Goal: Task Accomplishment & Management: Use online tool/utility

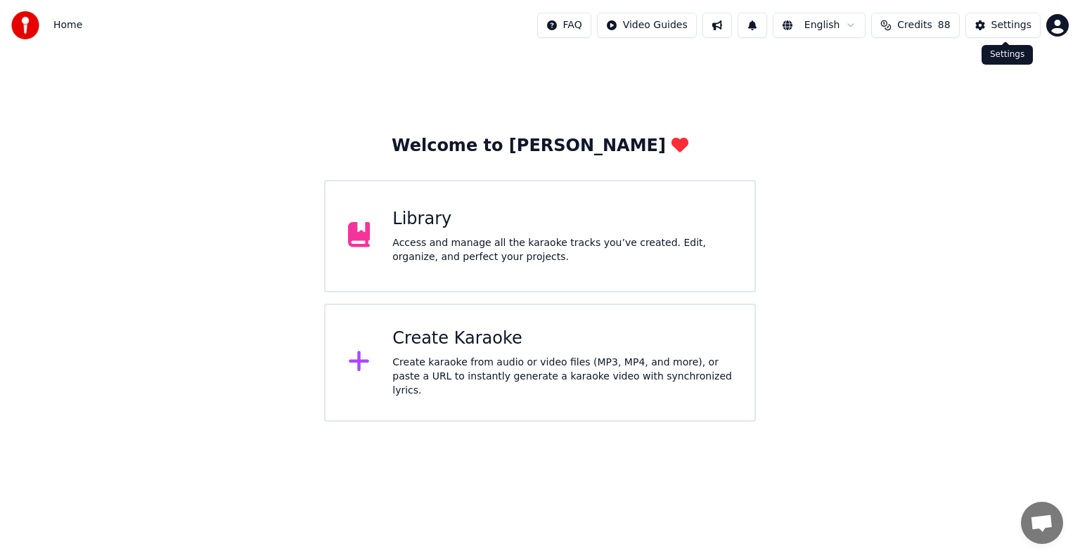
click at [1016, 35] on button "Settings" at bounding box center [1003, 25] width 75 height 25
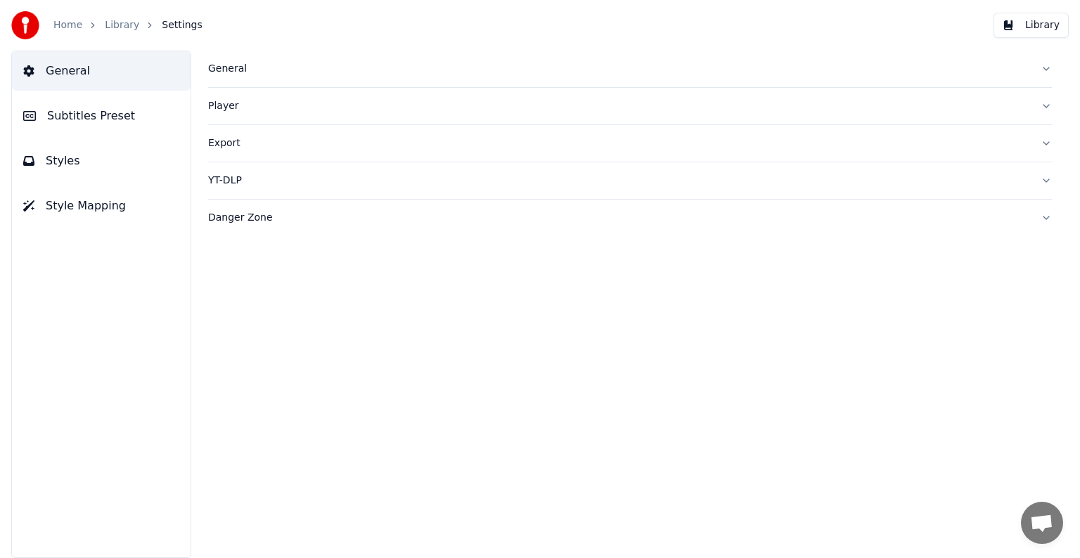
click at [37, 217] on button "Style Mapping" at bounding box center [101, 205] width 179 height 39
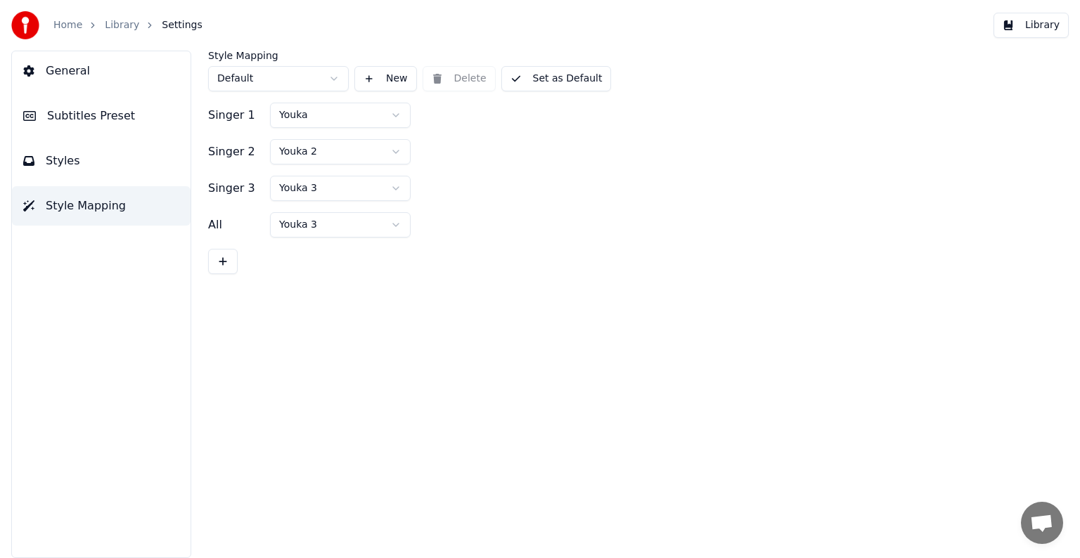
click at [42, 165] on button "Styles" at bounding box center [101, 160] width 179 height 39
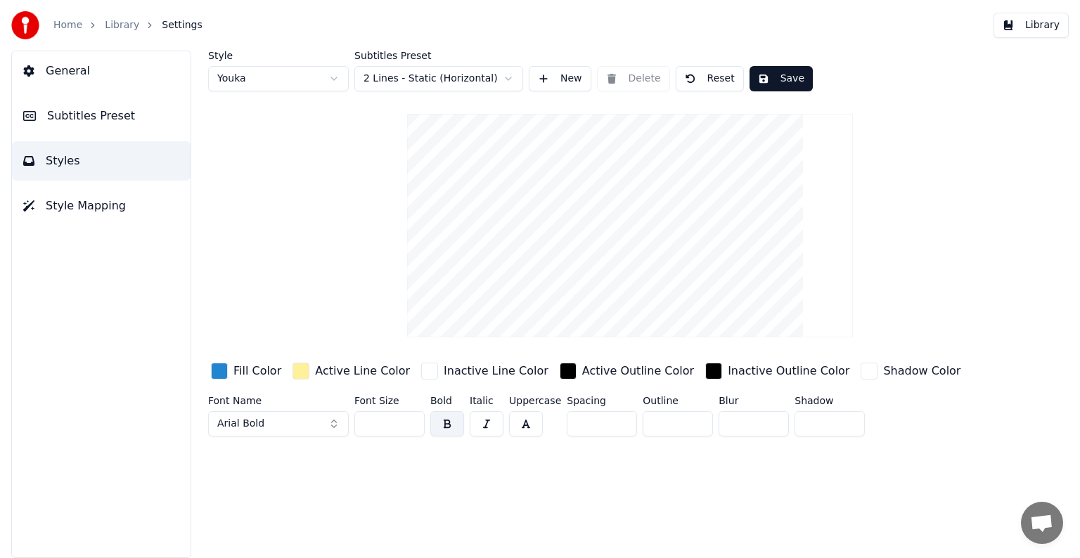
click at [499, 79] on html "Home Library Settings Library General Subtitles Preset Styles Style Mapping Sty…" at bounding box center [540, 279] width 1080 height 558
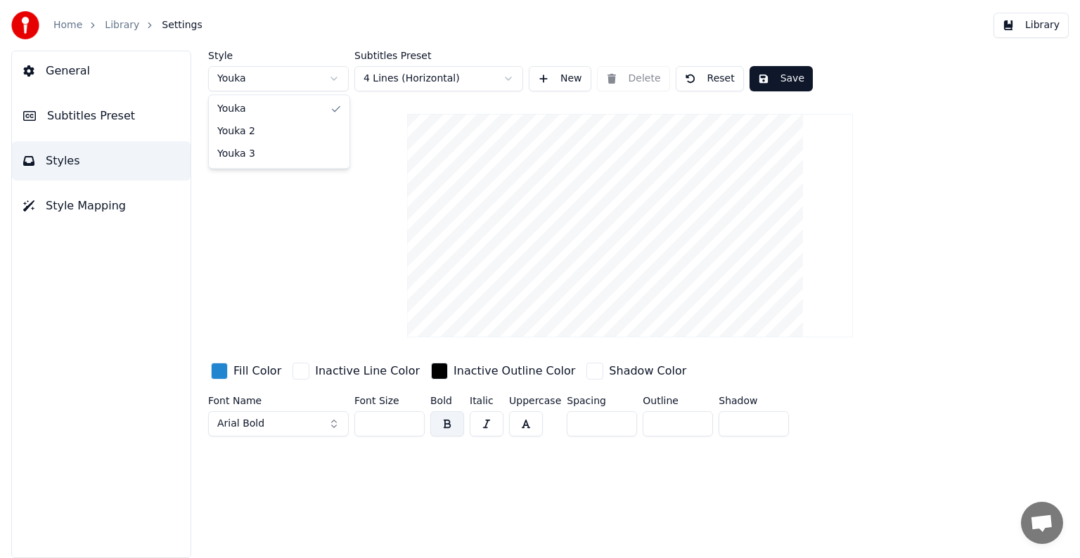
click at [339, 79] on html "Home Library Settings Library General Subtitles Preset Styles Style Mapping Sty…" at bounding box center [540, 279] width 1080 height 558
click at [335, 72] on html "Home Library Settings Library General Subtitles Preset Styles Style Mapping Sty…" at bounding box center [540, 279] width 1080 height 558
click at [328, 72] on html "Home Library Settings Library General Subtitles Preset Styles Style Mapping Sty…" at bounding box center [540, 279] width 1080 height 558
click at [307, 143] on div "Style Youka Subtitles Preset 4 Lines (Horizontal) New Delete Reset Save Fill Co…" at bounding box center [630, 247] width 844 height 392
click at [332, 420] on button "Arial Bold" at bounding box center [278, 423] width 141 height 25
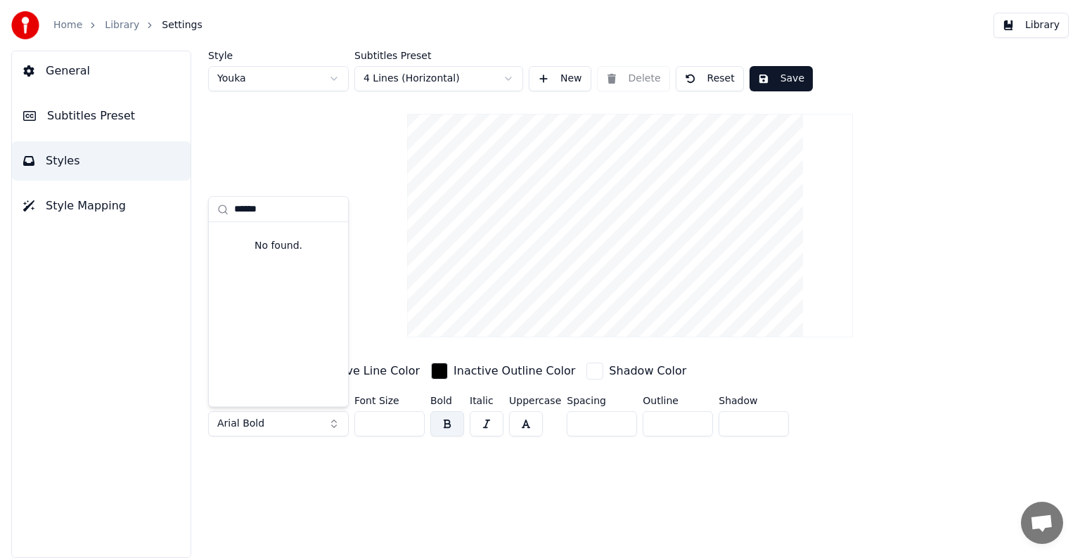
type input "******"
click at [386, 256] on div "Style Youka Subtitles Preset 4 Lines (Horizontal) New Delete Reset Save Fill Co…" at bounding box center [630, 247] width 844 height 392
click at [28, 107] on button "Subtitles Preset" at bounding box center [101, 115] width 179 height 39
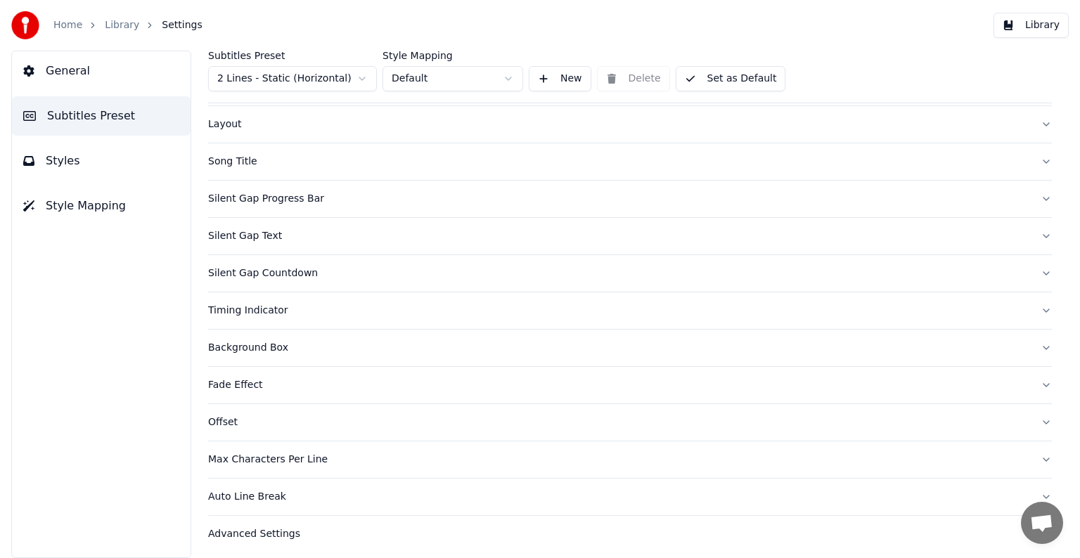
scroll to position [66, 0]
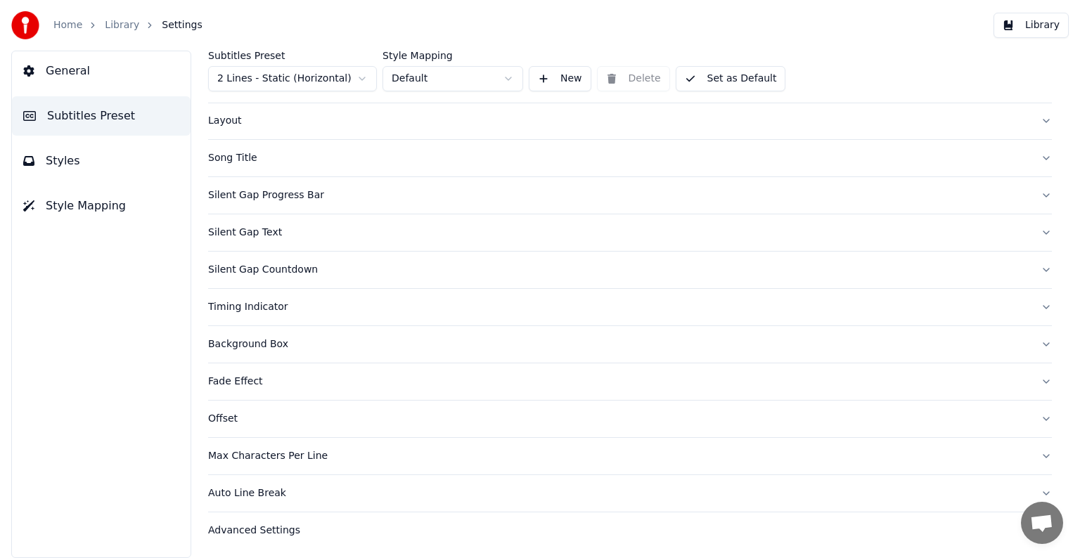
click at [132, 207] on button "Style Mapping" at bounding box center [101, 205] width 179 height 39
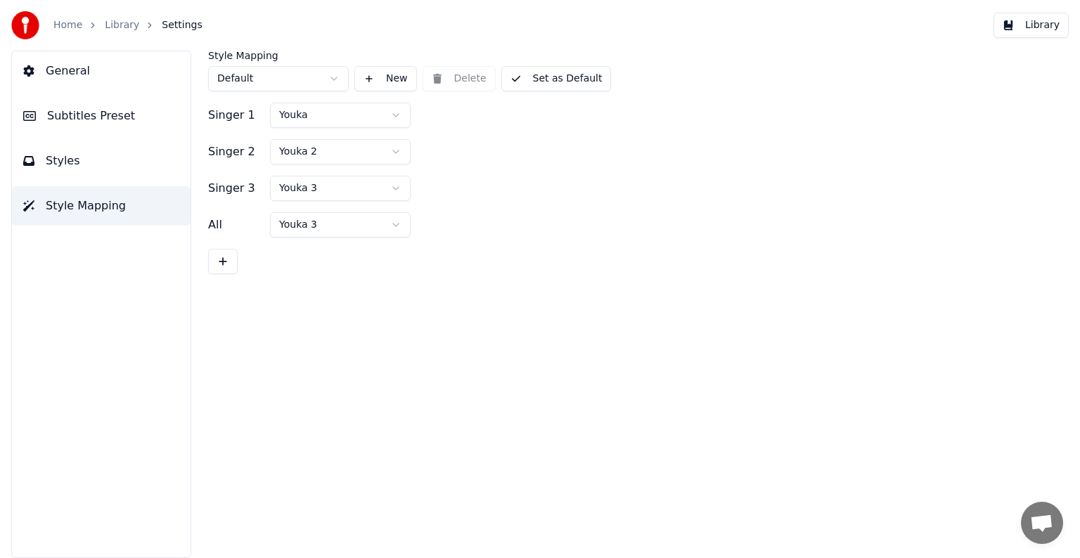
click at [92, 76] on button "General" at bounding box center [101, 70] width 179 height 39
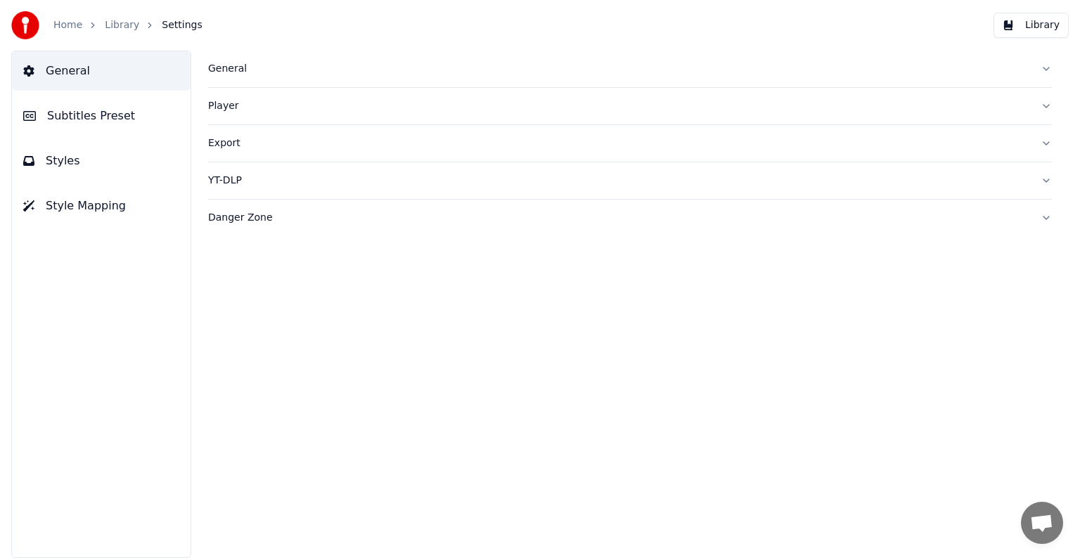
click at [76, 25] on link "Home" at bounding box center [67, 25] width 29 height 14
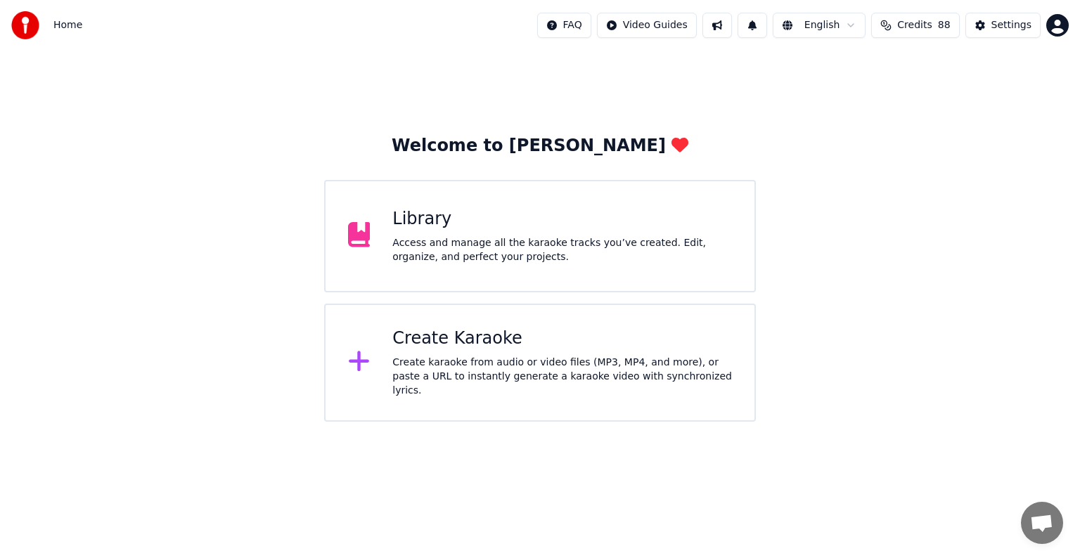
click at [439, 241] on div "Access and manage all the karaoke tracks you’ve created. Edit, organize, and pe…" at bounding box center [562, 250] width 340 height 28
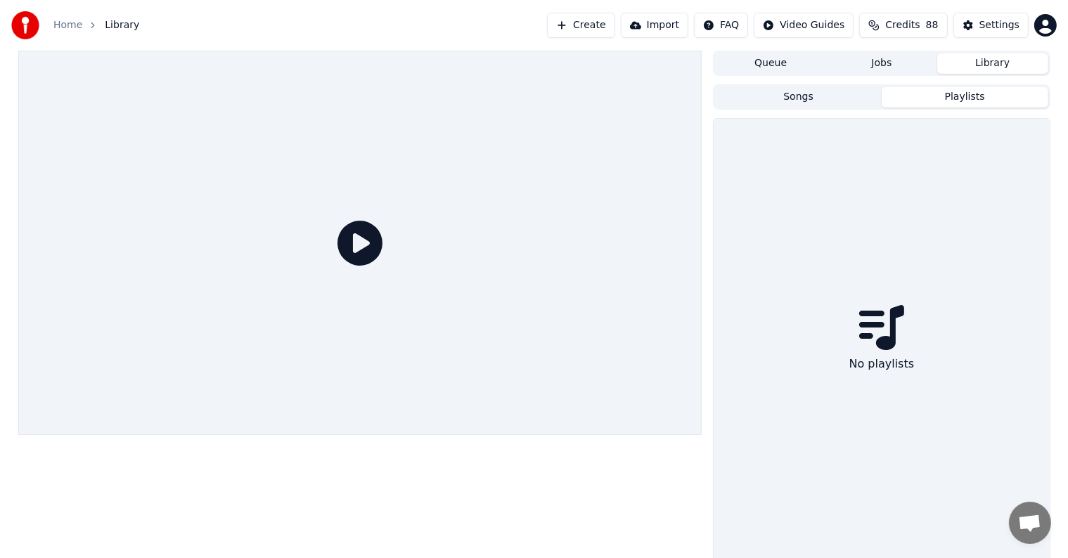
click at [973, 104] on button "Playlists" at bounding box center [965, 97] width 167 height 20
click at [890, 67] on button "Jobs" at bounding box center [881, 63] width 111 height 20
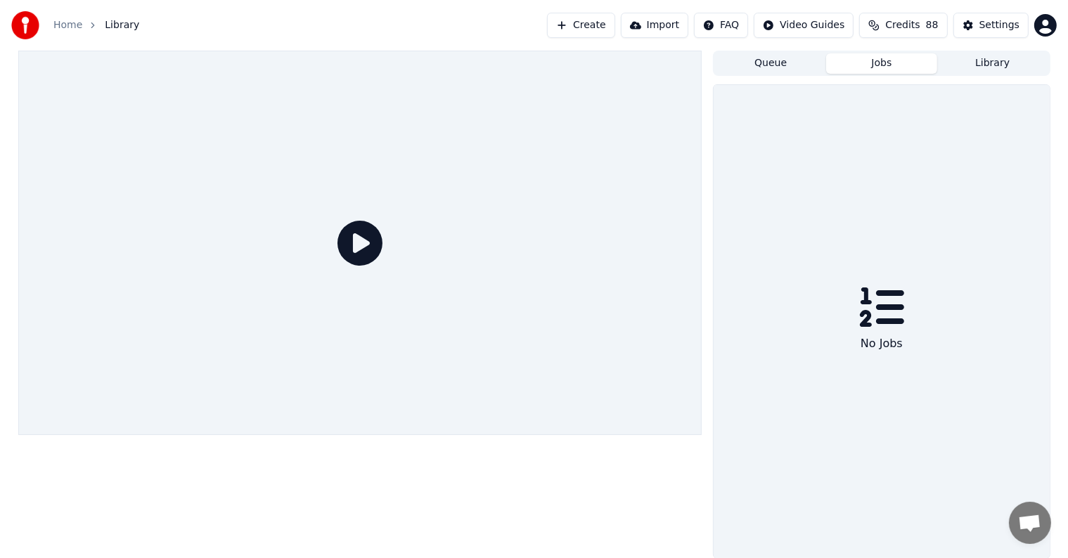
click at [804, 81] on div "Queue Jobs Library No Jobs" at bounding box center [881, 305] width 337 height 509
click at [799, 74] on div "Queue Jobs Library" at bounding box center [881, 63] width 337 height 25
click at [985, 58] on button "Library" at bounding box center [993, 63] width 111 height 20
click at [761, 63] on button "Queue" at bounding box center [770, 63] width 111 height 20
click at [1013, 61] on button "Library" at bounding box center [993, 63] width 111 height 20
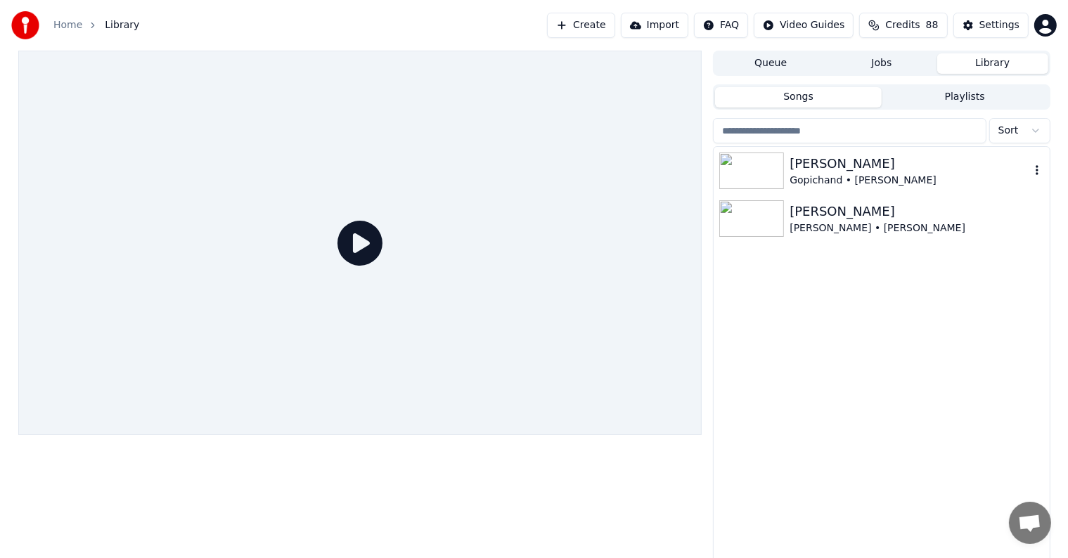
click at [830, 169] on div "[PERSON_NAME]" at bounding box center [910, 164] width 240 height 20
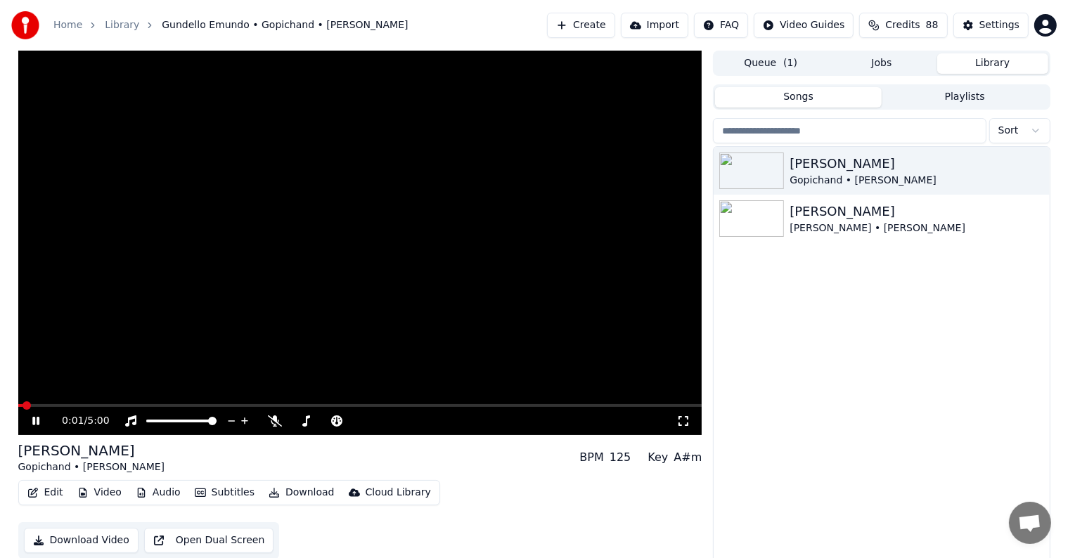
scroll to position [6, 0]
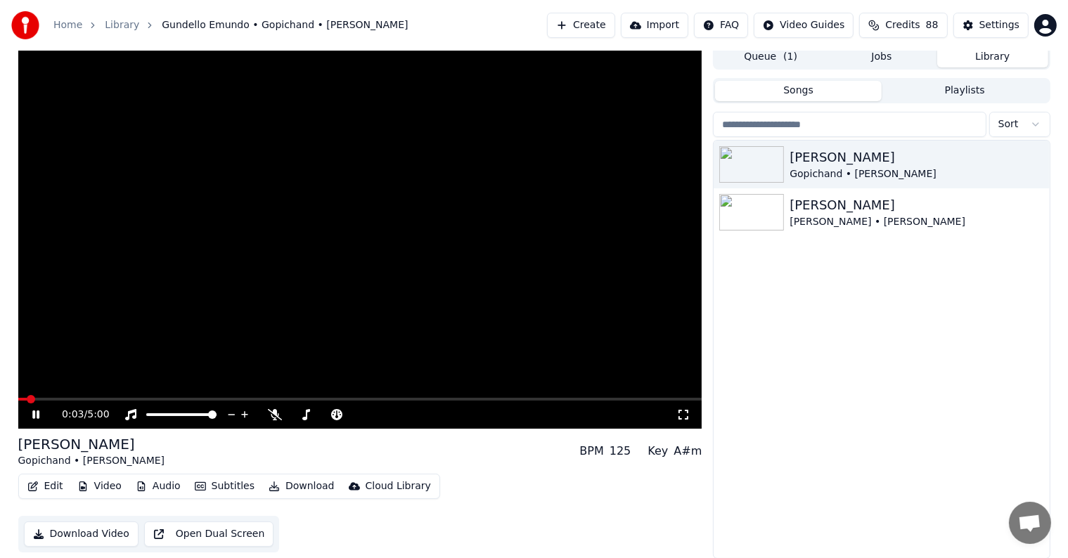
click at [226, 489] on button "Subtitles" at bounding box center [224, 487] width 71 height 20
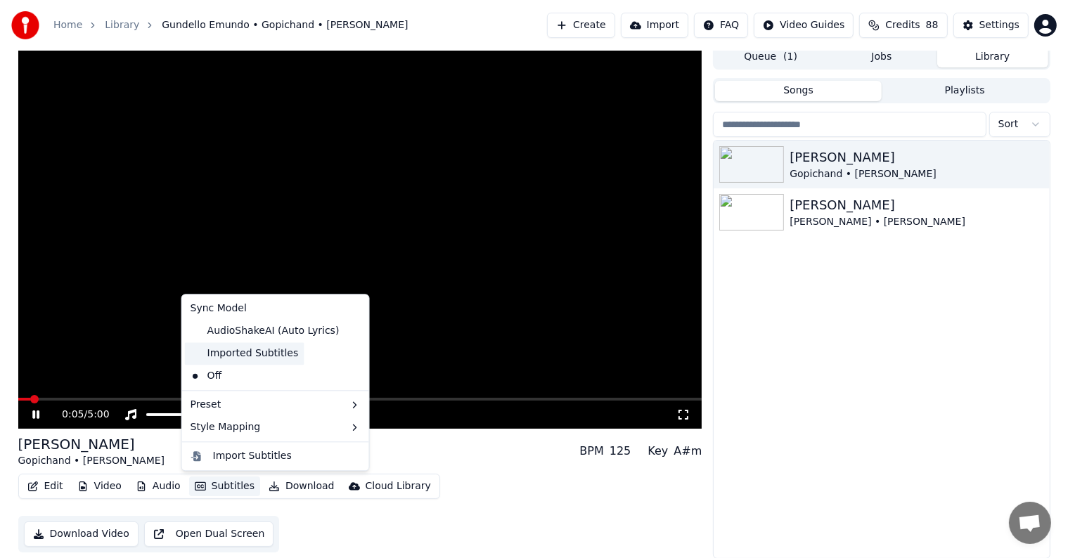
click at [237, 357] on div "Imported Subtitles" at bounding box center [245, 354] width 120 height 23
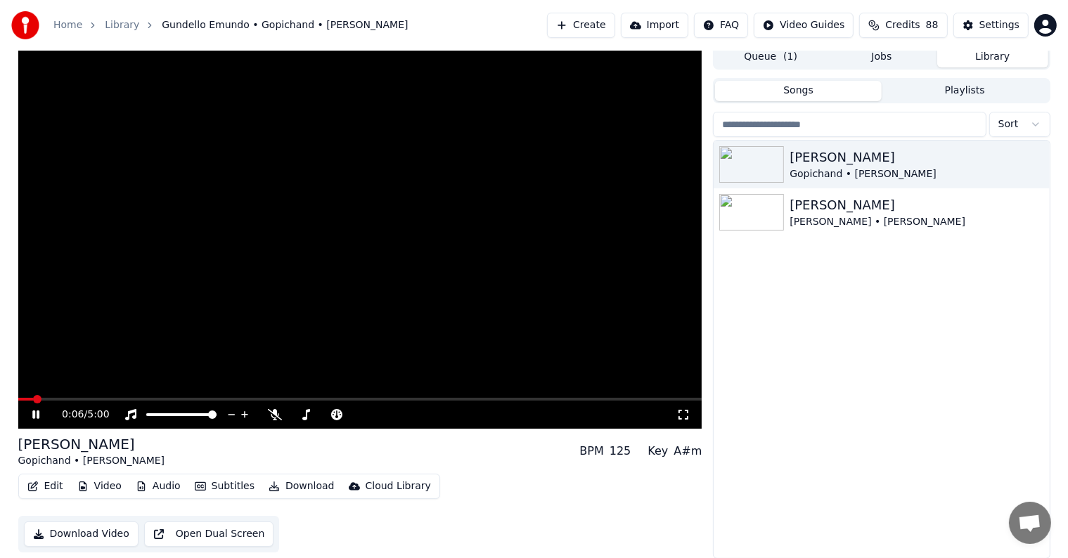
click at [106, 394] on video at bounding box center [360, 236] width 684 height 385
click at [105, 399] on span at bounding box center [360, 399] width 684 height 3
click at [33, 416] on icon at bounding box center [36, 415] width 8 height 10
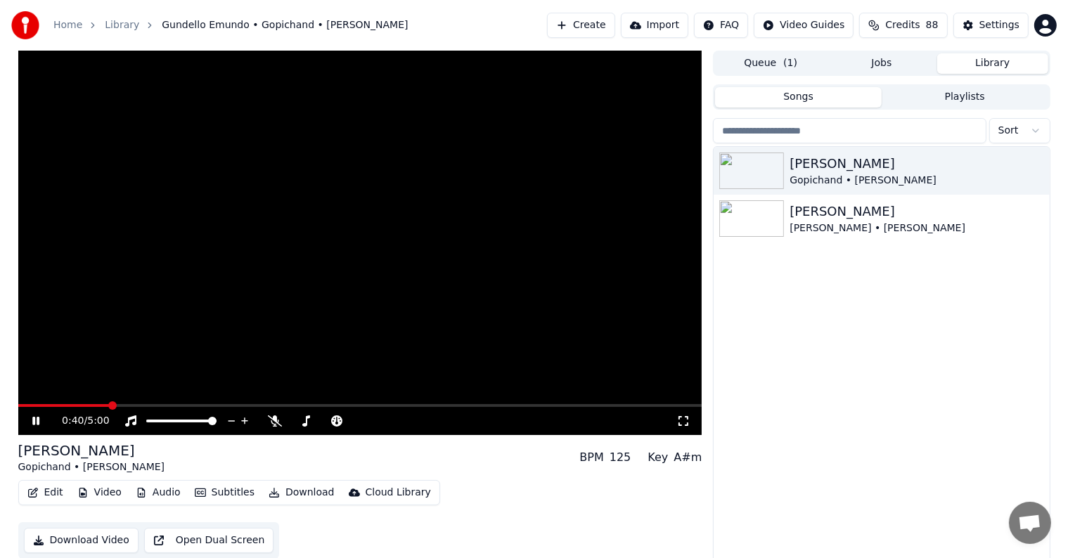
click at [214, 494] on button "Subtitles" at bounding box center [224, 493] width 71 height 20
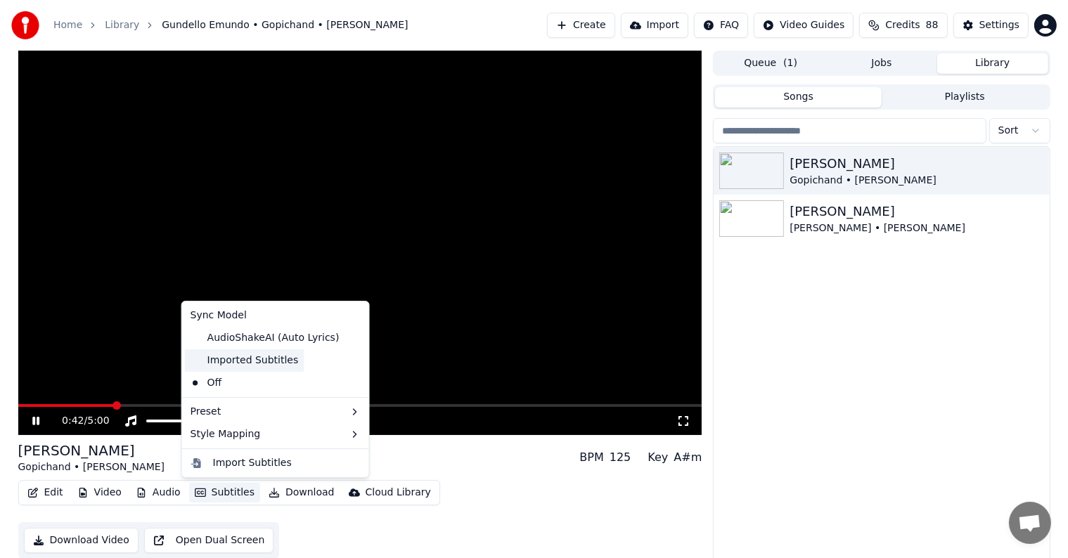
click at [258, 359] on div "Imported Subtitles" at bounding box center [245, 361] width 120 height 23
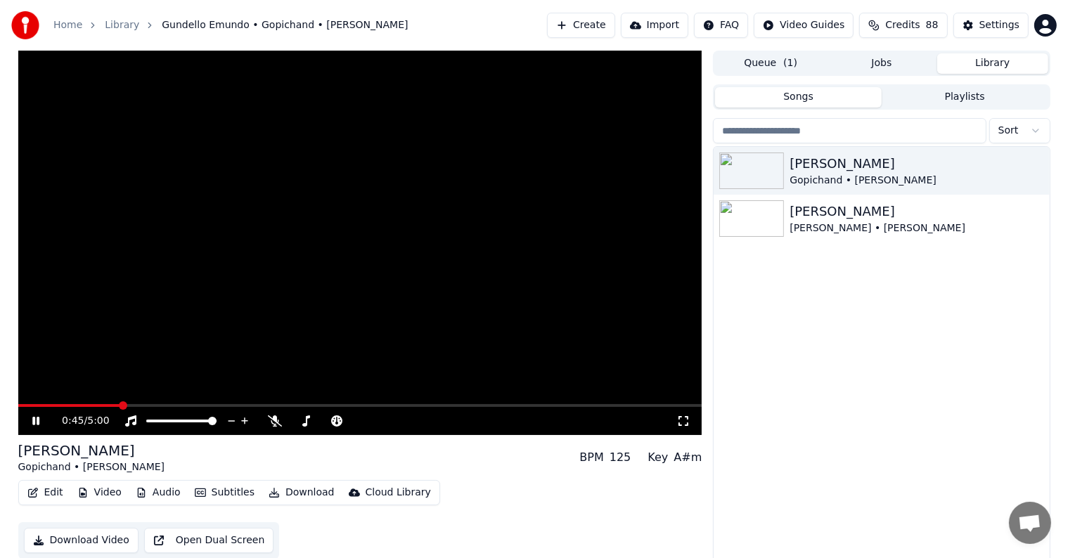
click at [214, 486] on button "Subtitles" at bounding box center [224, 493] width 71 height 20
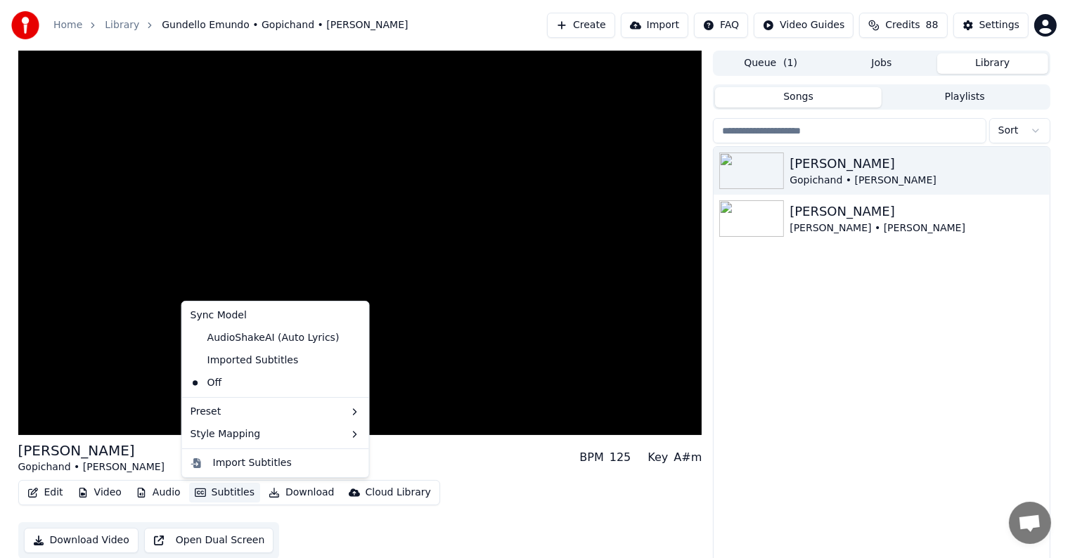
click at [350, 357] on icon at bounding box center [357, 360] width 15 height 11
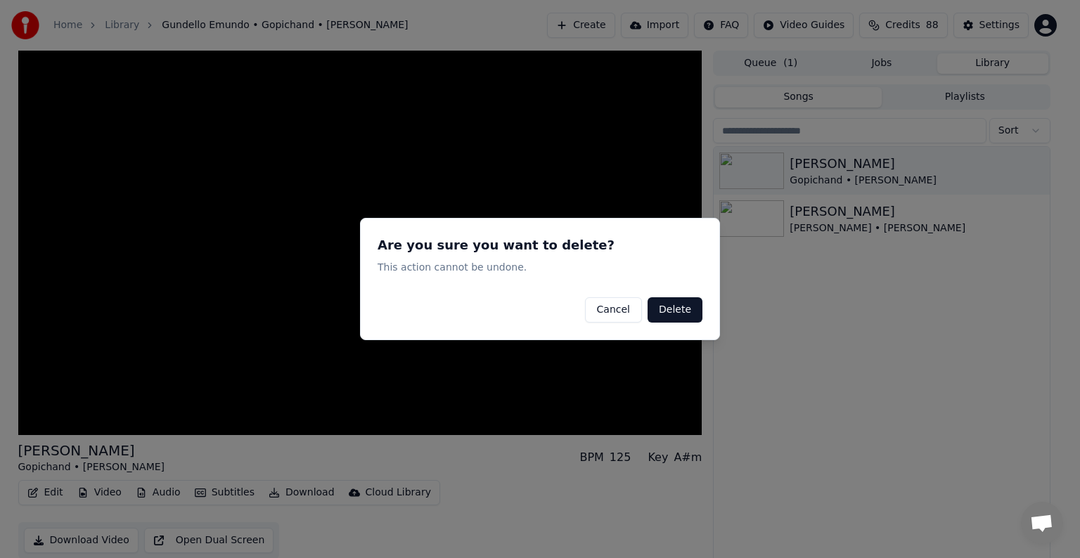
click at [690, 310] on button "Delete" at bounding box center [675, 310] width 55 height 25
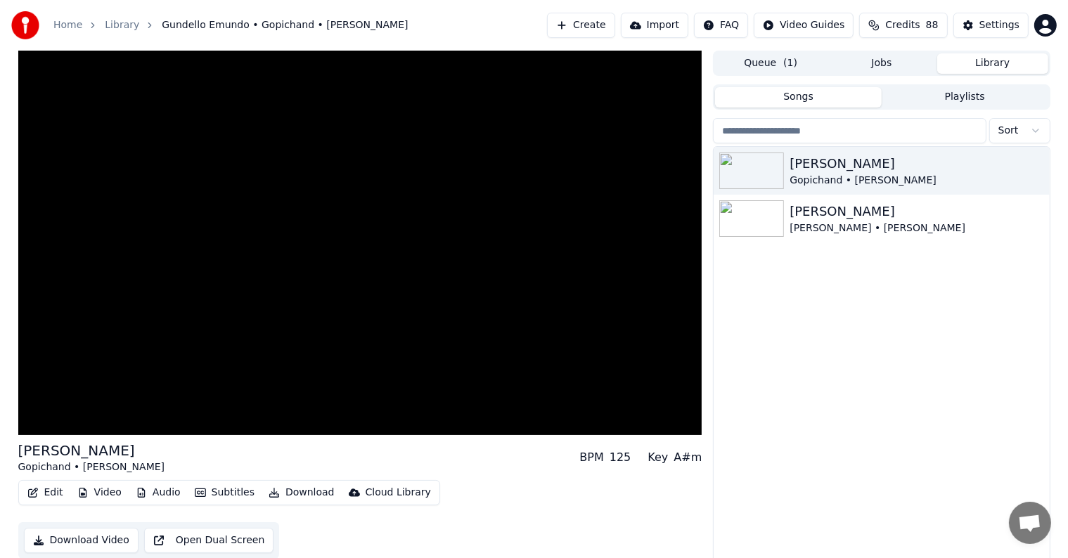
click at [172, 496] on button "Audio" at bounding box center [158, 493] width 56 height 20
click at [197, 495] on icon "button" at bounding box center [200, 493] width 11 height 10
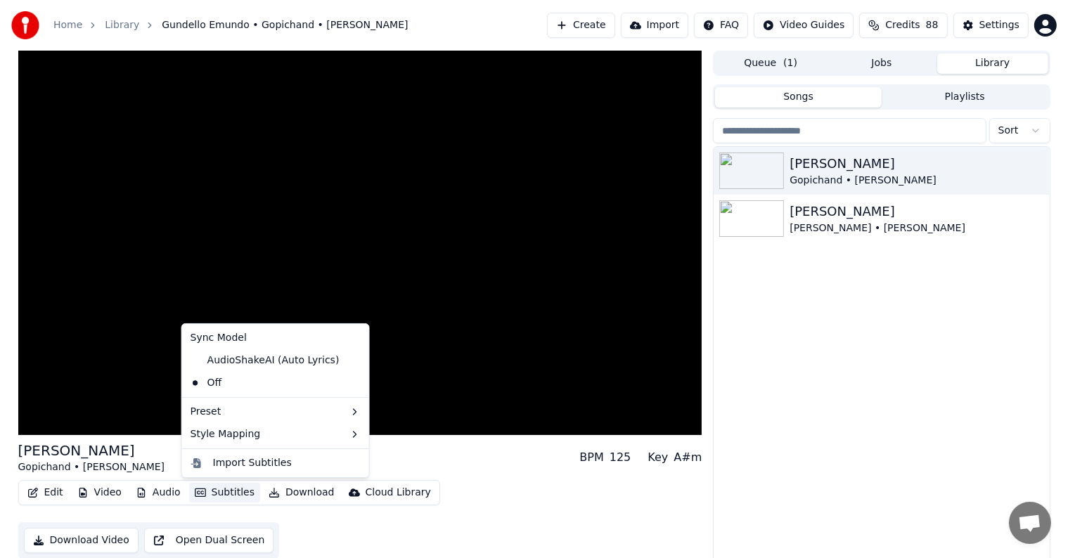
click at [197, 495] on icon "button" at bounding box center [200, 493] width 11 height 10
click at [223, 461] on div "Import Subtitles" at bounding box center [252, 463] width 79 height 14
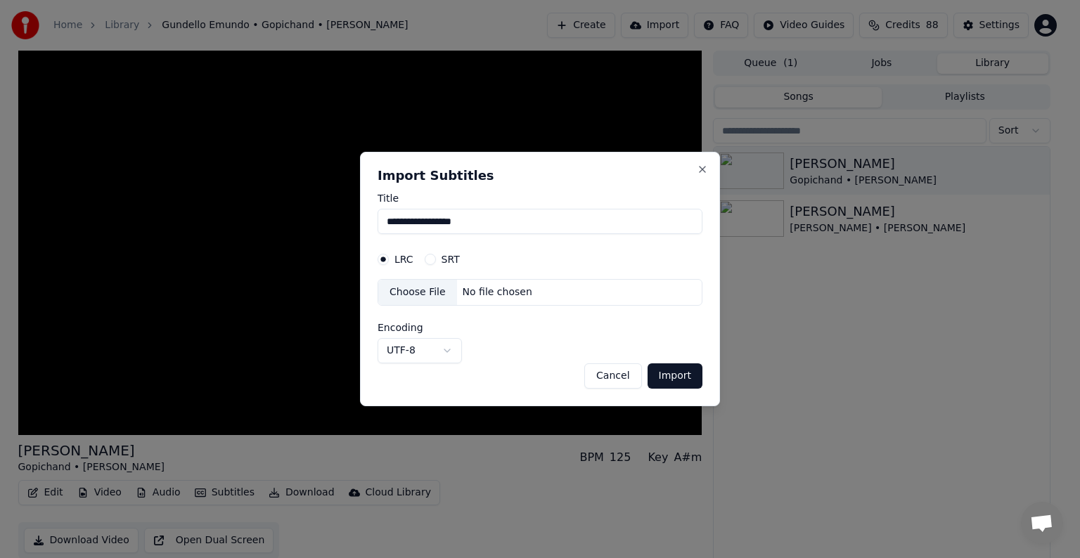
click at [433, 255] on div "SRT" at bounding box center [442, 259] width 35 height 11
click at [426, 256] on button "SRT" at bounding box center [430, 259] width 11 height 11
click at [440, 349] on body "**********" at bounding box center [534, 279] width 1068 height 558
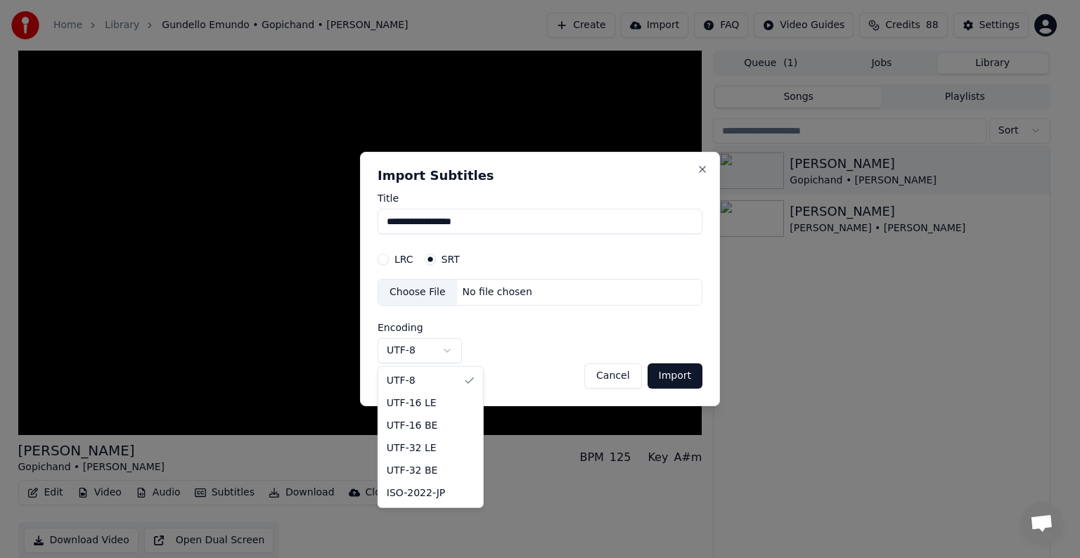
click at [464, 284] on body "**********" at bounding box center [534, 279] width 1068 height 558
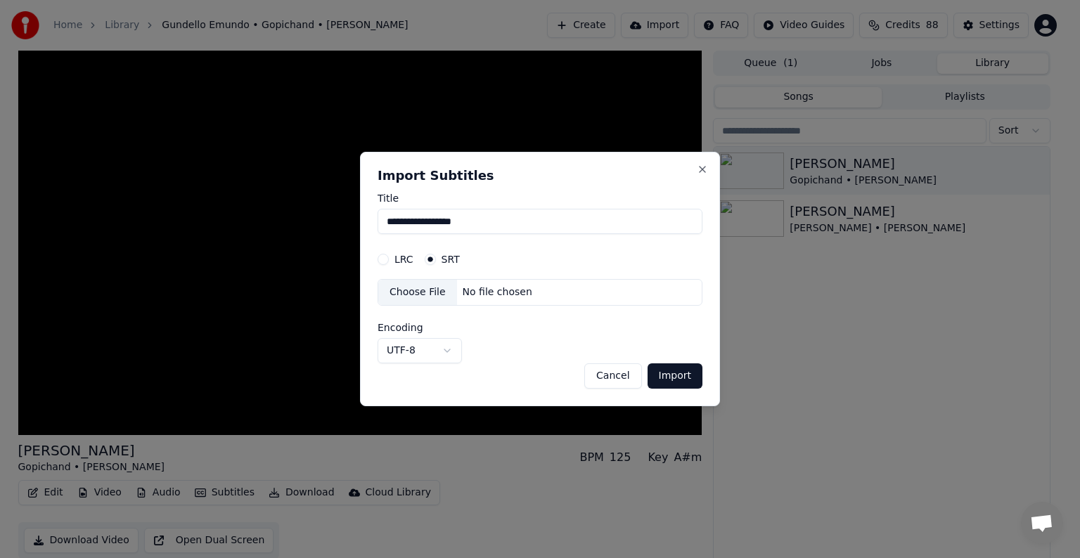
click at [468, 295] on div "No file chosen" at bounding box center [497, 293] width 81 height 14
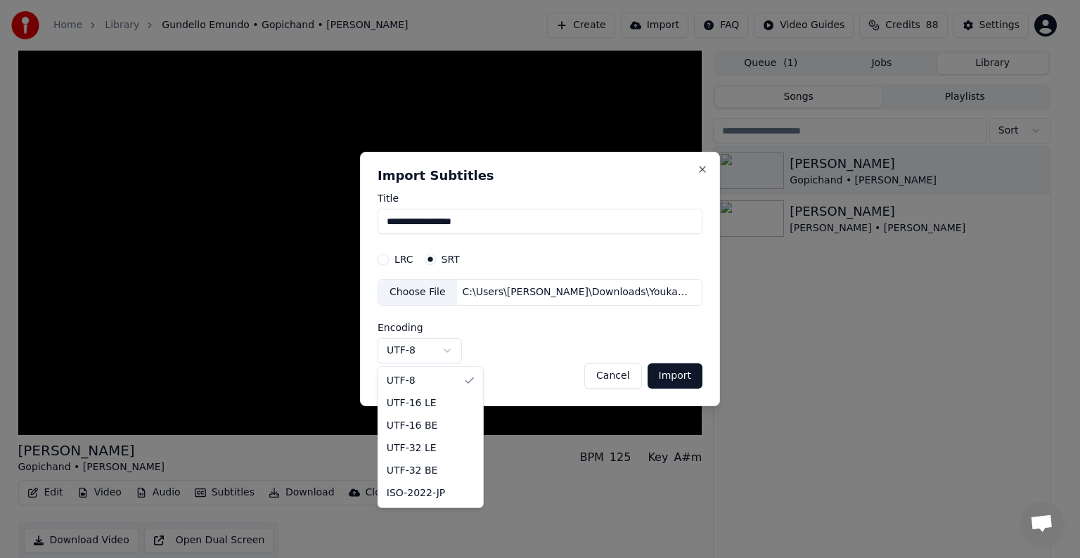
click at [456, 351] on body "**********" at bounding box center [534, 279] width 1068 height 558
select select "*********"
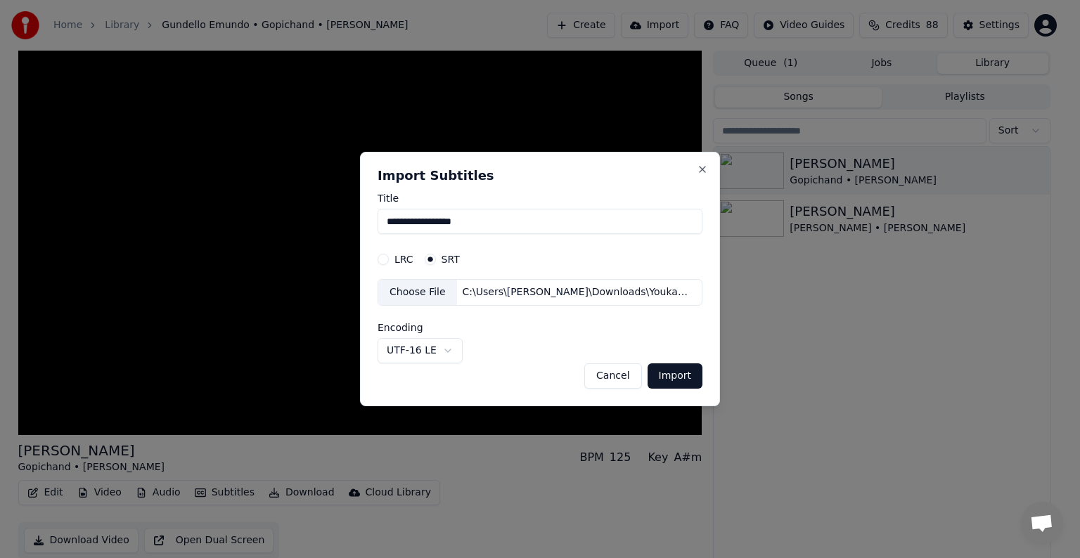
click at [657, 378] on button "Import" at bounding box center [675, 376] width 55 height 25
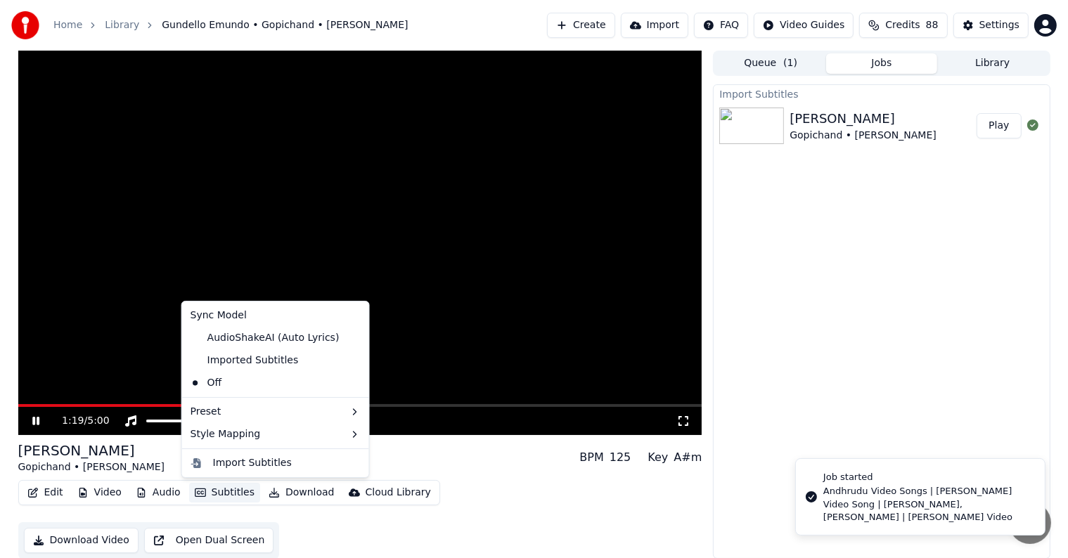
click at [236, 485] on button "Subtitles" at bounding box center [224, 493] width 71 height 20
click at [243, 369] on div "Imported Subtitles" at bounding box center [245, 361] width 120 height 23
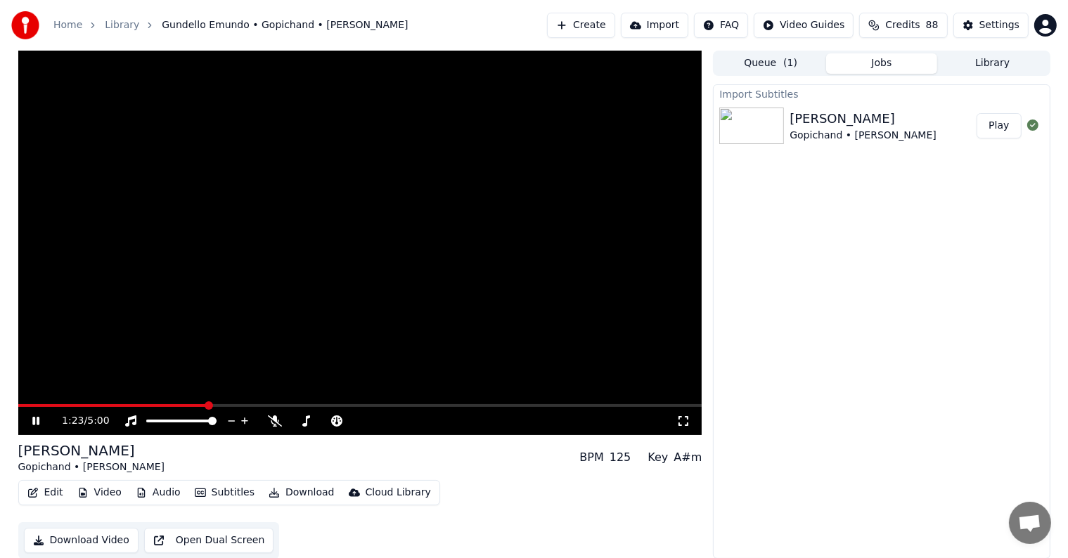
click at [210, 488] on button "Subtitles" at bounding box center [224, 493] width 71 height 20
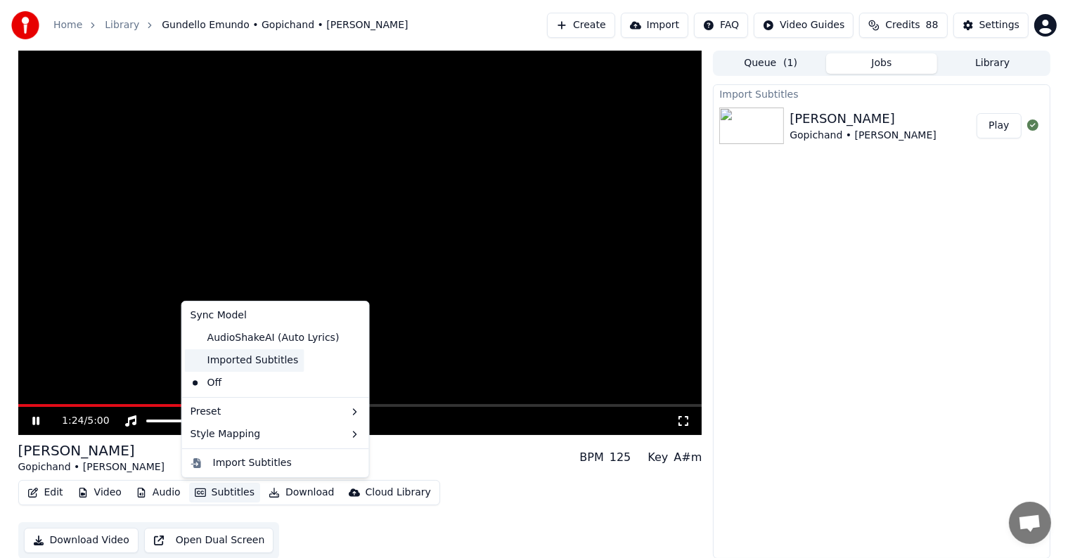
click at [241, 359] on div "Imported Subtitles" at bounding box center [245, 361] width 120 height 23
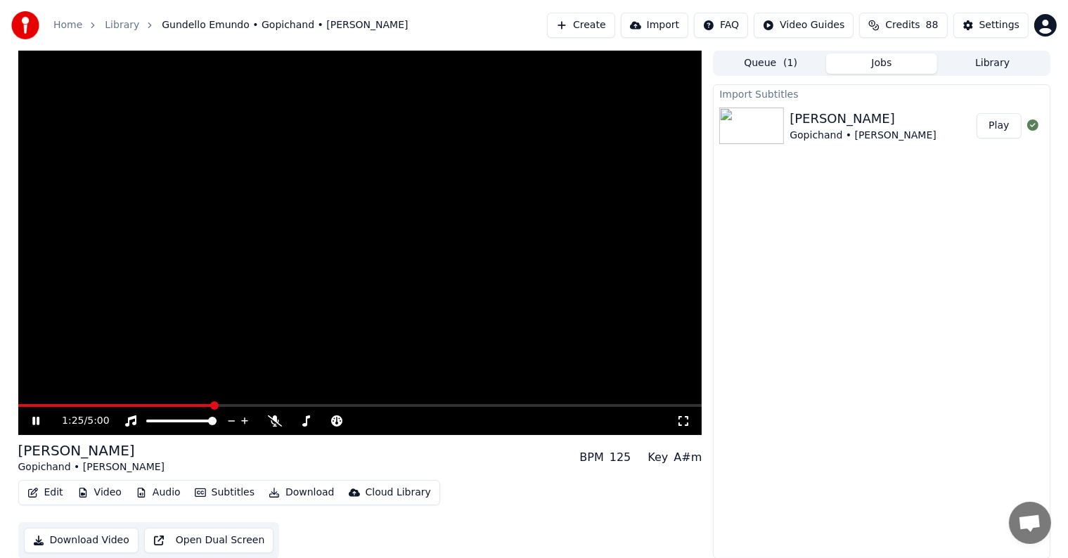
click at [231, 489] on button "Subtitles" at bounding box center [224, 493] width 71 height 20
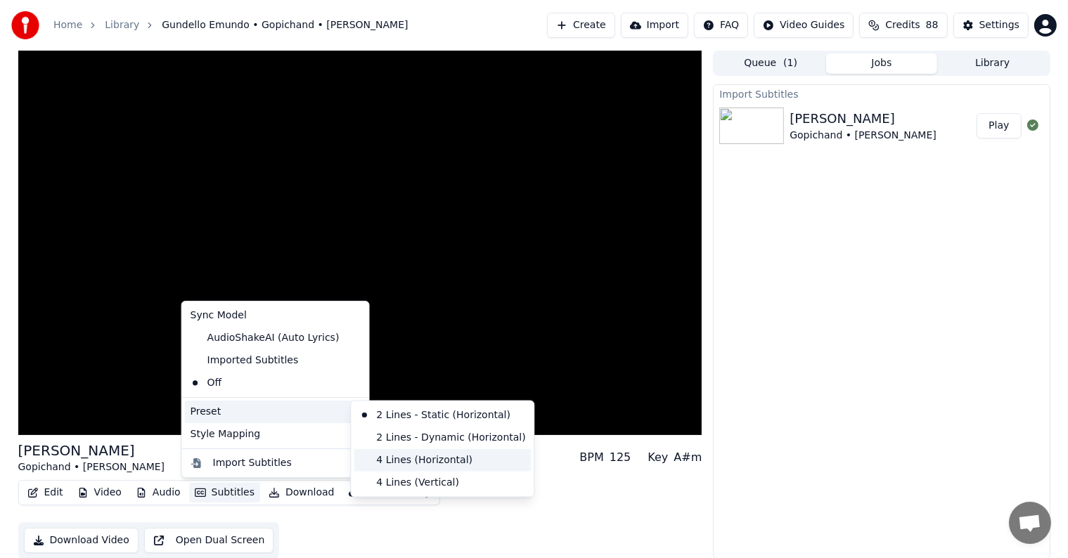
click at [371, 461] on div "4 Lines (Horizontal)" at bounding box center [442, 460] width 177 height 23
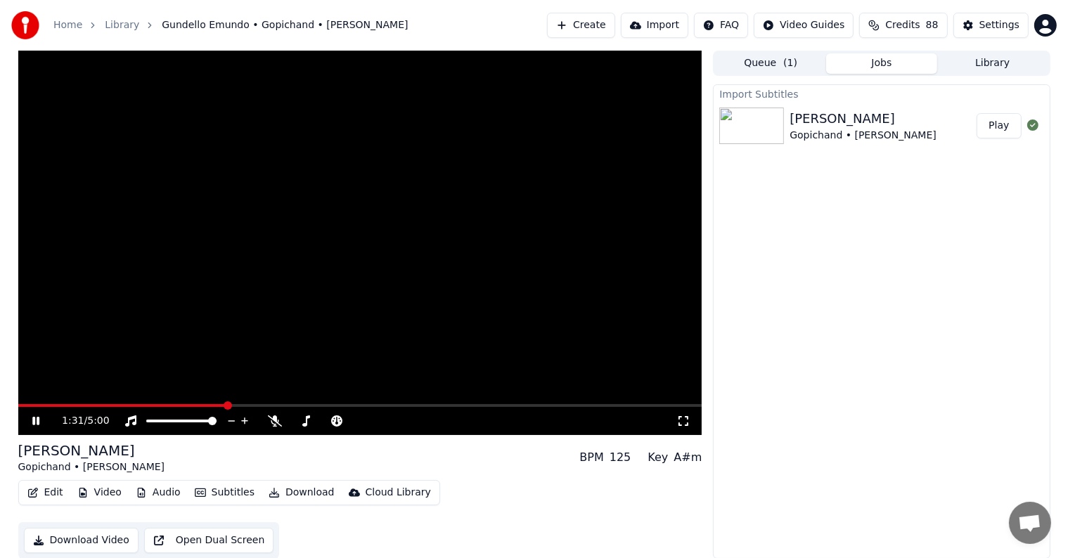
click at [218, 498] on button "Subtitles" at bounding box center [224, 493] width 71 height 20
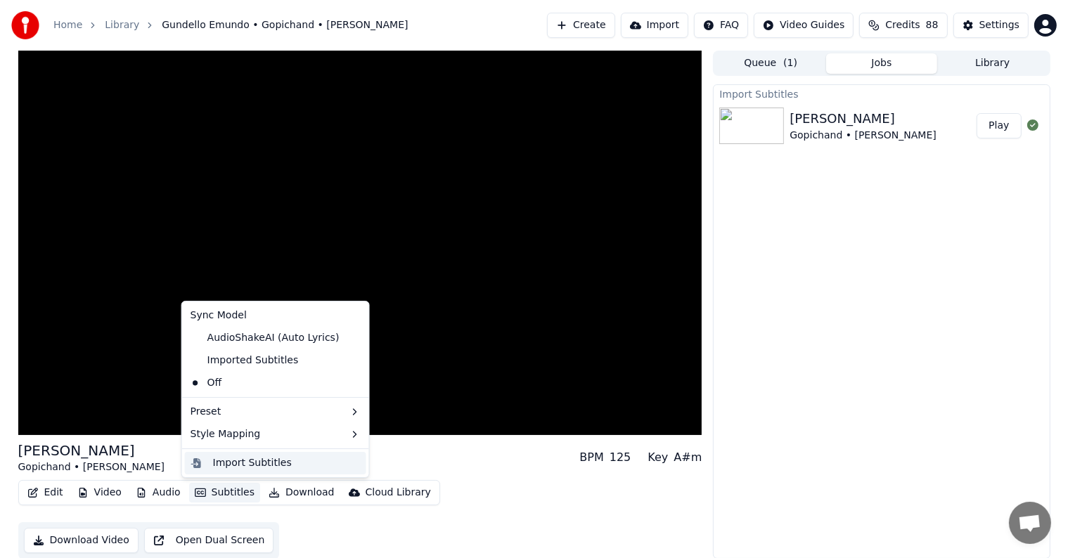
click at [248, 467] on div "Import Subtitles" at bounding box center [252, 463] width 79 height 14
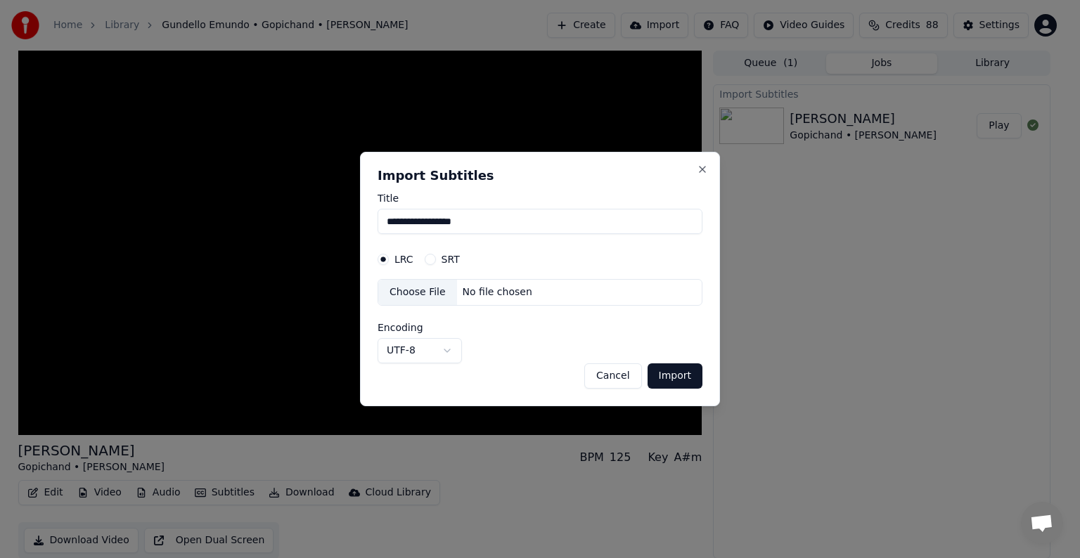
click at [430, 259] on button "SRT" at bounding box center [430, 259] width 11 height 11
click at [471, 293] on div "No file chosen" at bounding box center [497, 293] width 81 height 14
click at [698, 366] on button "Import" at bounding box center [675, 376] width 55 height 25
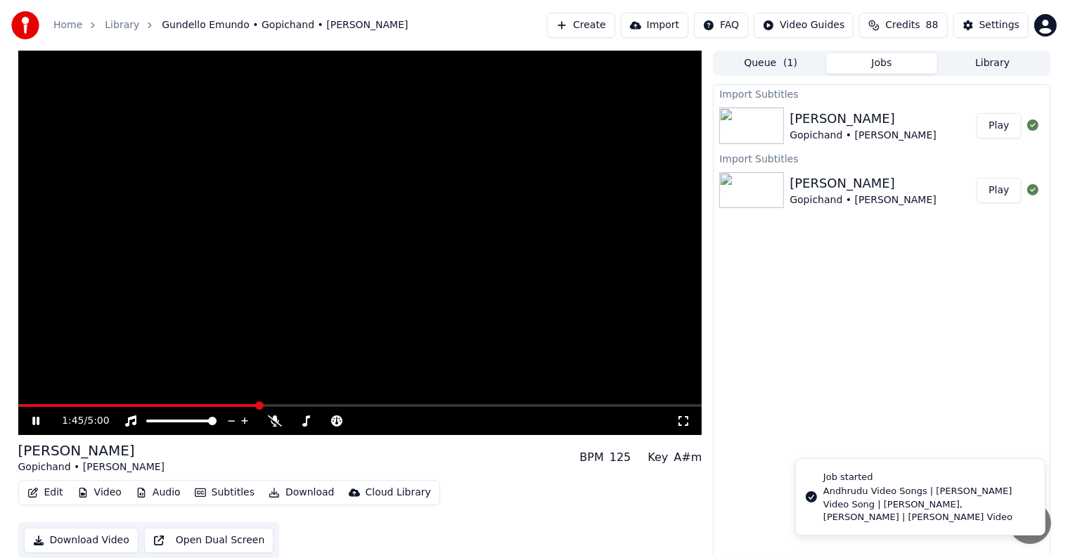
click at [309, 404] on video at bounding box center [360, 243] width 684 height 385
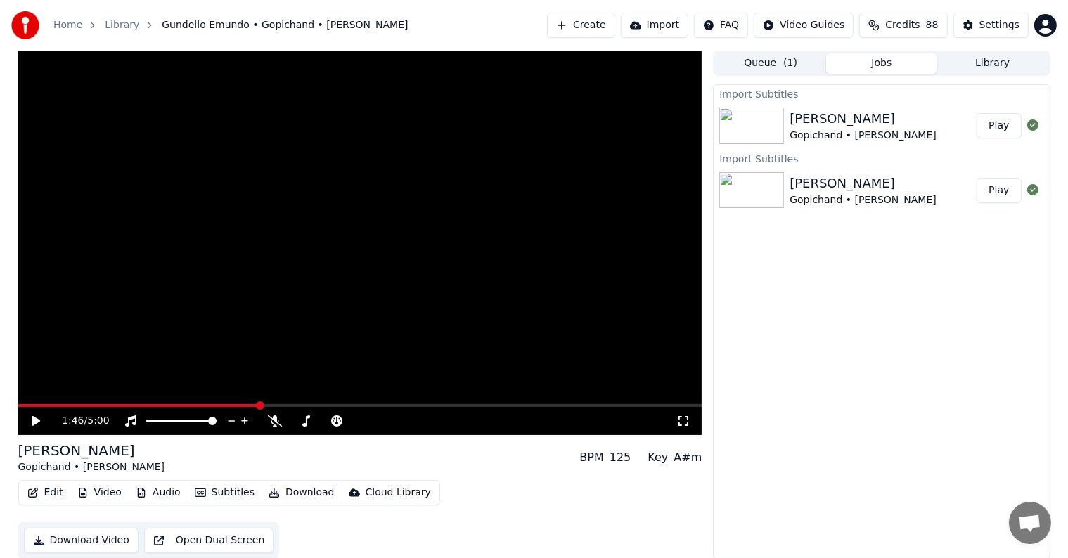
click at [312, 408] on div "1:46 / 5:00" at bounding box center [360, 421] width 684 height 28
click at [300, 410] on span at bounding box center [298, 406] width 8 height 8
click at [39, 419] on icon at bounding box center [46, 421] width 33 height 11
click at [53, 491] on button "Edit" at bounding box center [45, 493] width 47 height 20
click at [41, 487] on button "Edit" at bounding box center [45, 493] width 47 height 20
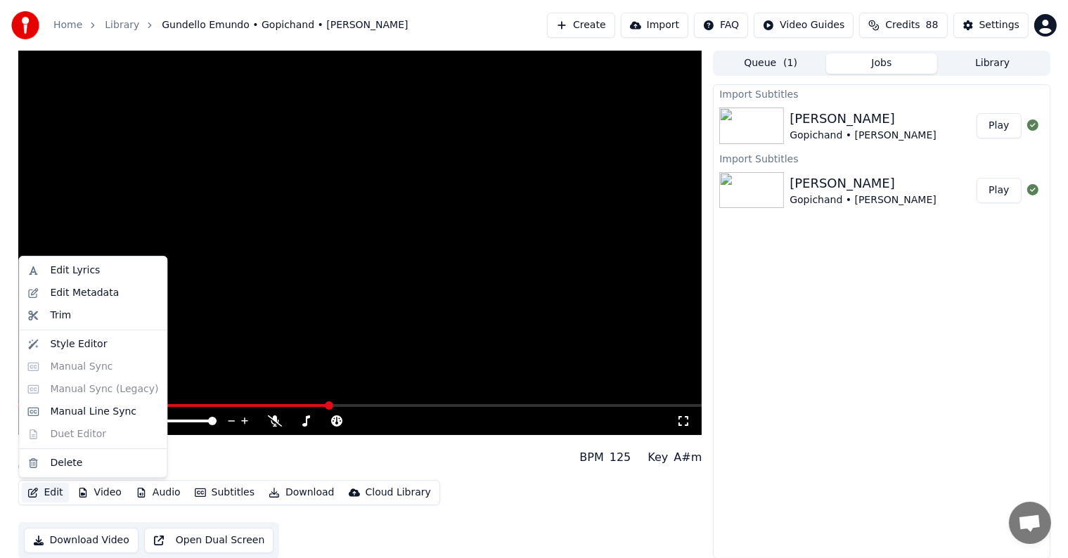
click at [41, 487] on button "Edit" at bounding box center [45, 493] width 47 height 20
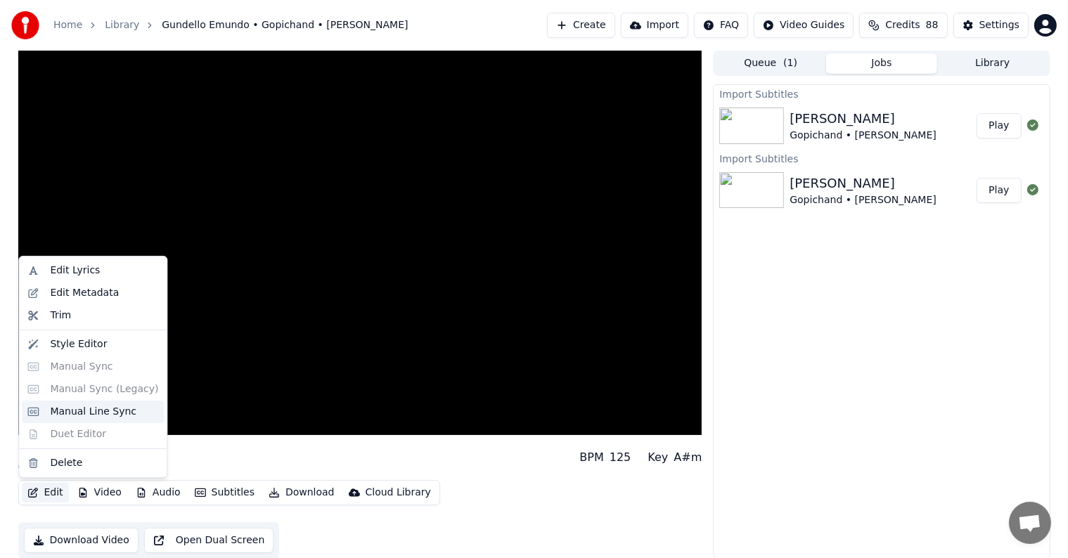
click at [65, 412] on div "Manual Line Sync" at bounding box center [93, 412] width 87 height 14
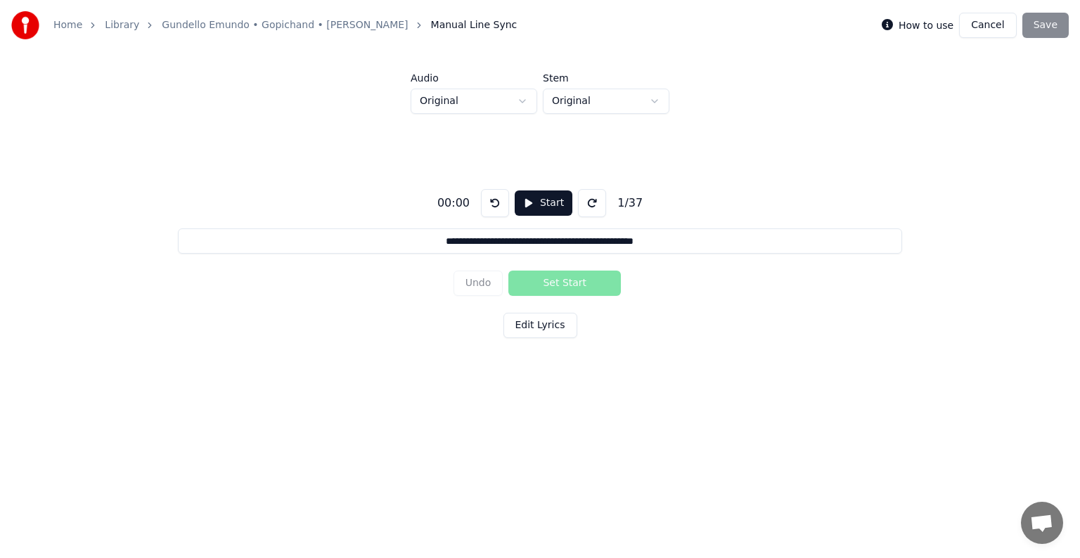
click at [531, 90] on html "**********" at bounding box center [540, 215] width 1080 height 430
click at [535, 90] on html "**********" at bounding box center [540, 215] width 1080 height 430
click at [656, 167] on div "**********" at bounding box center [540, 261] width 1035 height 294
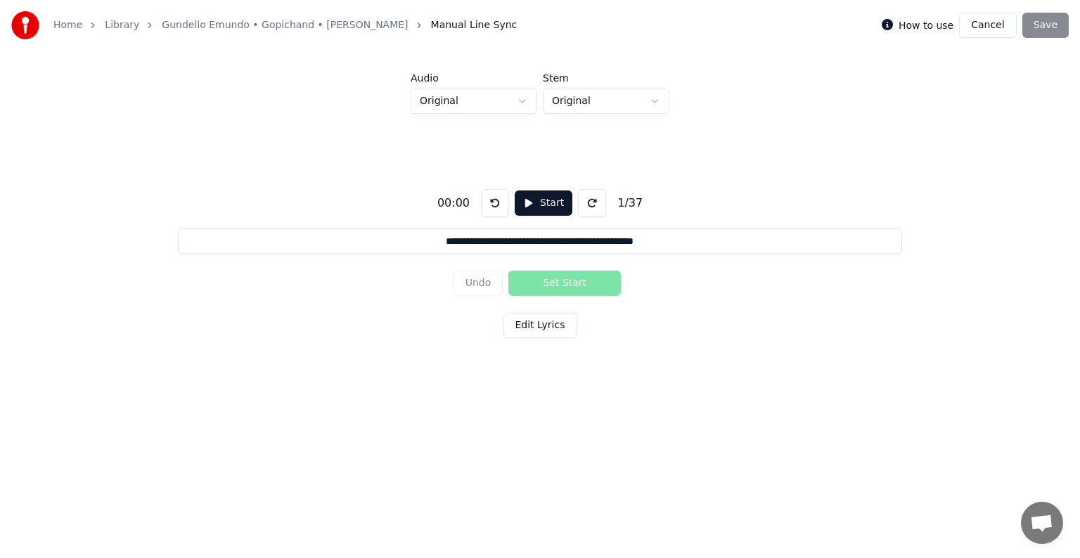
click at [547, 320] on button "Edit Lyrics" at bounding box center [541, 325] width 74 height 25
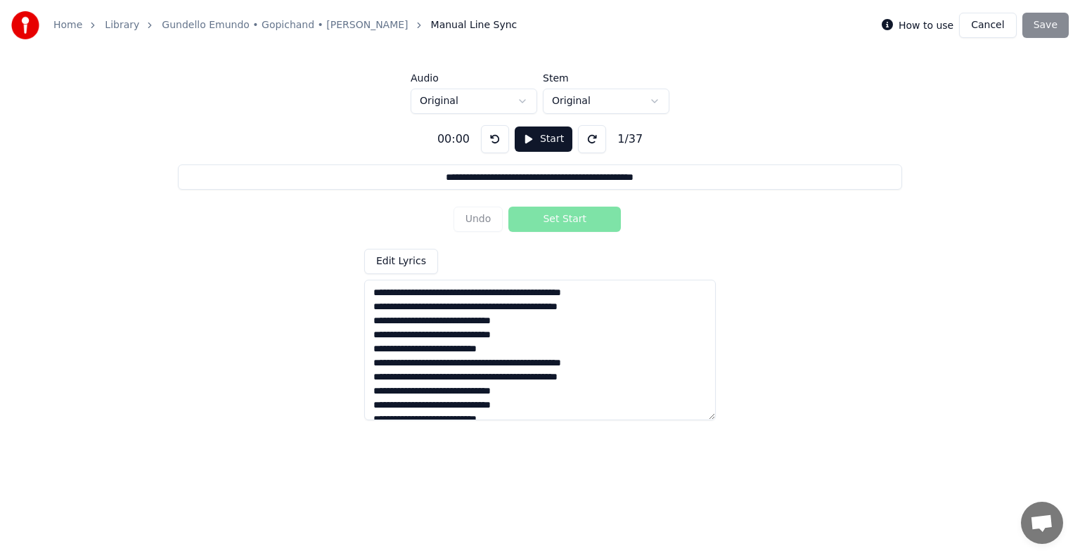
drag, startPoint x: 532, startPoint y: 409, endPoint x: 242, endPoint y: 232, distance: 339.7
click at [242, 232] on div "**********" at bounding box center [540, 267] width 1035 height 307
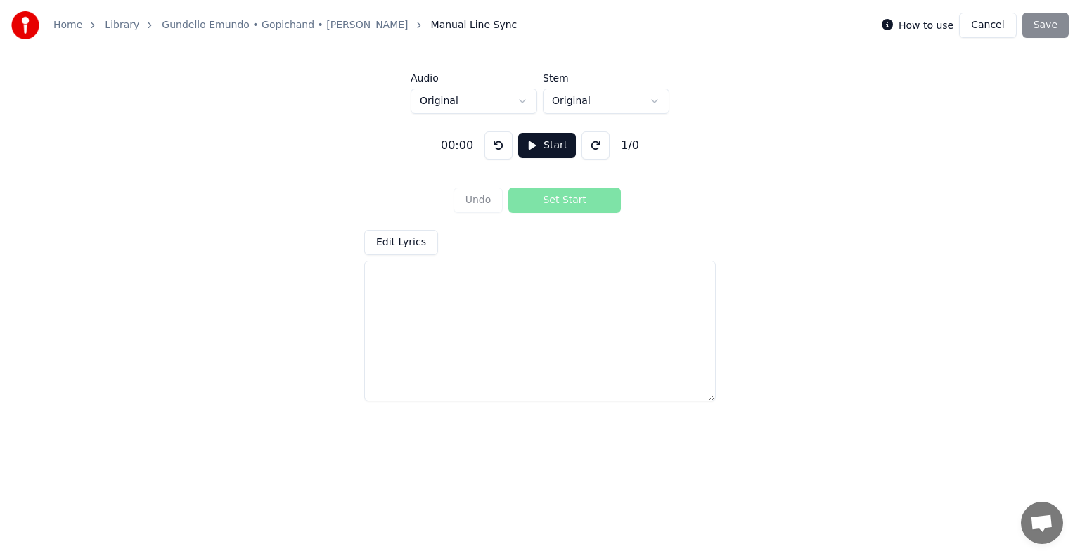
click at [492, 315] on textarea at bounding box center [540, 331] width 352 height 141
paste textarea "**********"
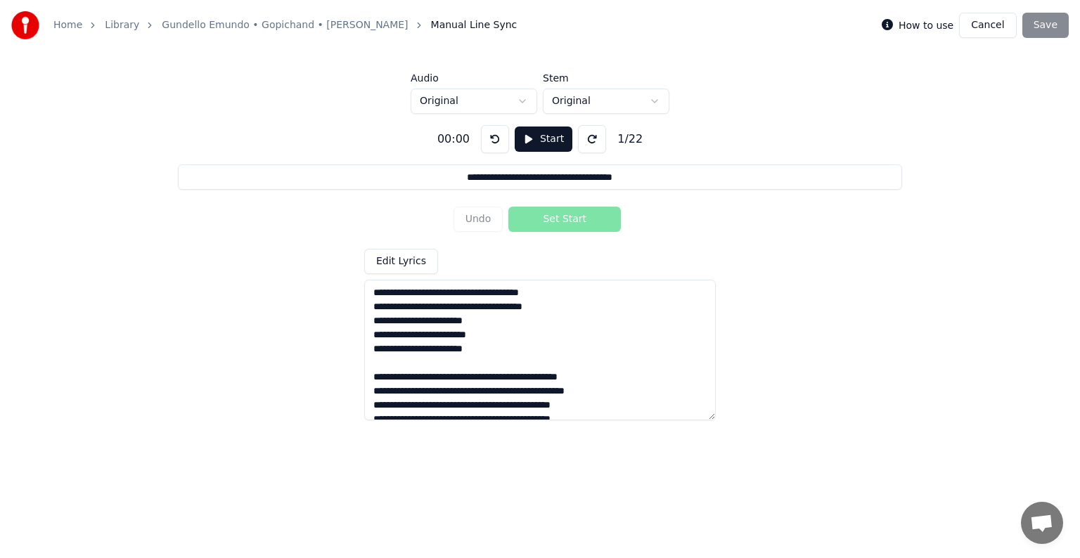
click at [537, 347] on textarea "**********" at bounding box center [540, 350] width 352 height 141
click at [551, 346] on textarea "**********" at bounding box center [540, 350] width 352 height 141
paste textarea "**********"
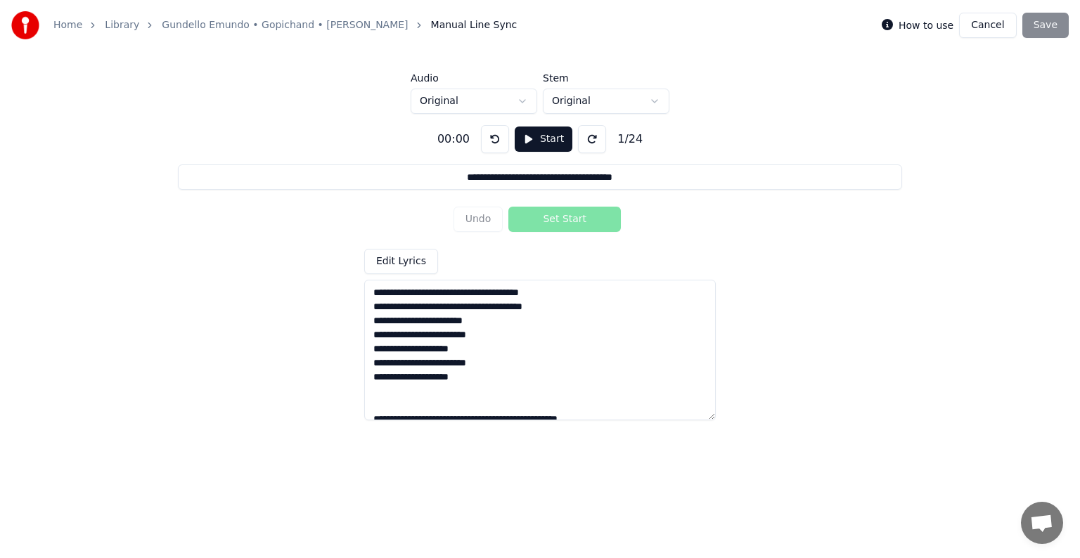
type textarea "**********"
click at [462, 143] on div "00:00" at bounding box center [454, 139] width 44 height 17
click at [458, 141] on div "00:00" at bounding box center [454, 139] width 44 height 17
click at [461, 182] on input "**********" at bounding box center [540, 177] width 724 height 25
click at [450, 138] on div "00:00" at bounding box center [454, 139] width 44 height 17
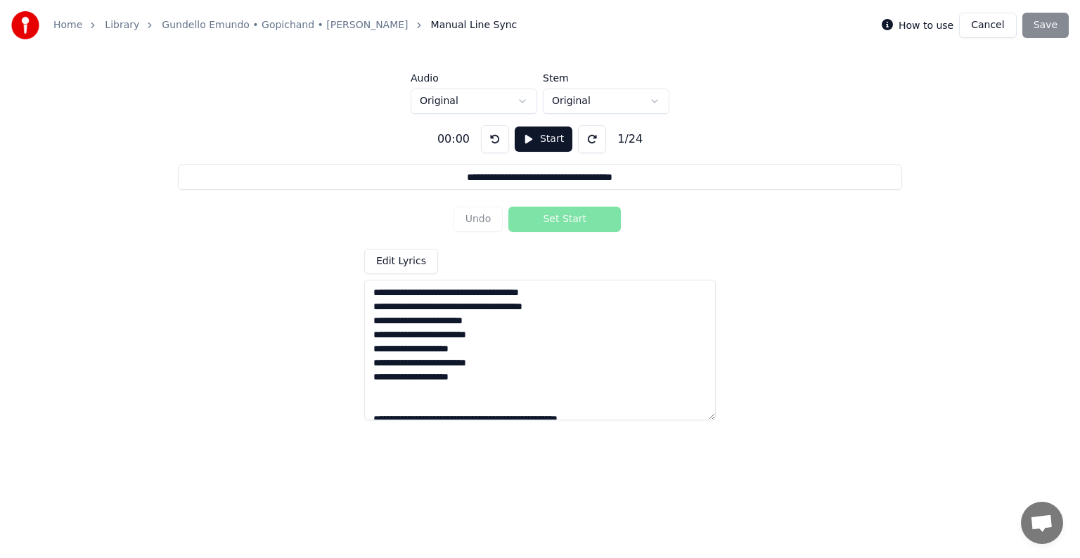
click at [455, 146] on div "00:00" at bounding box center [454, 139] width 44 height 17
click at [453, 143] on div "00:00" at bounding box center [454, 139] width 44 height 17
click at [622, 136] on div "1 / 24" at bounding box center [630, 139] width 37 height 17
click at [634, 138] on div "1 / 24" at bounding box center [630, 139] width 37 height 17
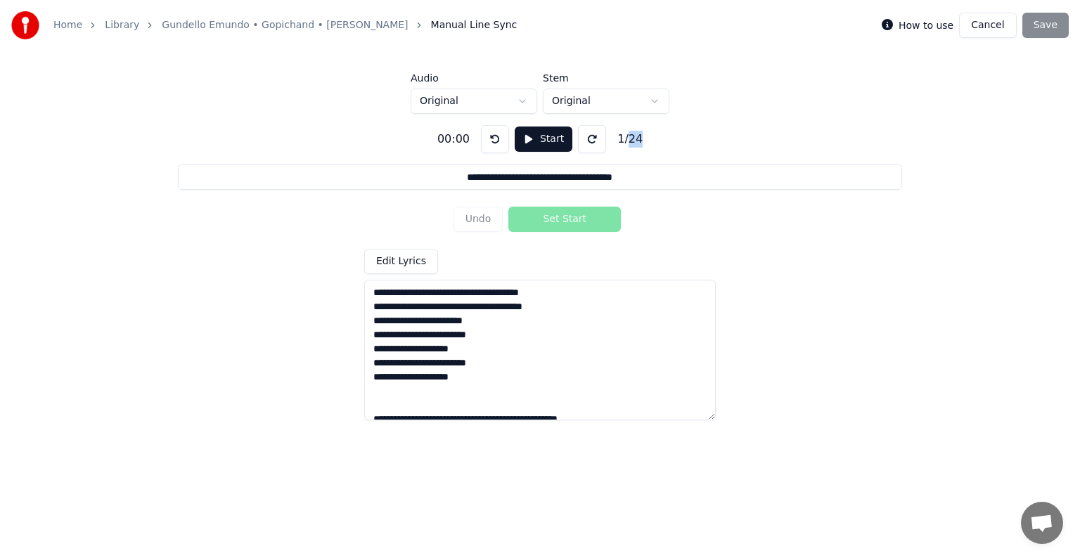
click at [634, 138] on div "1 / 24" at bounding box center [630, 139] width 37 height 17
click at [573, 222] on div "Undo Set Start" at bounding box center [541, 219] width 174 height 37
click at [559, 220] on div "Undo Set Start" at bounding box center [541, 219] width 174 height 37
click at [481, 155] on div "**********" at bounding box center [540, 267] width 1035 height 307
click at [442, 143] on div "00:00" at bounding box center [454, 139] width 44 height 17
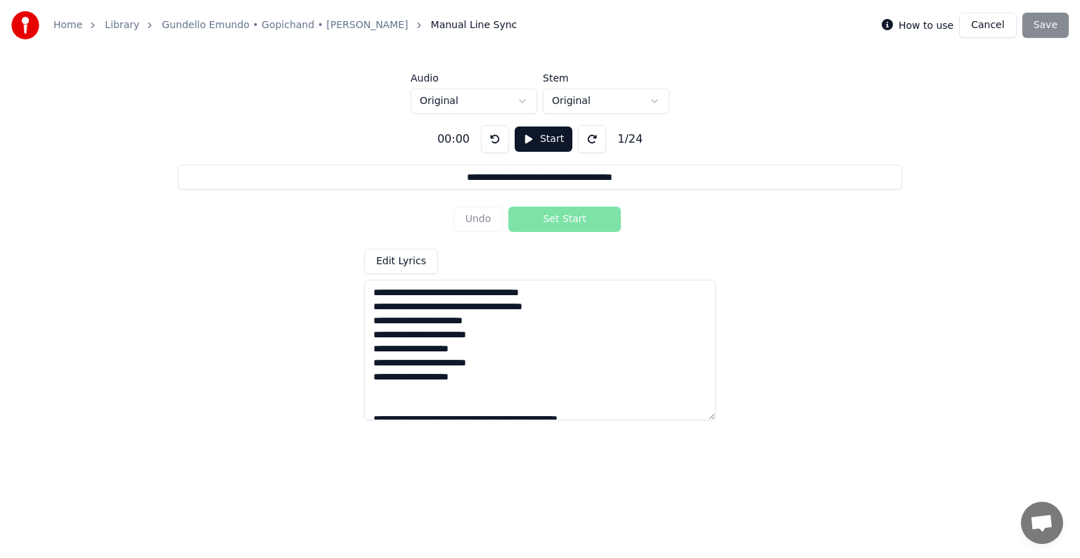
click at [444, 141] on div "00:00" at bounding box center [454, 139] width 44 height 17
click at [515, 107] on html "**********" at bounding box center [540, 215] width 1080 height 430
click at [516, 106] on html "**********" at bounding box center [540, 215] width 1080 height 430
click at [511, 104] on html "**********" at bounding box center [540, 215] width 1080 height 430
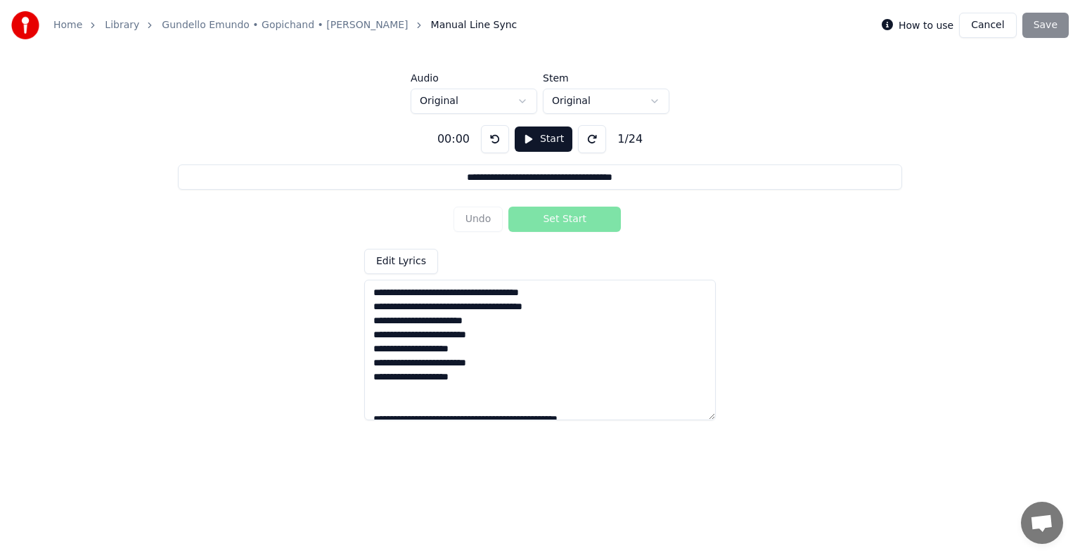
click at [428, 141] on div "**********" at bounding box center [540, 267] width 1035 height 307
click at [483, 183] on input "**********" at bounding box center [540, 177] width 724 height 25
click at [530, 217] on div "Undo Set Start" at bounding box center [541, 219] width 174 height 37
click at [394, 336] on textarea "**********" at bounding box center [540, 350] width 352 height 141
click at [378, 291] on textarea "**********" at bounding box center [540, 350] width 352 height 141
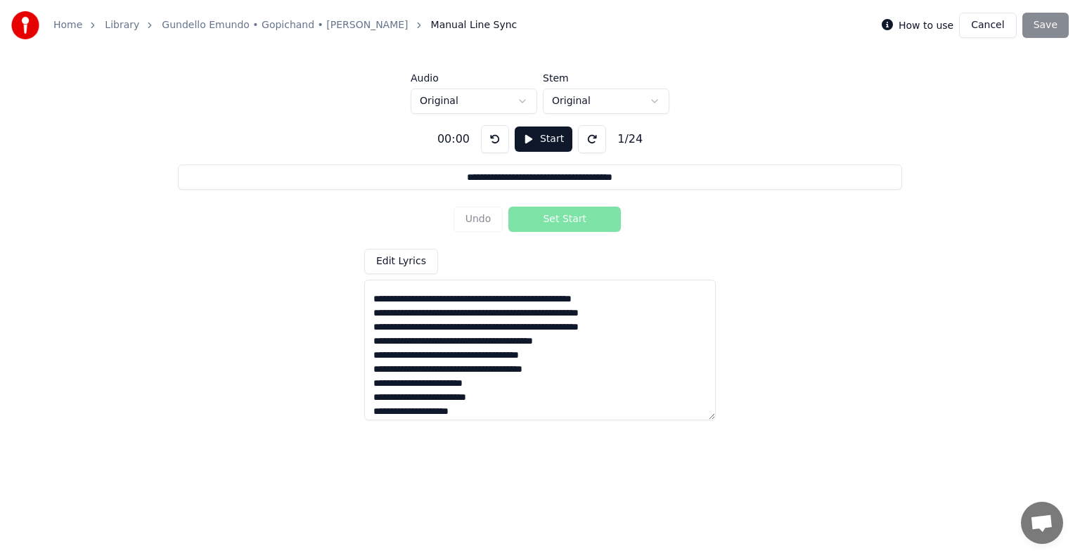
scroll to position [250, 0]
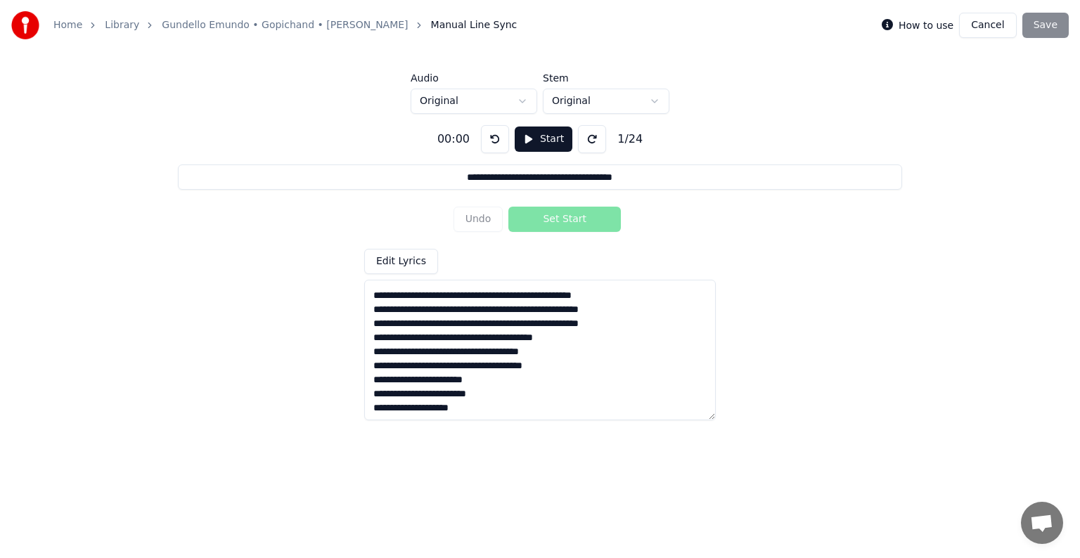
click at [583, 199] on div "**********" at bounding box center [540, 267] width 1035 height 307
click at [572, 213] on div "Undo Set Start" at bounding box center [541, 219] width 174 height 37
click at [543, 137] on button "Start" at bounding box center [544, 139] width 58 height 25
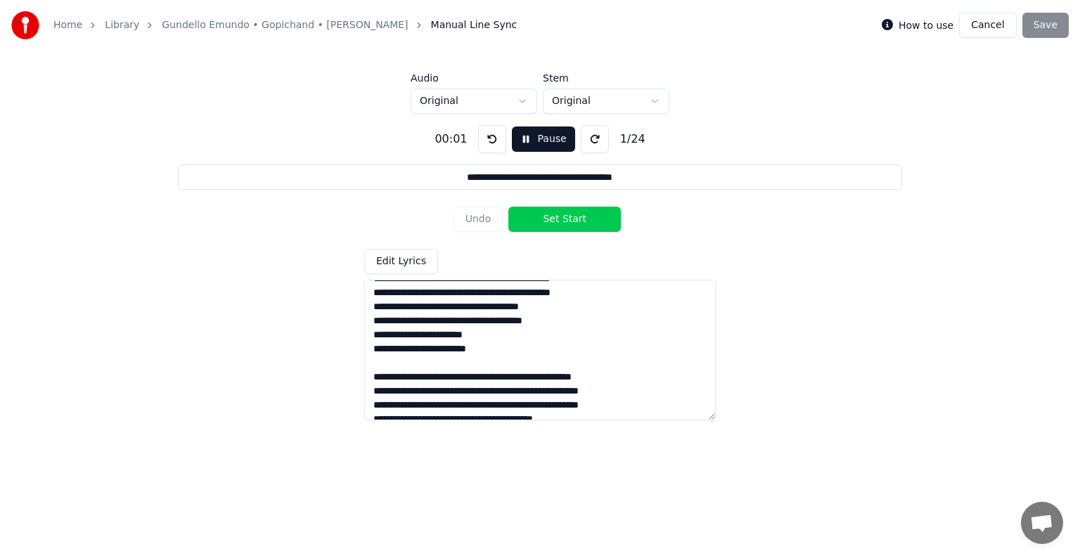
scroll to position [0, 0]
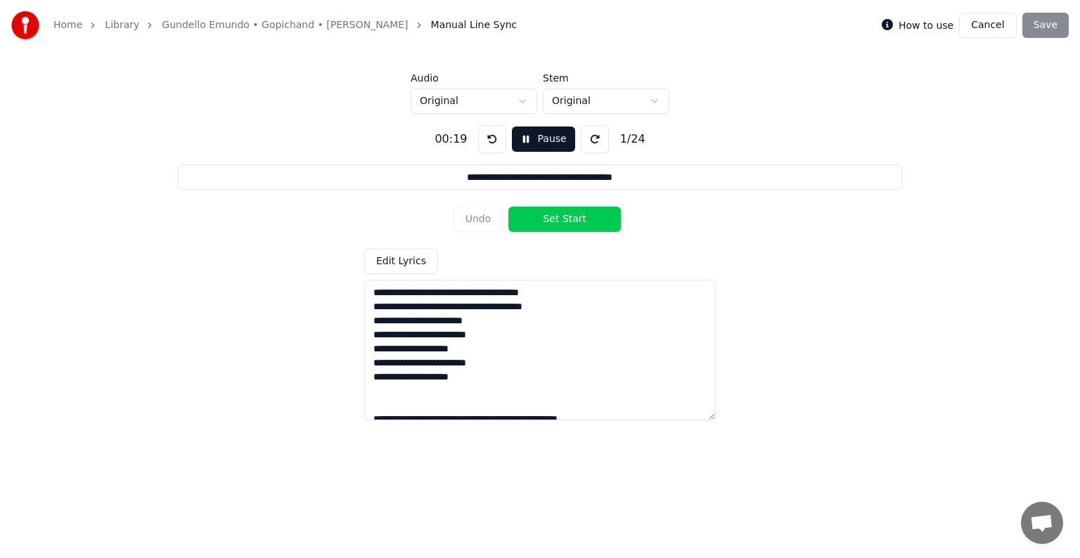
click at [667, 170] on input "**********" at bounding box center [540, 177] width 724 height 25
click at [535, 146] on button "Pause" at bounding box center [543, 139] width 63 height 25
click at [497, 146] on button at bounding box center [495, 139] width 28 height 28
click at [497, 145] on button at bounding box center [495, 139] width 28 height 28
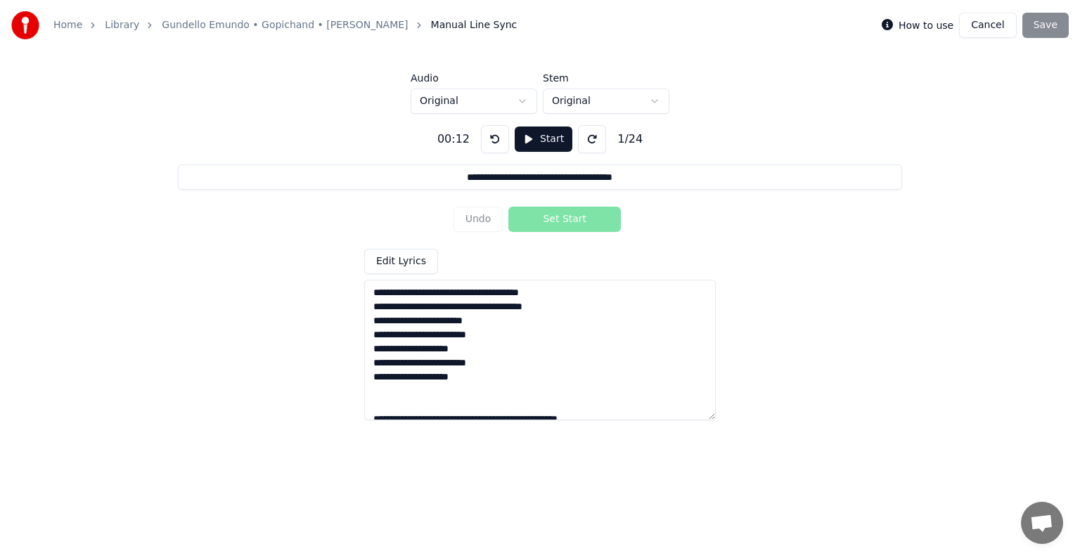
click at [497, 145] on button at bounding box center [495, 139] width 28 height 28
click at [589, 139] on button at bounding box center [592, 139] width 28 height 28
click at [543, 134] on button "Start" at bounding box center [544, 139] width 58 height 25
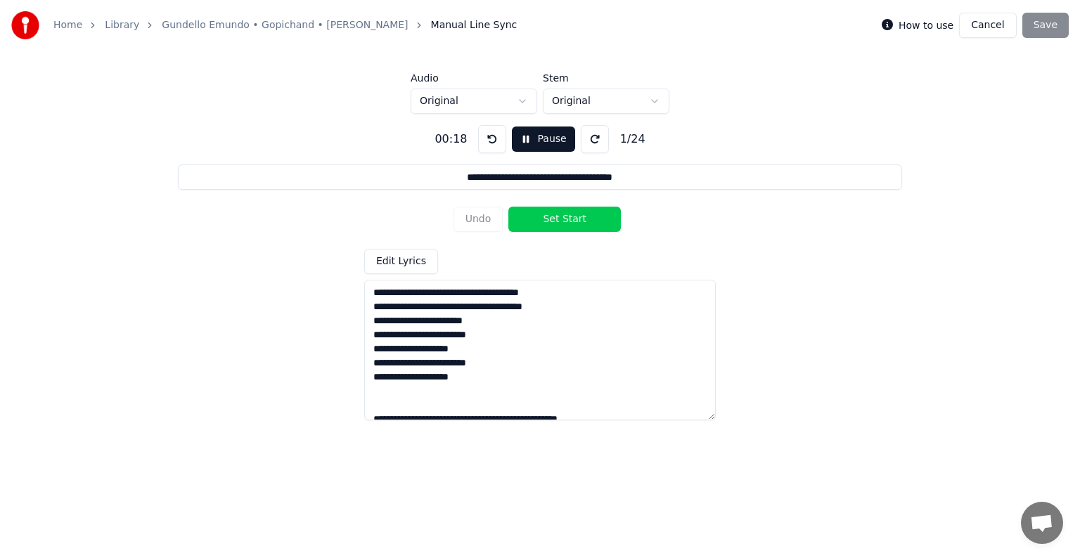
click at [543, 134] on button "Pause" at bounding box center [543, 139] width 63 height 25
click at [557, 217] on div "Undo Set Start" at bounding box center [541, 219] width 174 height 37
click at [535, 135] on button "Start" at bounding box center [544, 139] width 58 height 25
click at [552, 228] on button "Set Start" at bounding box center [565, 219] width 113 height 25
click at [524, 138] on button "Pause" at bounding box center [543, 139] width 63 height 25
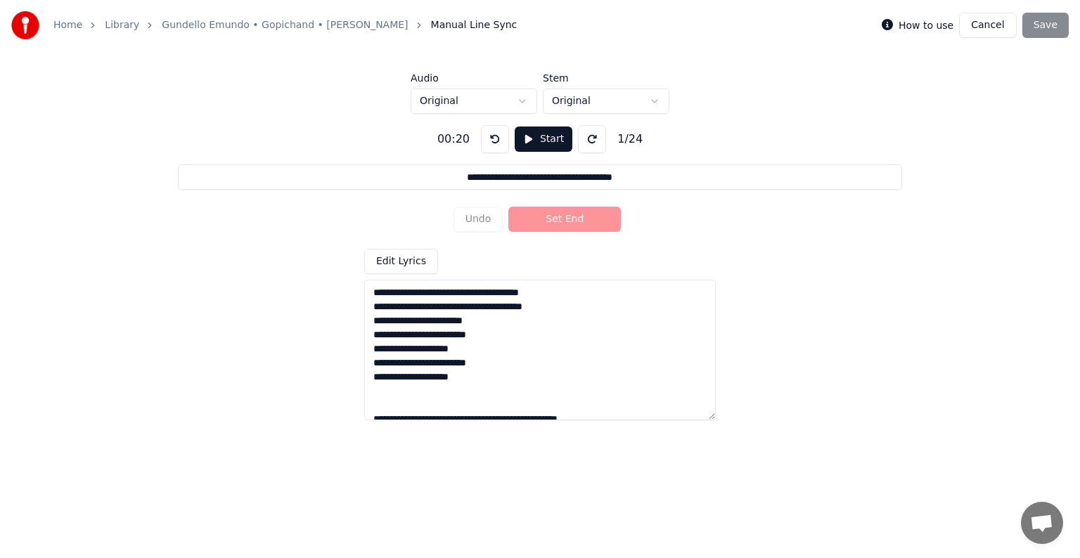
drag, startPoint x: 662, startPoint y: 174, endPoint x: 404, endPoint y: 169, distance: 258.2
click at [404, 169] on input "**********" at bounding box center [540, 177] width 724 height 25
drag, startPoint x: 587, startPoint y: 304, endPoint x: 266, endPoint y: 312, distance: 320.8
click at [266, 312] on div "**********" at bounding box center [540, 267] width 1035 height 307
click at [540, 183] on input at bounding box center [540, 177] width 724 height 25
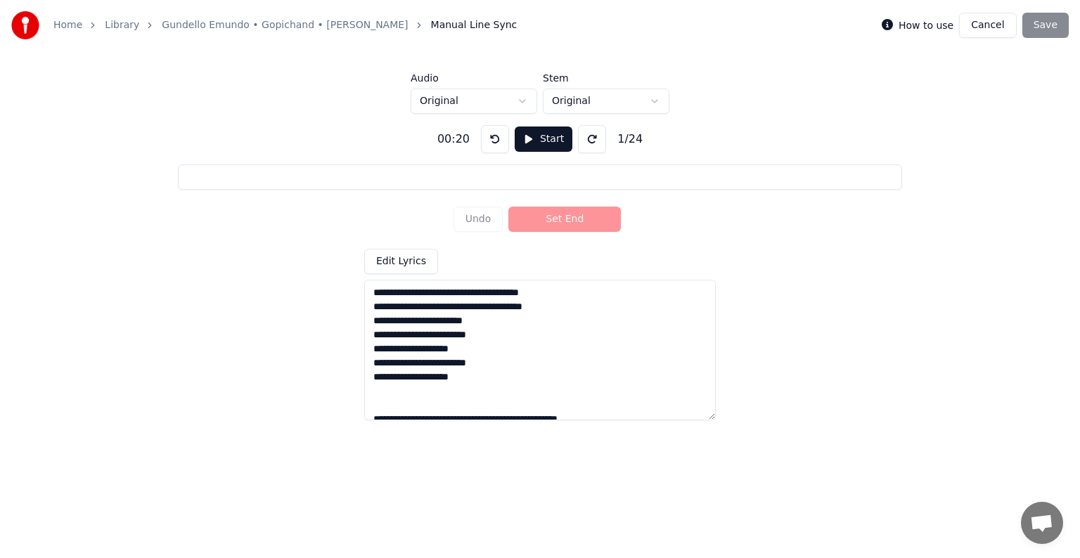
paste input "**********"
type input "**********"
click at [533, 141] on button "Start" at bounding box center [544, 139] width 58 height 25
drag, startPoint x: 588, startPoint y: 307, endPoint x: 369, endPoint y: 301, distance: 219.5
click at [369, 301] on textarea "**********" at bounding box center [540, 350] width 352 height 141
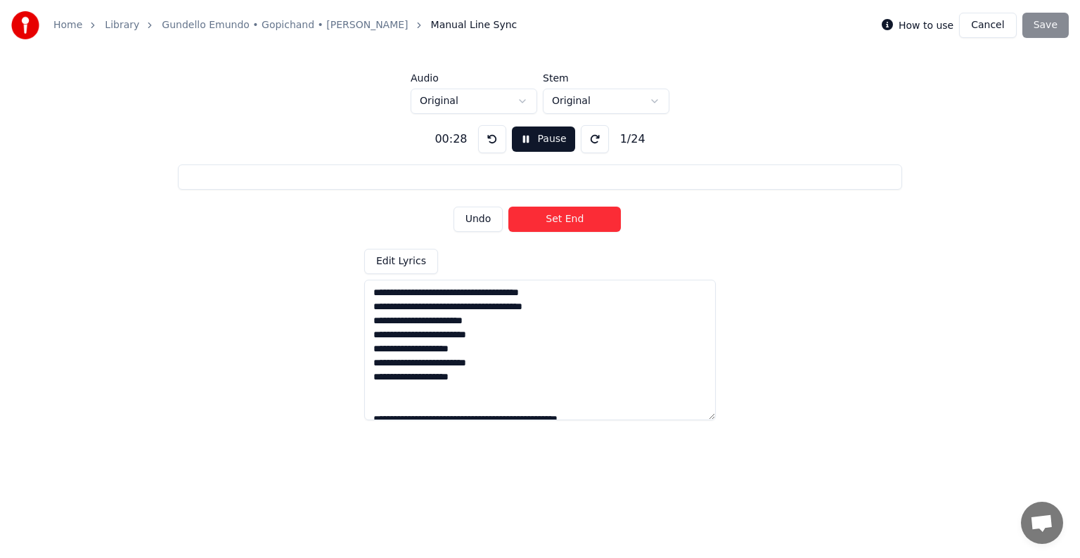
click at [517, 172] on input at bounding box center [540, 177] width 724 height 25
paste input "**********"
click at [526, 221] on button "Set End" at bounding box center [565, 219] width 113 height 25
type input "**********"
click at [525, 141] on button "Pause" at bounding box center [543, 139] width 63 height 25
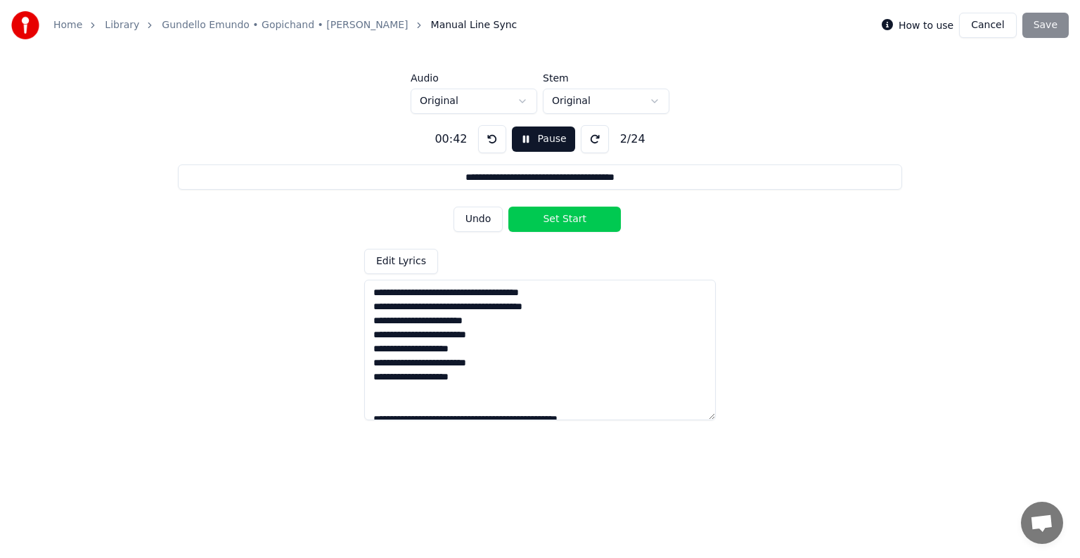
click at [528, 141] on button "Pause" at bounding box center [543, 139] width 63 height 25
drag, startPoint x: 677, startPoint y: 177, endPoint x: 355, endPoint y: 162, distance: 322.5
click at [357, 162] on div "**********" at bounding box center [540, 267] width 1035 height 307
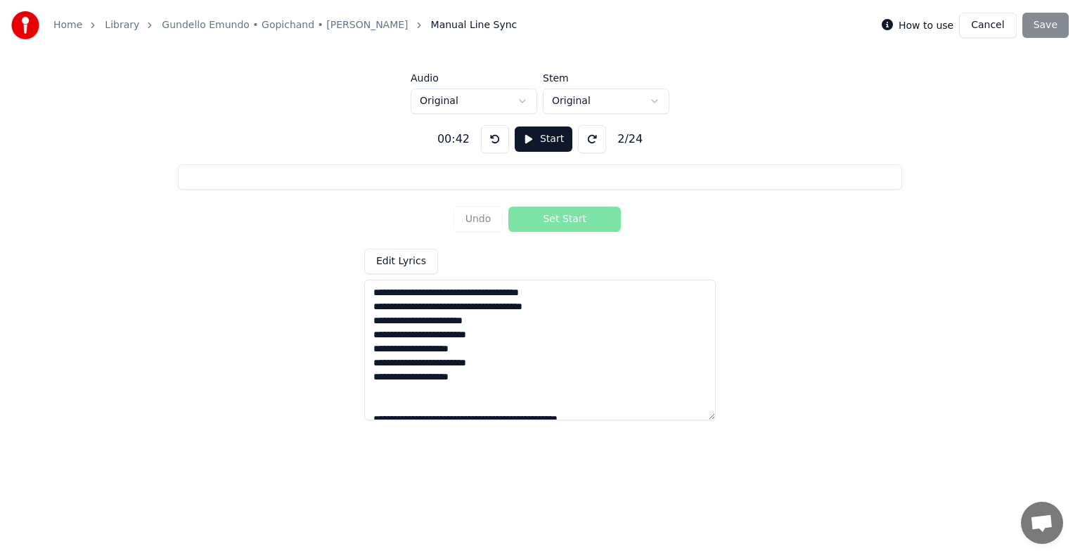
click at [491, 143] on button at bounding box center [495, 139] width 28 height 28
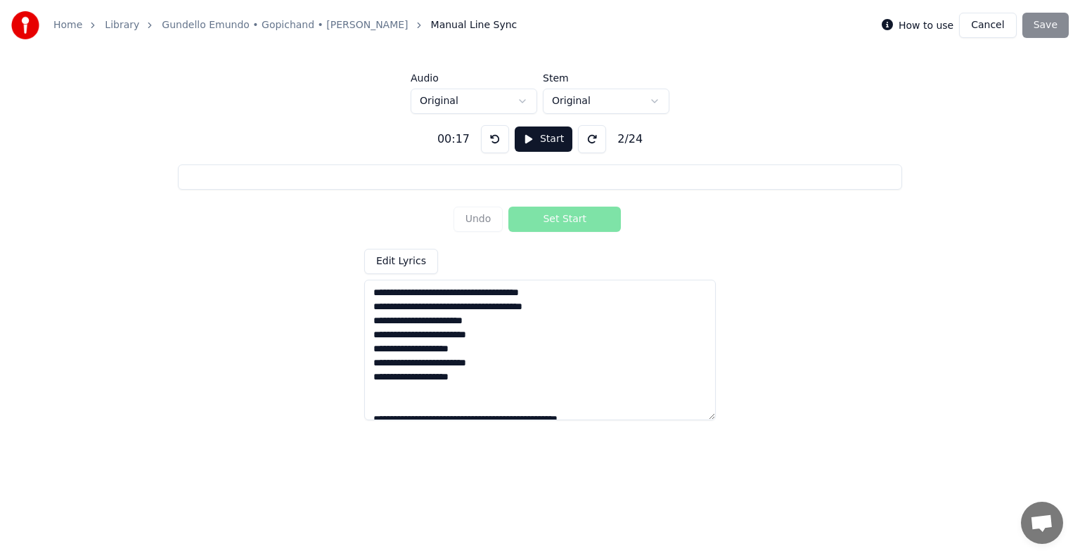
click at [491, 143] on button at bounding box center [495, 139] width 28 height 28
click at [587, 141] on button at bounding box center [592, 139] width 28 height 28
click at [526, 186] on input at bounding box center [540, 177] width 724 height 25
drag, startPoint x: 580, startPoint y: 292, endPoint x: 366, endPoint y: 292, distance: 213.1
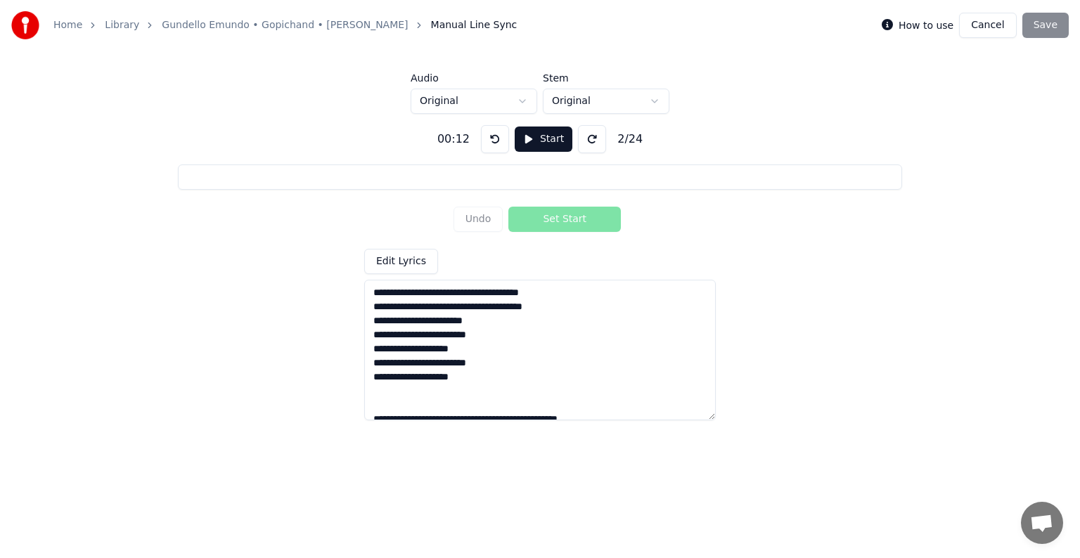
click at [369, 292] on textarea "**********" at bounding box center [540, 350] width 352 height 141
click at [502, 180] on input at bounding box center [540, 177] width 724 height 25
paste input "**********"
click at [536, 143] on button "Start" at bounding box center [544, 139] width 58 height 25
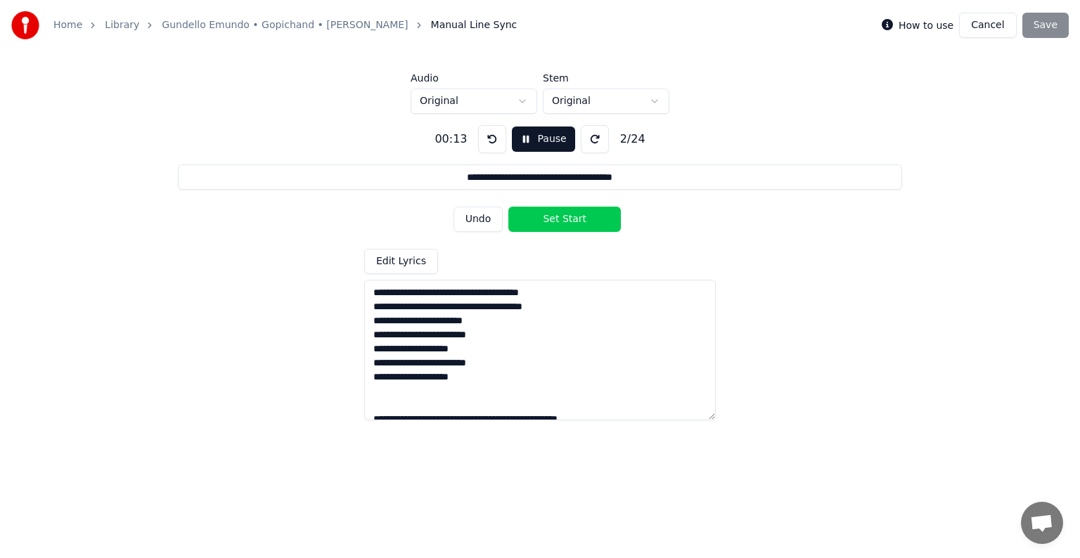
click at [546, 215] on button "Set Start" at bounding box center [565, 219] width 113 height 25
click at [493, 148] on button at bounding box center [492, 139] width 28 height 28
click at [537, 225] on button "Set Start" at bounding box center [565, 219] width 113 height 25
click at [537, 225] on button "Set End" at bounding box center [565, 219] width 113 height 25
click at [516, 142] on button "Pause" at bounding box center [543, 139] width 63 height 25
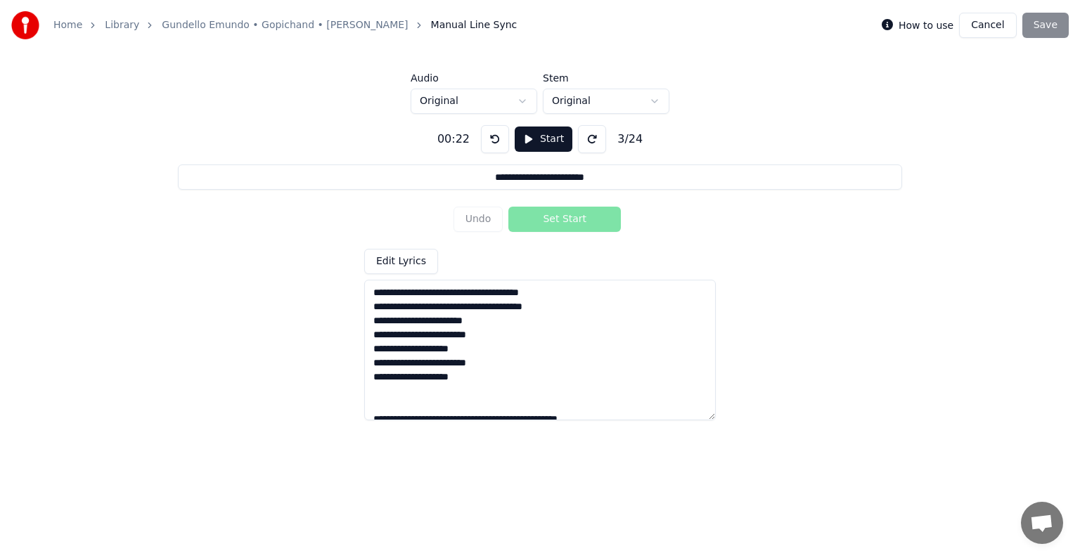
click at [497, 139] on button at bounding box center [495, 139] width 28 height 28
click at [594, 305] on textarea "**********" at bounding box center [540, 350] width 352 height 141
click at [632, 177] on input "**********" at bounding box center [540, 177] width 724 height 25
click at [658, 226] on div "**********" at bounding box center [540, 267] width 1035 height 307
click at [492, 144] on button at bounding box center [495, 139] width 28 height 28
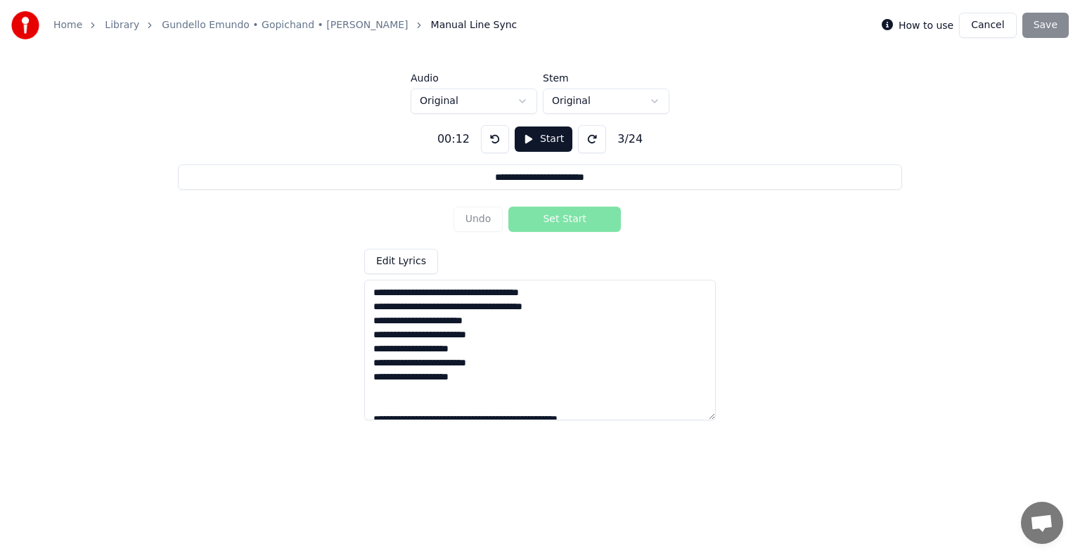
click at [587, 141] on button at bounding box center [592, 139] width 28 height 28
click at [495, 143] on button at bounding box center [495, 139] width 28 height 28
click at [582, 131] on button at bounding box center [592, 139] width 28 height 28
drag, startPoint x: 576, startPoint y: 288, endPoint x: 384, endPoint y: 275, distance: 192.4
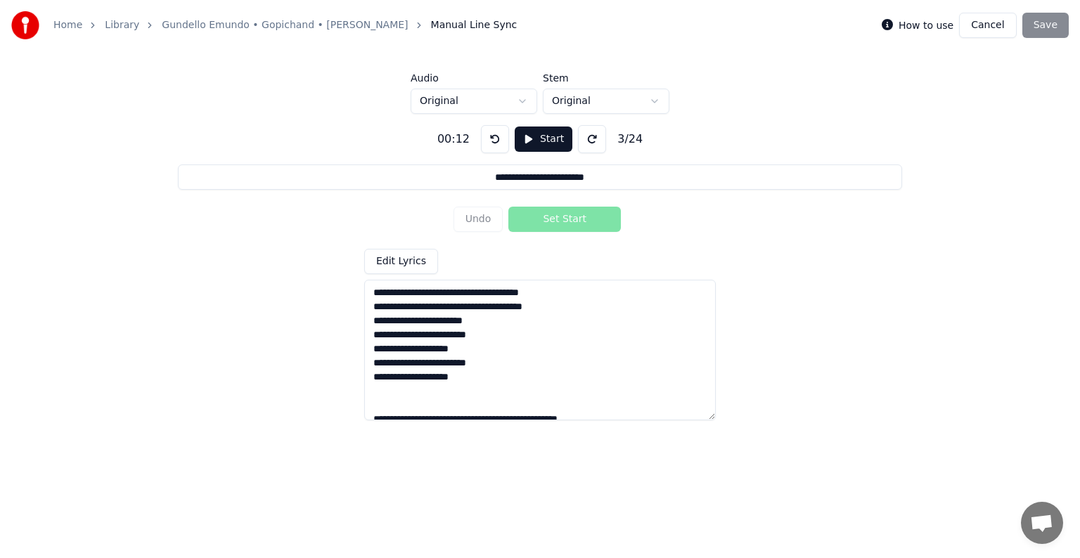
click at [385, 275] on div "**********" at bounding box center [540, 335] width 352 height 172
click at [644, 179] on input "**********" at bounding box center [540, 177] width 724 height 25
drag, startPoint x: 656, startPoint y: 174, endPoint x: 370, endPoint y: 163, distance: 285.8
click at [371, 163] on div "**********" at bounding box center [540, 267] width 1035 height 307
paste input "**********"
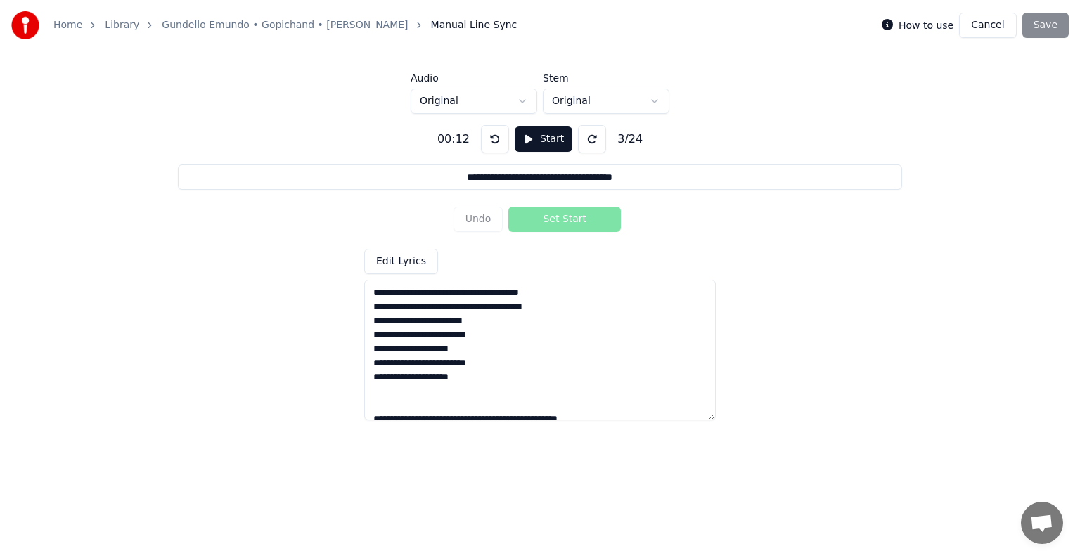
click at [490, 139] on button at bounding box center [495, 139] width 28 height 28
click at [539, 141] on button "Start" at bounding box center [544, 139] width 58 height 25
click at [541, 219] on button "Set Start" at bounding box center [565, 219] width 113 height 25
click at [535, 219] on button "Set End" at bounding box center [565, 219] width 113 height 25
click at [535, 219] on button "Set Start" at bounding box center [565, 219] width 113 height 25
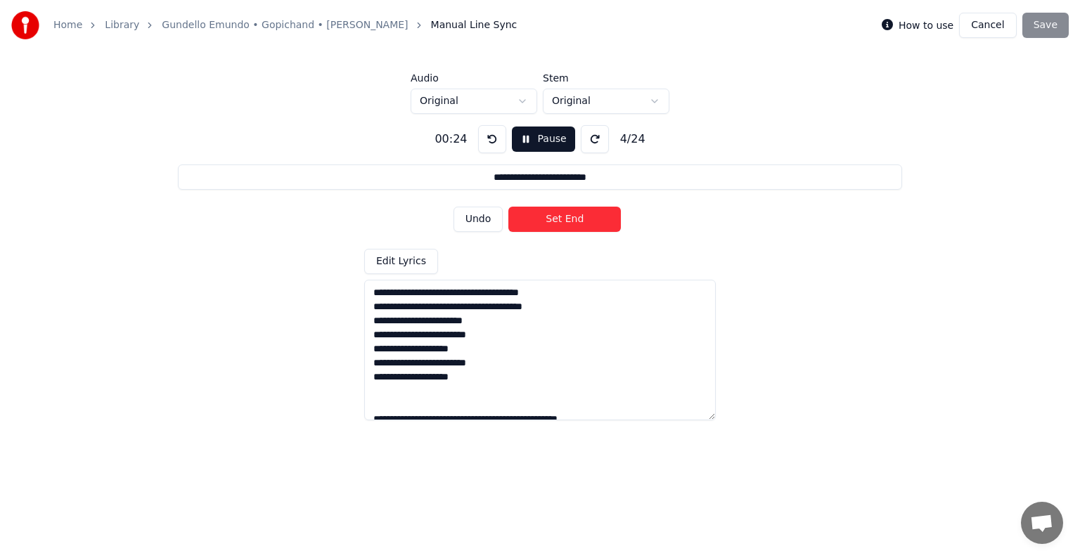
click at [535, 219] on button "Set End" at bounding box center [565, 219] width 113 height 25
click at [487, 217] on button "Undo" at bounding box center [479, 219] width 50 height 25
type input "**********"
click at [488, 217] on button "Undo" at bounding box center [479, 219] width 50 height 25
click at [492, 143] on button at bounding box center [492, 139] width 28 height 28
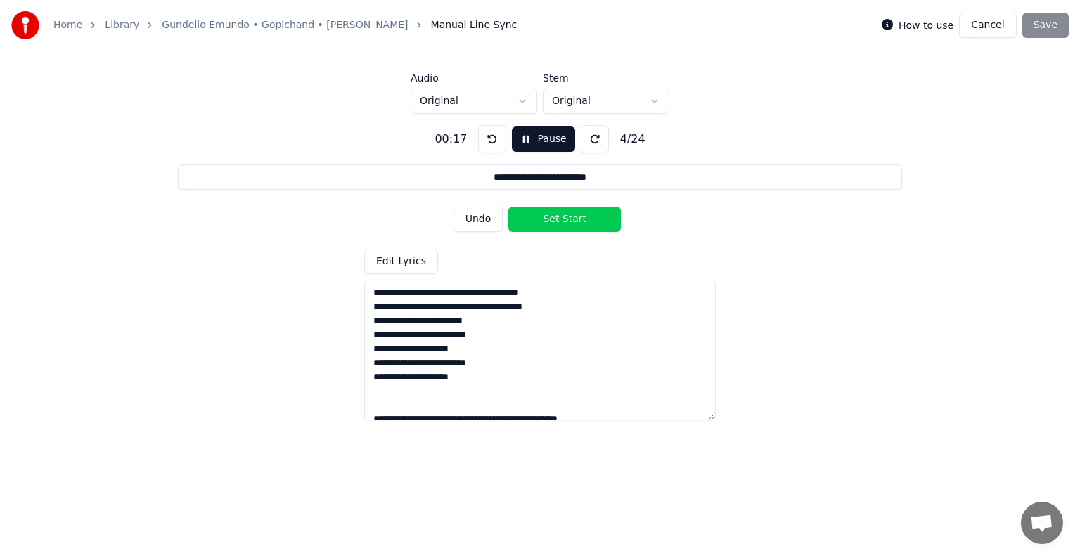
click at [492, 143] on button at bounding box center [492, 139] width 28 height 28
drag, startPoint x: 627, startPoint y: 186, endPoint x: 326, endPoint y: 177, distance: 301.2
click at [326, 177] on input "**********" at bounding box center [540, 177] width 724 height 25
click at [483, 139] on button at bounding box center [492, 139] width 28 height 28
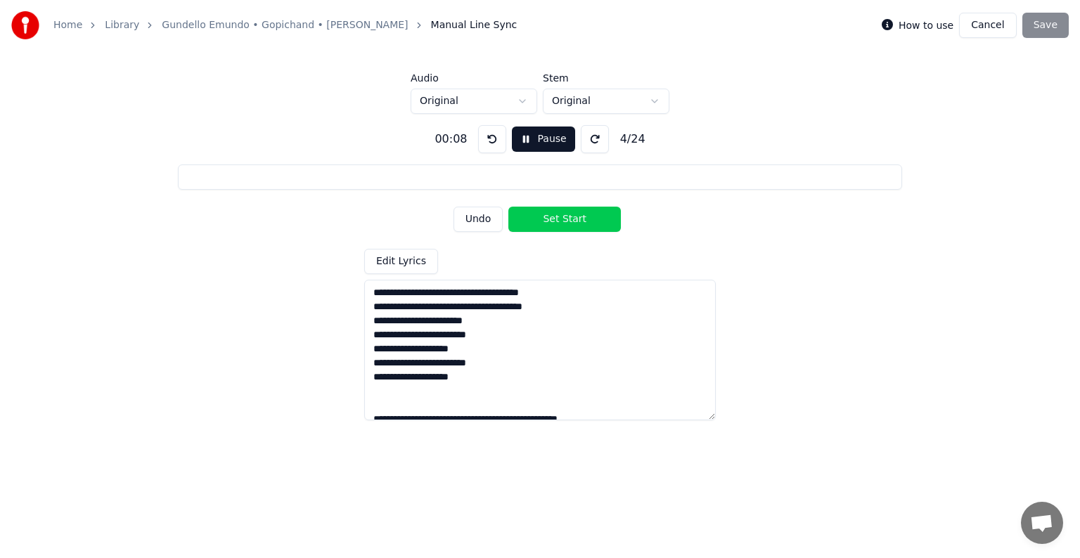
click at [523, 143] on button "Pause" at bounding box center [543, 139] width 63 height 25
click at [740, 430] on html "Home Library Gundello Emundo • Gopichand • [PERSON_NAME] Manual Line Sync How t…" at bounding box center [540, 215] width 1080 height 430
click at [528, 143] on button "Start" at bounding box center [544, 139] width 58 height 25
click at [530, 145] on button "Pause" at bounding box center [543, 139] width 63 height 25
click at [528, 145] on button "Start" at bounding box center [544, 139] width 58 height 25
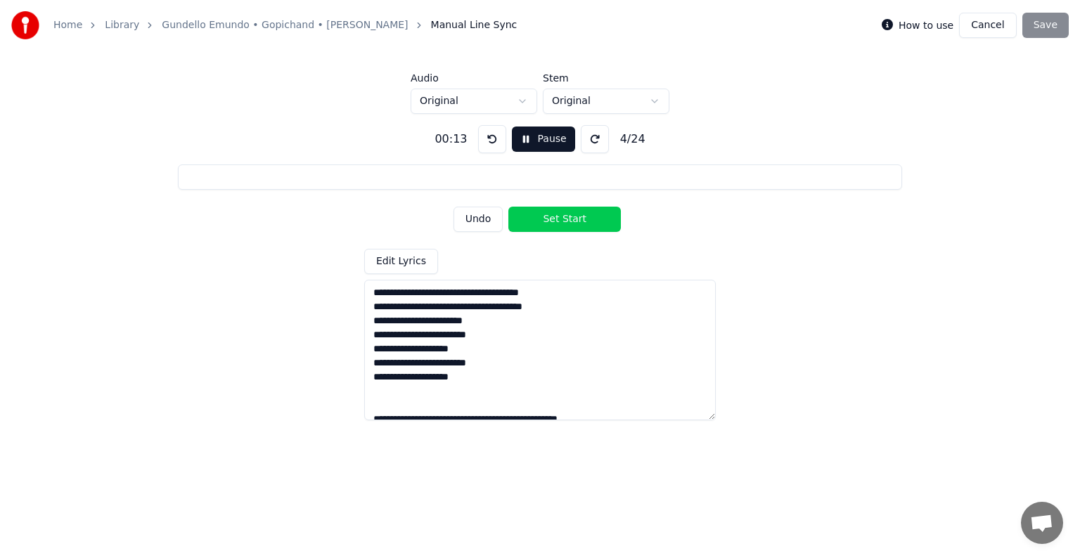
click at [528, 145] on button "Pause" at bounding box center [543, 139] width 63 height 25
click at [695, 226] on div "**********" at bounding box center [540, 267] width 1035 height 307
click at [498, 144] on button at bounding box center [495, 139] width 28 height 28
click at [492, 298] on textarea "**********" at bounding box center [540, 350] width 352 height 141
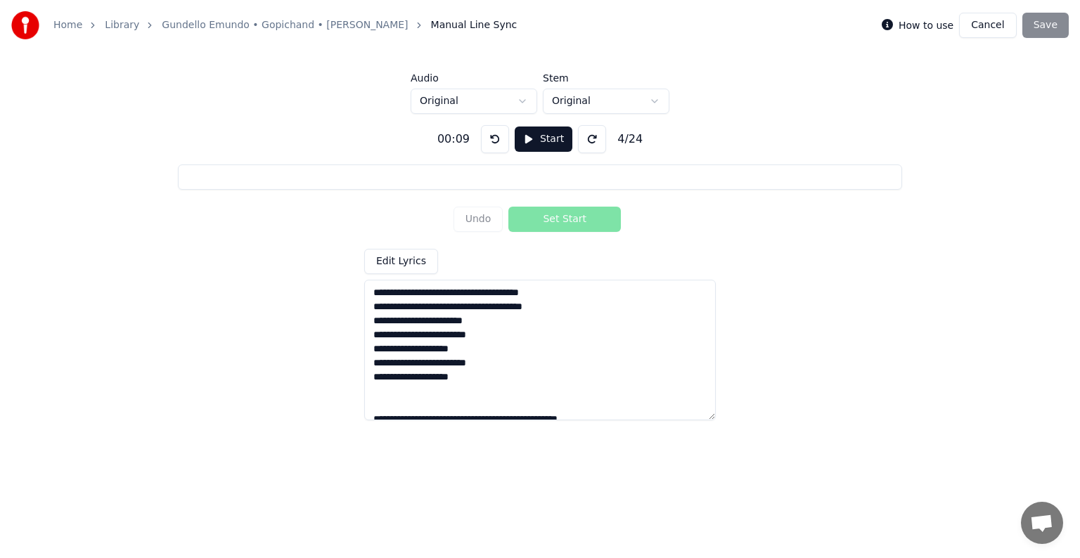
drag, startPoint x: 573, startPoint y: 293, endPoint x: 331, endPoint y: 281, distance: 242.2
click at [331, 281] on div "**********" at bounding box center [540, 267] width 1035 height 307
click at [537, 183] on input at bounding box center [540, 177] width 724 height 25
paste input "**********"
click at [723, 232] on div "**********" at bounding box center [540, 267] width 1035 height 307
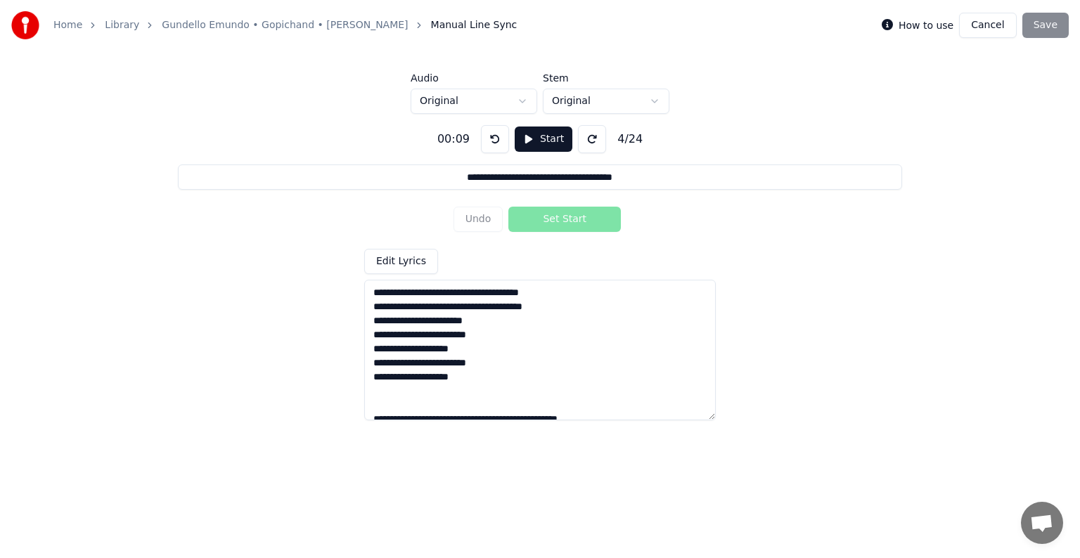
click at [539, 141] on button "Start" at bounding box center [544, 139] width 58 height 25
click at [548, 214] on button "Set Start" at bounding box center [565, 219] width 113 height 25
click at [548, 214] on button "Set End" at bounding box center [565, 219] width 113 height 25
click at [548, 214] on button "Set Start" at bounding box center [565, 219] width 113 height 25
click at [548, 214] on button "Set End" at bounding box center [565, 219] width 113 height 25
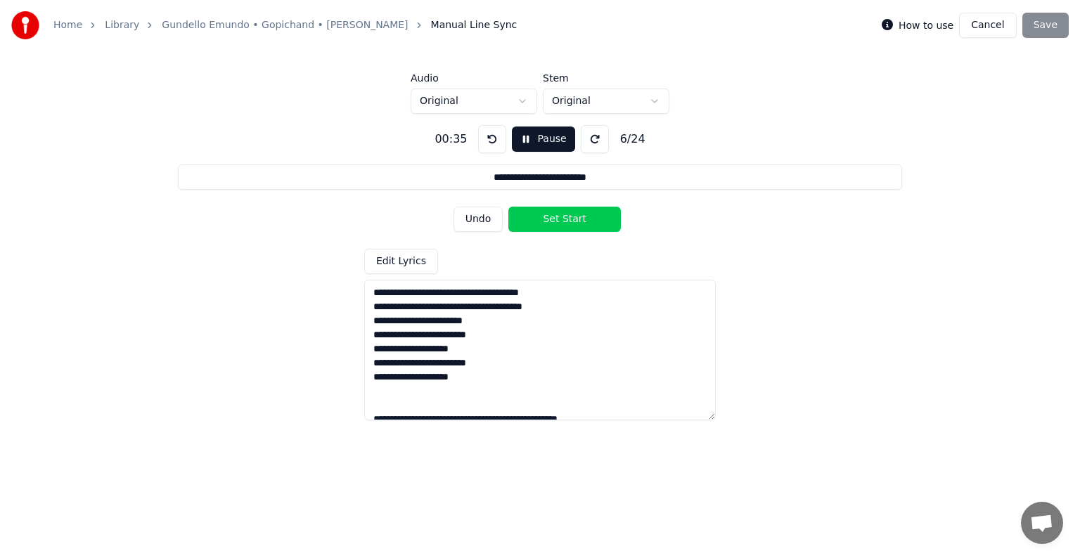
click at [548, 214] on button "Set Start" at bounding box center [565, 219] width 113 height 25
click at [548, 214] on button "Set End" at bounding box center [565, 219] width 113 height 25
click at [548, 214] on button "Set Start" at bounding box center [565, 219] width 113 height 25
click at [548, 214] on button "Set End" at bounding box center [565, 219] width 113 height 25
type input "**********"
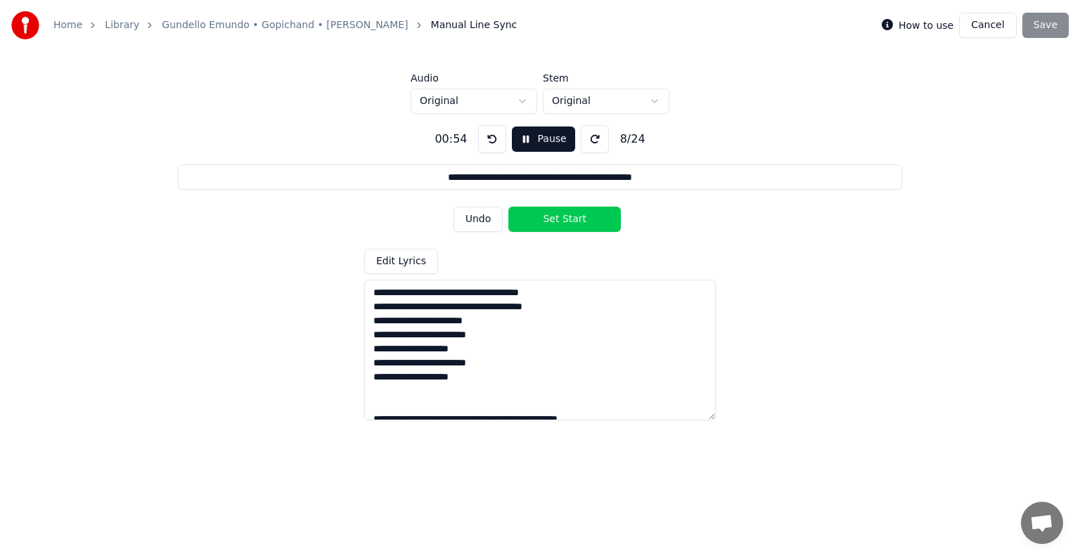
click at [523, 141] on button "Pause" at bounding box center [543, 139] width 63 height 25
drag, startPoint x: 376, startPoint y: 291, endPoint x: 586, endPoint y: 306, distance: 210.8
click at [586, 306] on textarea "**********" at bounding box center [540, 350] width 352 height 141
click at [520, 346] on textarea "**********" at bounding box center [540, 350] width 352 height 141
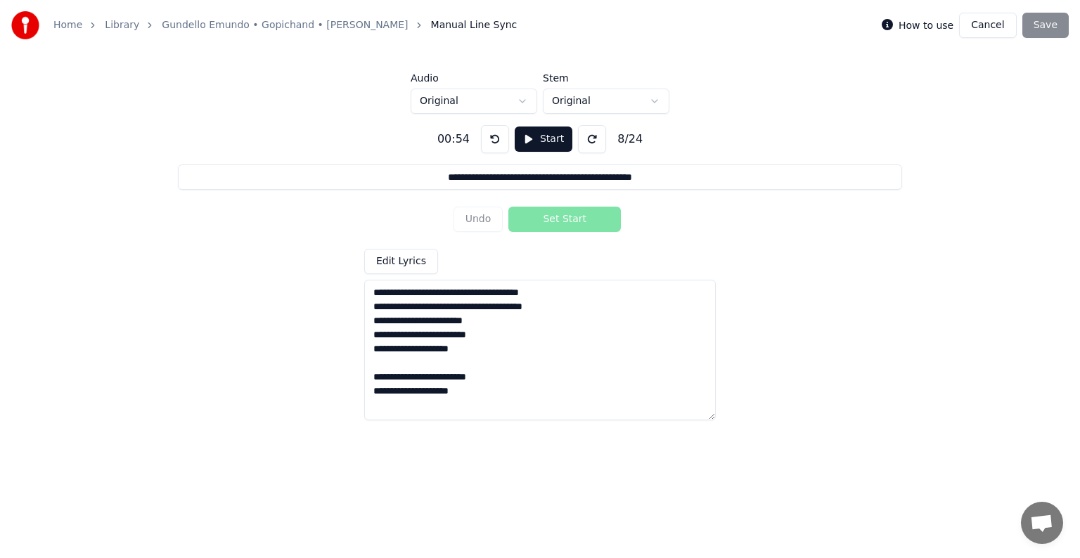
paste textarea "**********"
type textarea "**********"
type input "**********"
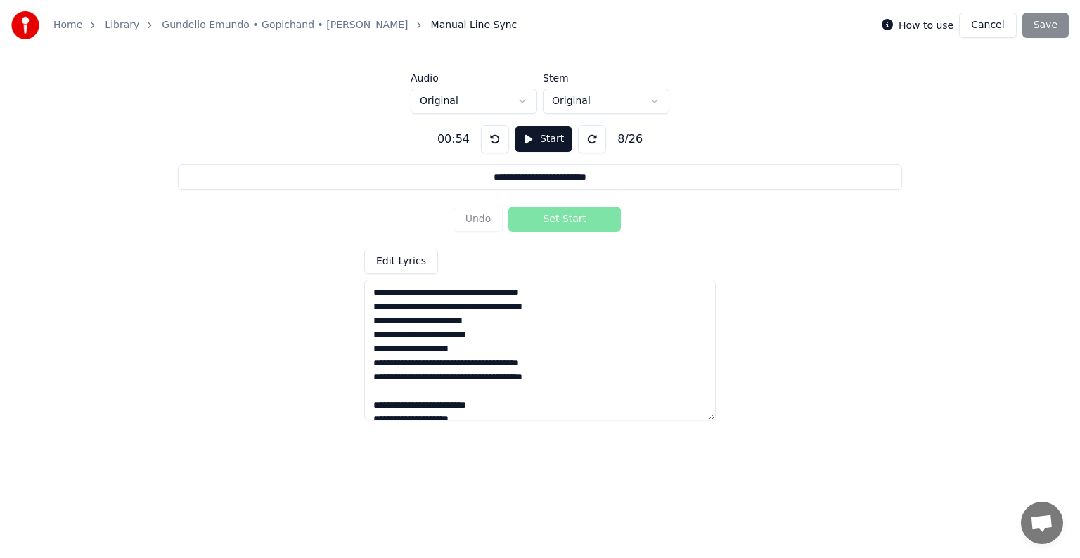
drag, startPoint x: 542, startPoint y: 321, endPoint x: 374, endPoint y: 324, distance: 168.1
click at [374, 324] on textarea at bounding box center [540, 350] width 352 height 141
click at [401, 388] on textarea at bounding box center [540, 350] width 352 height 141
paste textarea "**********"
type textarea "**********"
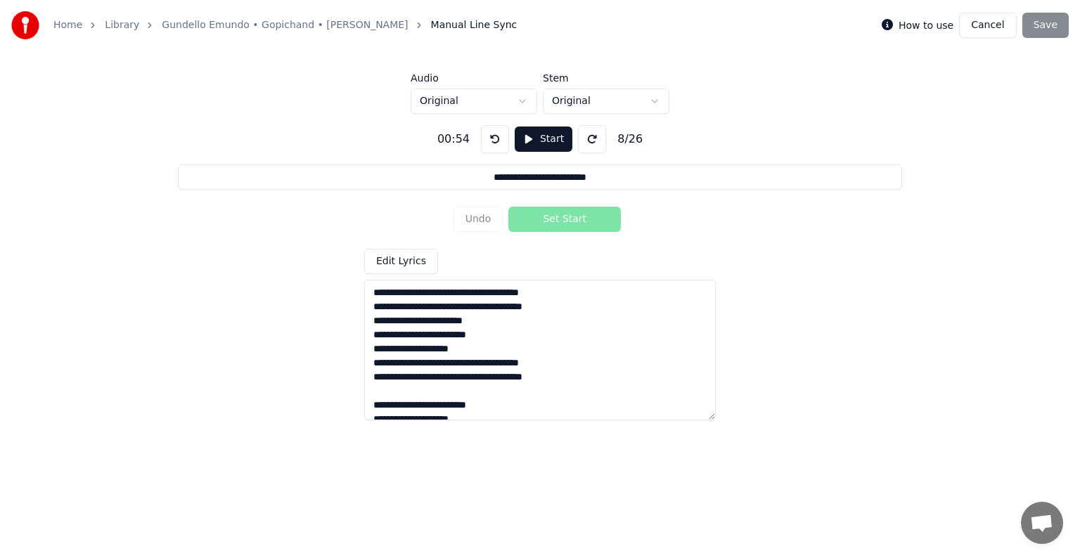
type input "**********"
type textarea "**********"
click at [500, 146] on button at bounding box center [495, 139] width 28 height 28
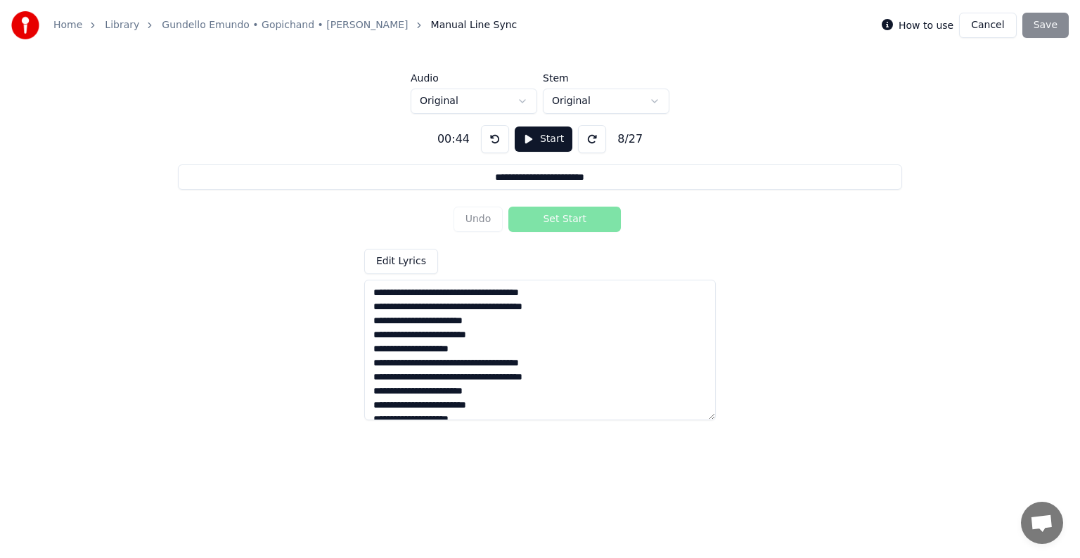
click at [500, 146] on button at bounding box center [495, 139] width 28 height 28
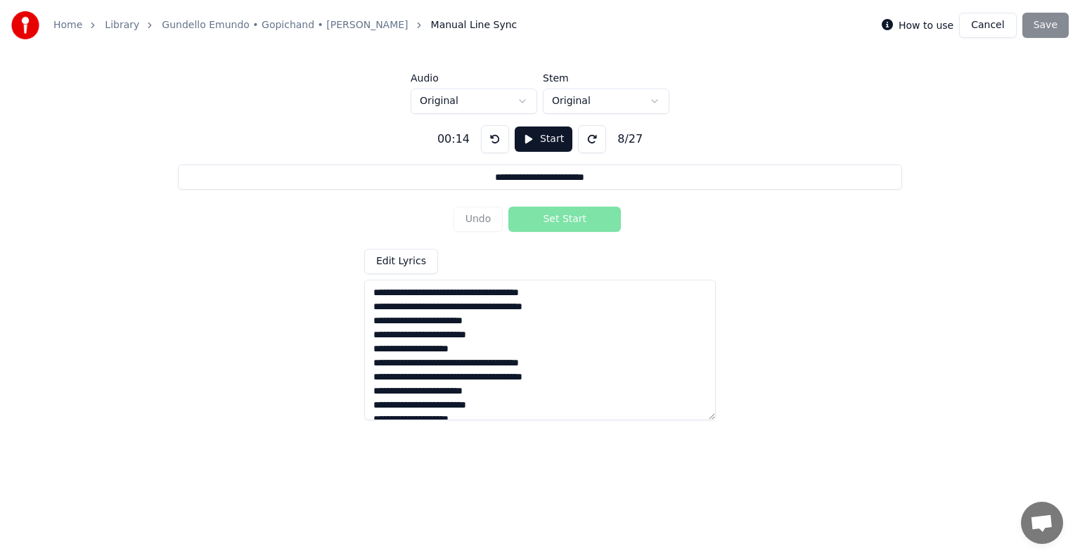
click at [500, 146] on button at bounding box center [495, 139] width 28 height 28
click at [523, 132] on button "Start" at bounding box center [544, 139] width 58 height 25
click at [523, 132] on button "Pause" at bounding box center [543, 139] width 63 height 25
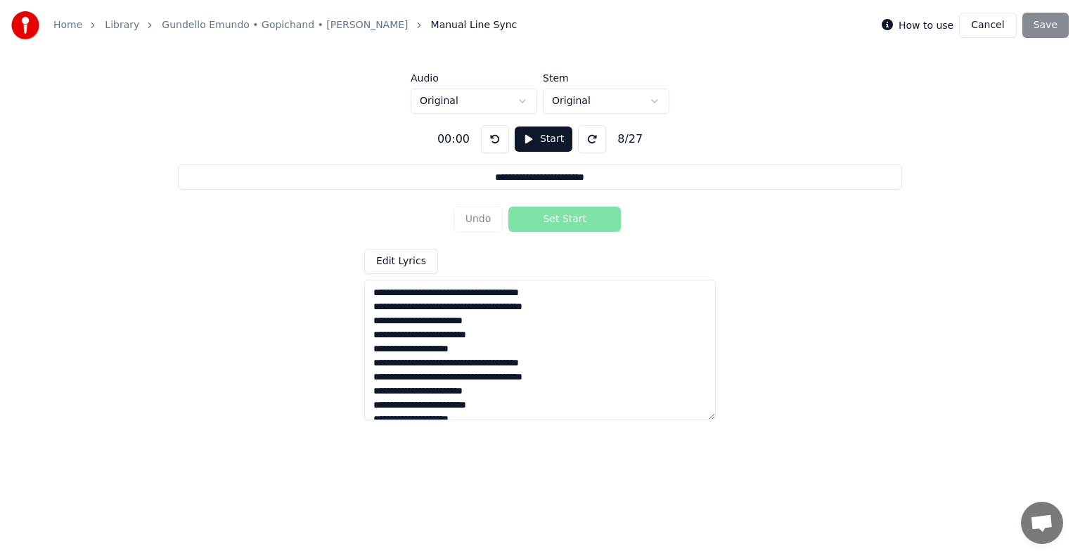
drag, startPoint x: 574, startPoint y: 292, endPoint x: 293, endPoint y: 284, distance: 281.5
click at [293, 284] on div "**********" at bounding box center [540, 267] width 1035 height 307
click at [487, 211] on div "Undo Set Start" at bounding box center [541, 219] width 174 height 37
drag, startPoint x: 628, startPoint y: 179, endPoint x: 429, endPoint y: 191, distance: 199.4
click at [430, 191] on div "**********" at bounding box center [540, 267] width 1035 height 307
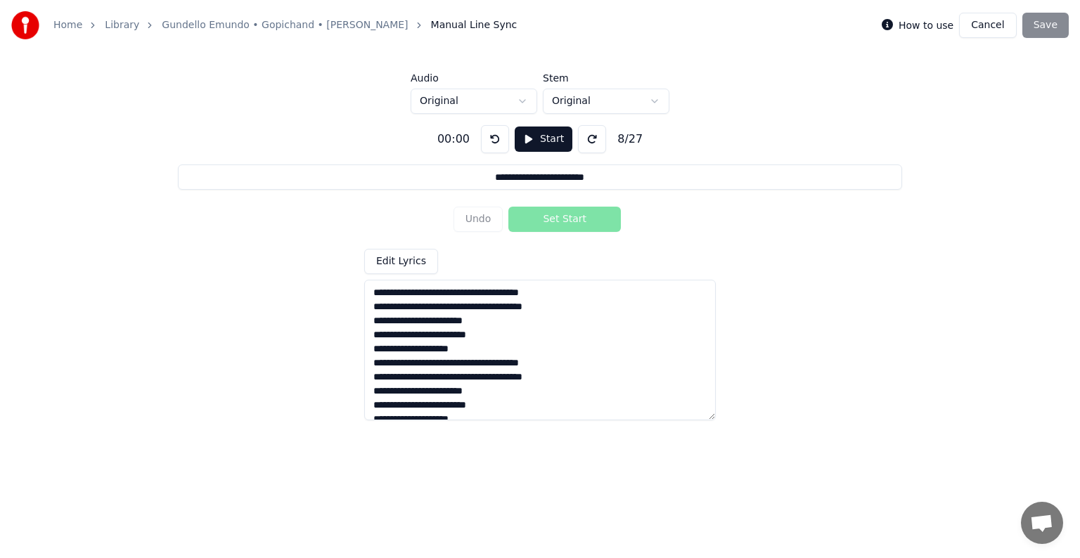
paste input "**********"
click at [518, 141] on button "Start" at bounding box center [544, 139] width 58 height 25
click at [491, 216] on button "Undo" at bounding box center [479, 219] width 50 height 25
click at [532, 215] on button "Set End" at bounding box center [565, 219] width 113 height 25
click at [488, 219] on button "Undo" at bounding box center [479, 219] width 50 height 25
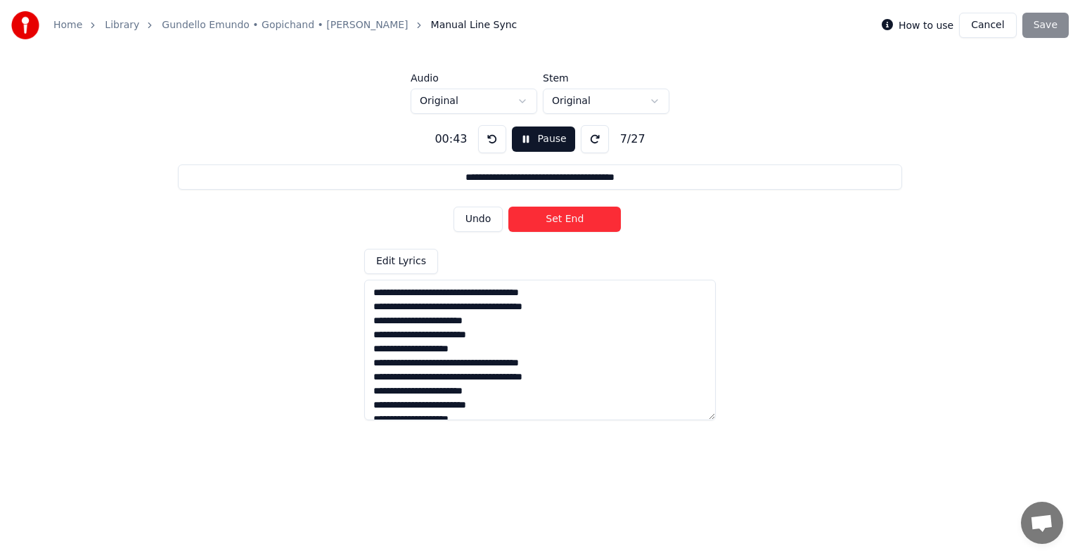
click at [471, 223] on button "Undo" at bounding box center [479, 219] width 50 height 25
click at [472, 223] on button "Undo" at bounding box center [479, 219] width 50 height 25
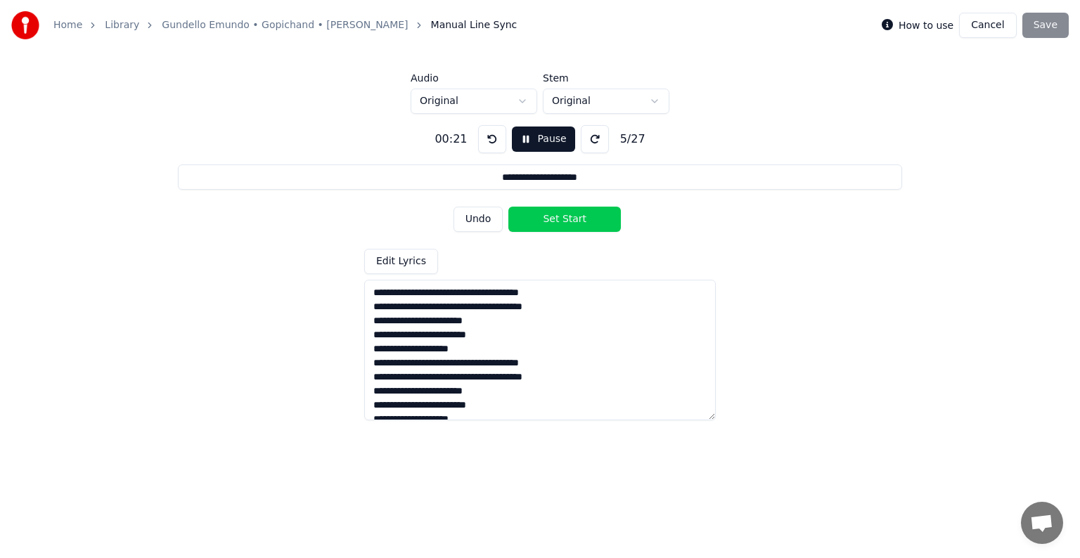
click at [494, 138] on button at bounding box center [492, 139] width 28 height 28
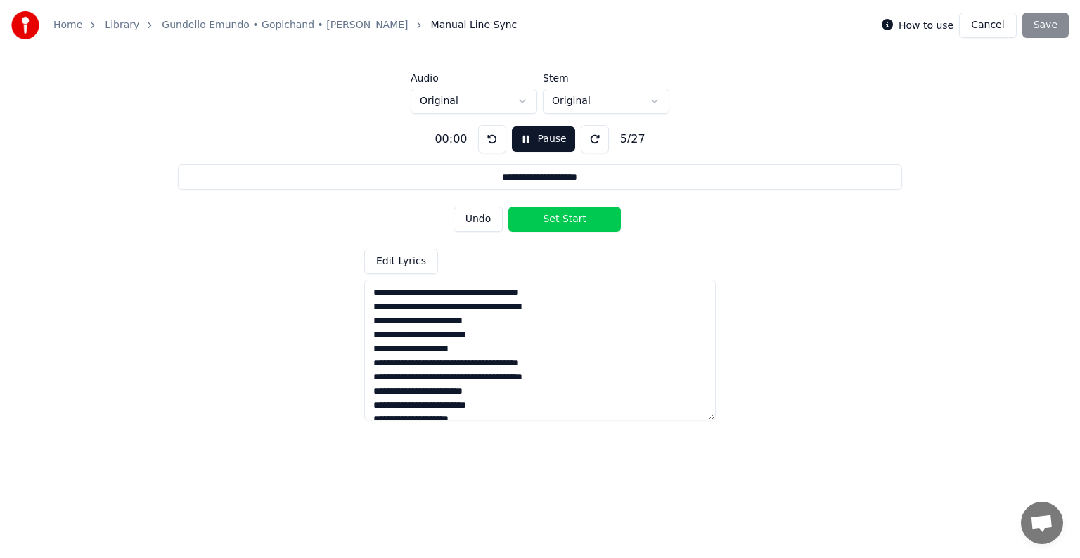
click at [494, 138] on button at bounding box center [492, 139] width 28 height 28
click at [615, 136] on div "5 / 27" at bounding box center [633, 139] width 37 height 17
click at [644, 146] on div "5 / 27" at bounding box center [633, 139] width 37 height 17
click at [490, 222] on button "Undo" at bounding box center [479, 219] width 50 height 25
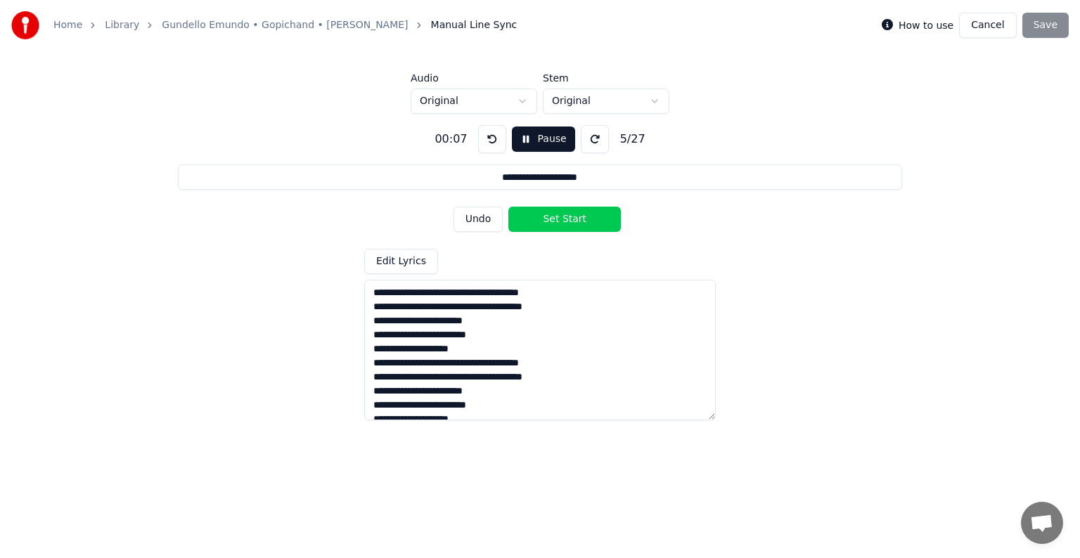
type input "**********"
click at [492, 220] on button "Undo" at bounding box center [479, 219] width 50 height 25
drag, startPoint x: 709, startPoint y: 177, endPoint x: 338, endPoint y: 189, distance: 371.6
click at [338, 189] on input "**********" at bounding box center [540, 177] width 724 height 25
click at [483, 137] on button at bounding box center [492, 139] width 28 height 28
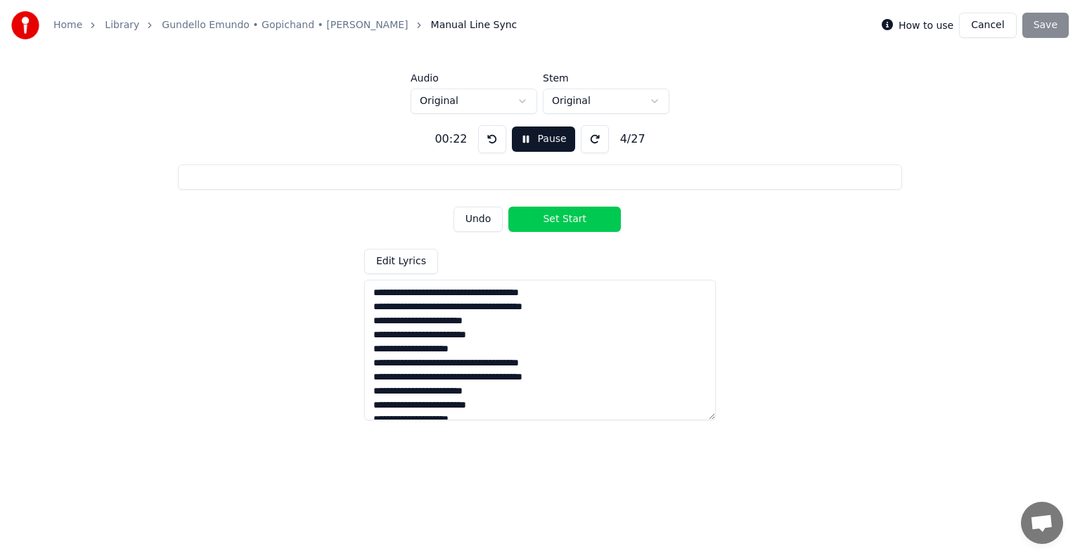
click at [483, 137] on button at bounding box center [492, 139] width 28 height 28
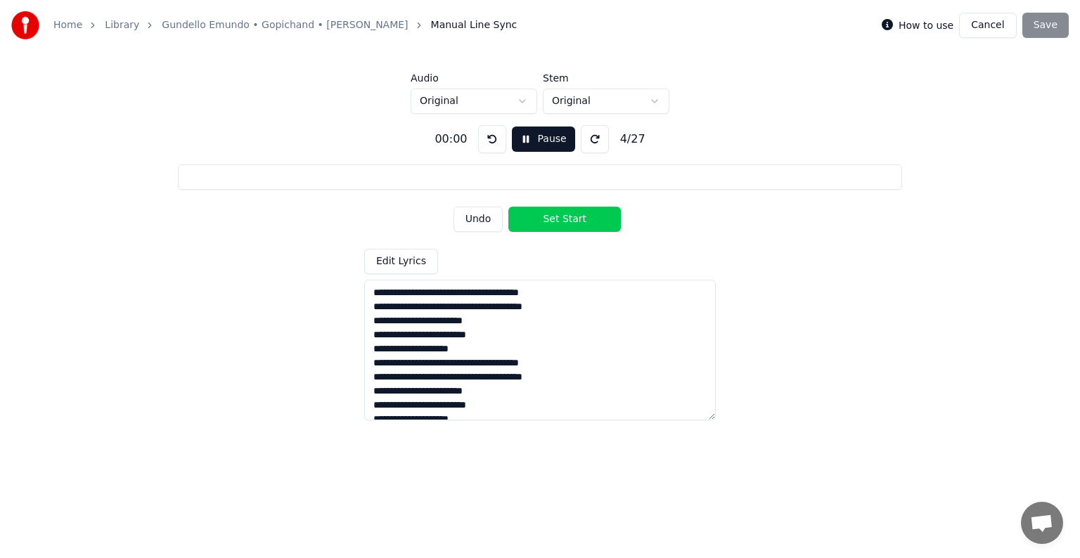
click at [483, 137] on button at bounding box center [492, 139] width 28 height 28
click at [615, 146] on div "4 / 27" at bounding box center [633, 139] width 37 height 17
click at [618, 143] on div "4 / 27" at bounding box center [633, 139] width 37 height 17
click at [487, 225] on button "Undo" at bounding box center [479, 219] width 50 height 25
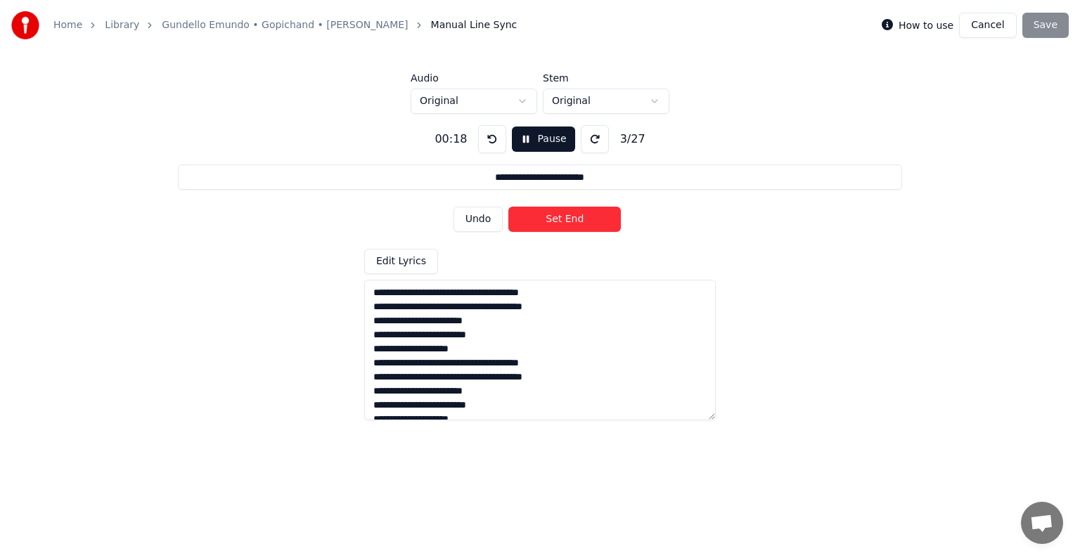
click at [487, 225] on button "Undo" at bounding box center [479, 219] width 50 height 25
click at [487, 224] on button "Undo" at bounding box center [479, 219] width 50 height 25
click at [488, 224] on button "Undo" at bounding box center [479, 219] width 50 height 25
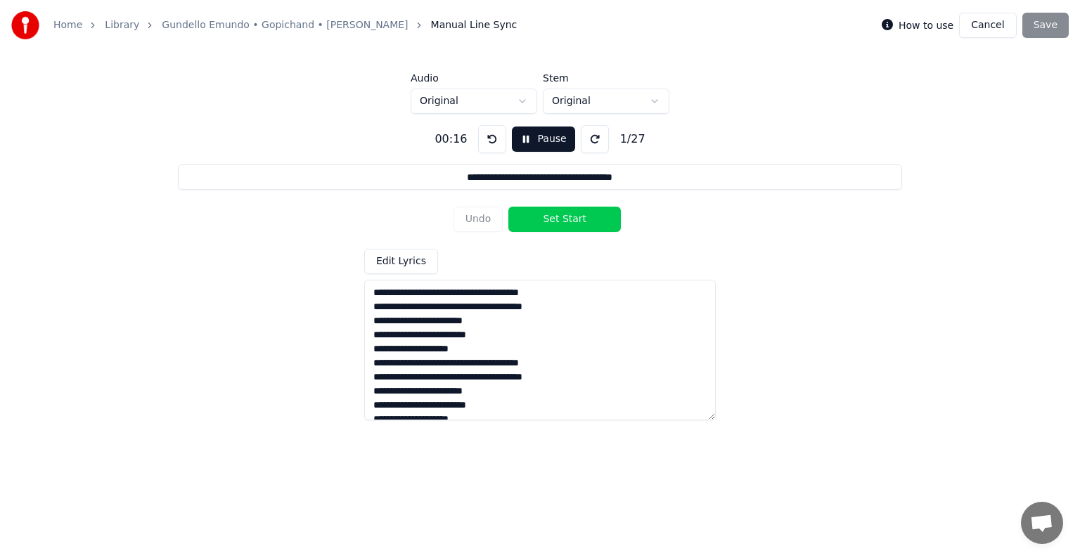
click at [484, 146] on button at bounding box center [492, 139] width 28 height 28
click at [526, 216] on button "Set Start" at bounding box center [565, 219] width 113 height 25
click at [526, 216] on button "Set End" at bounding box center [565, 219] width 113 height 25
click at [520, 143] on button "Pause" at bounding box center [543, 139] width 63 height 25
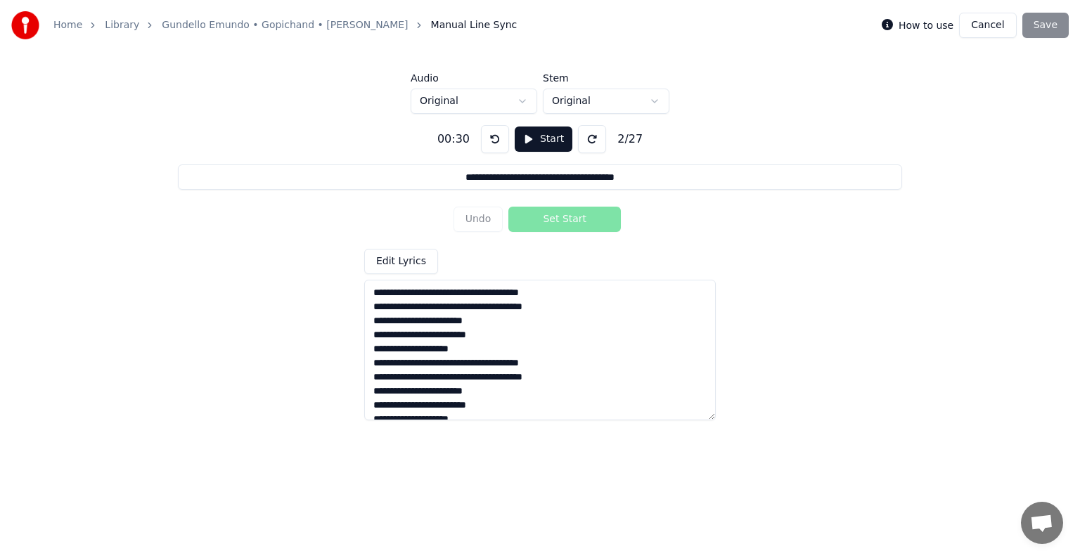
click at [493, 132] on button at bounding box center [495, 139] width 28 height 28
click at [494, 134] on button at bounding box center [495, 139] width 28 height 28
click at [499, 147] on button at bounding box center [495, 139] width 28 height 28
click at [492, 136] on button at bounding box center [495, 139] width 28 height 28
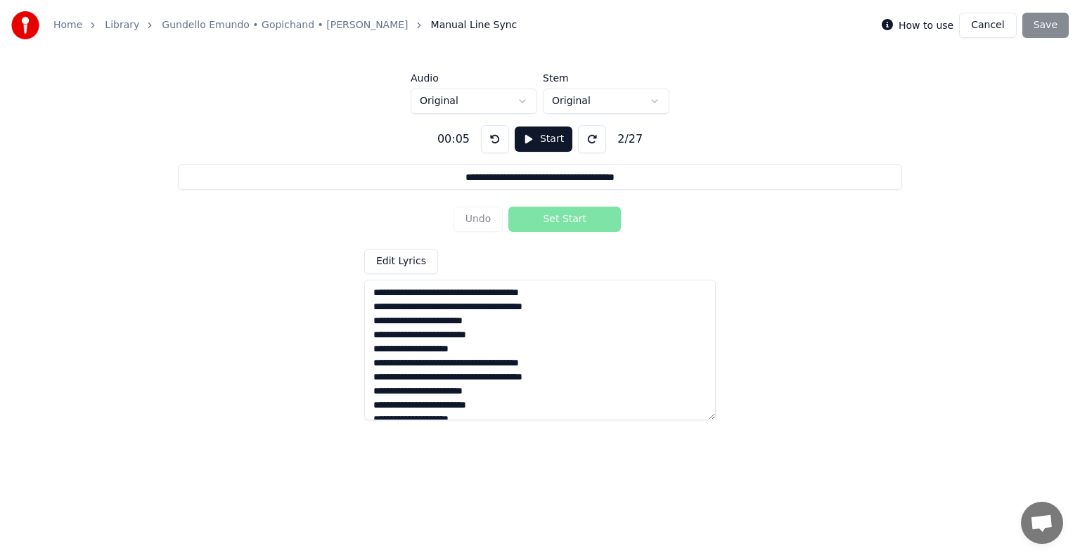
click at [517, 136] on button "Start" at bounding box center [544, 139] width 58 height 25
click at [495, 215] on button "Undo" at bounding box center [479, 219] width 50 height 25
click at [485, 134] on button at bounding box center [492, 139] width 28 height 28
click at [558, 215] on button "Set Start" at bounding box center [565, 219] width 113 height 25
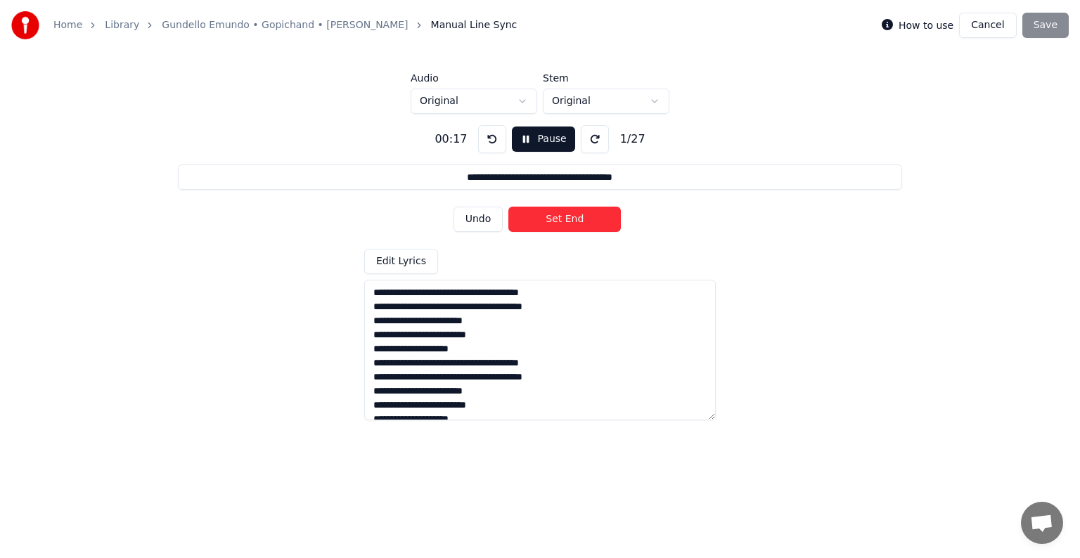
click at [571, 215] on button "Set End" at bounding box center [565, 219] width 113 height 25
click at [572, 215] on button "Set Start" at bounding box center [565, 219] width 113 height 25
click at [572, 215] on button "Set End" at bounding box center [565, 219] width 113 height 25
type input "**********"
click at [572, 215] on button "Set Start" at bounding box center [565, 219] width 113 height 25
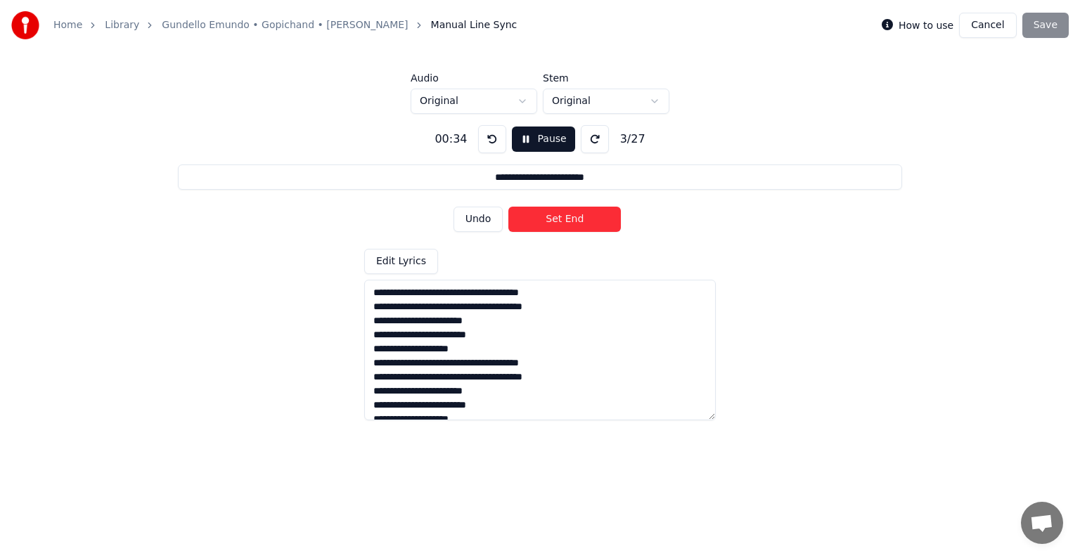
click at [572, 215] on button "Set End" at bounding box center [565, 219] width 113 height 25
click at [572, 215] on button "Set Start" at bounding box center [565, 219] width 113 height 25
click at [572, 215] on button "Set End" at bounding box center [565, 219] width 113 height 25
click at [572, 215] on button "Set Start" at bounding box center [565, 219] width 113 height 25
click at [572, 215] on button "Set End" at bounding box center [565, 219] width 113 height 25
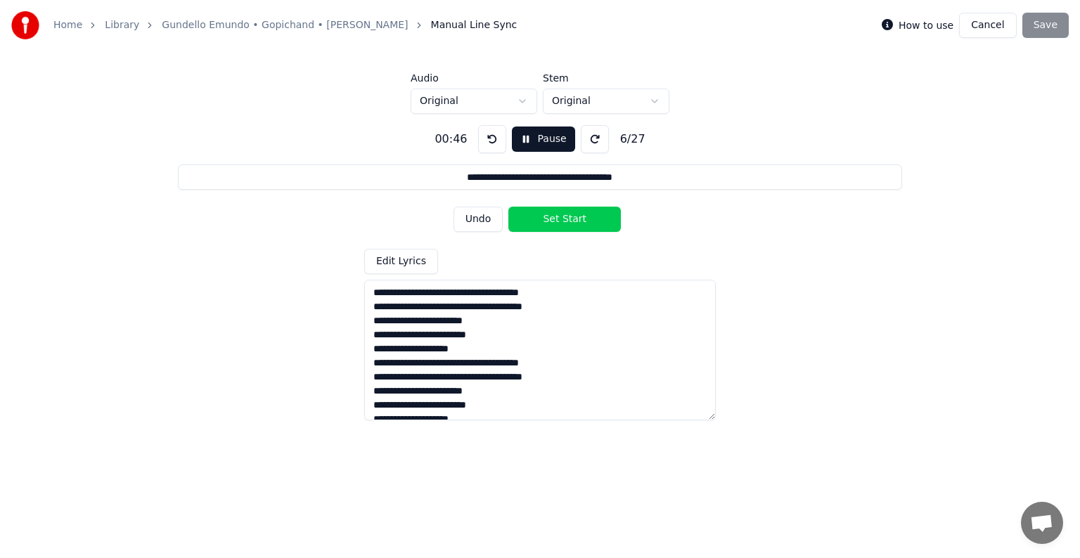
click at [572, 215] on button "Set Start" at bounding box center [565, 219] width 113 height 25
click at [572, 215] on button "Set End" at bounding box center [565, 219] width 113 height 25
click at [572, 215] on button "Set Start" at bounding box center [565, 219] width 113 height 25
click at [572, 215] on button "Set End" at bounding box center [565, 219] width 113 height 25
click at [572, 215] on button "Set Start" at bounding box center [565, 219] width 113 height 25
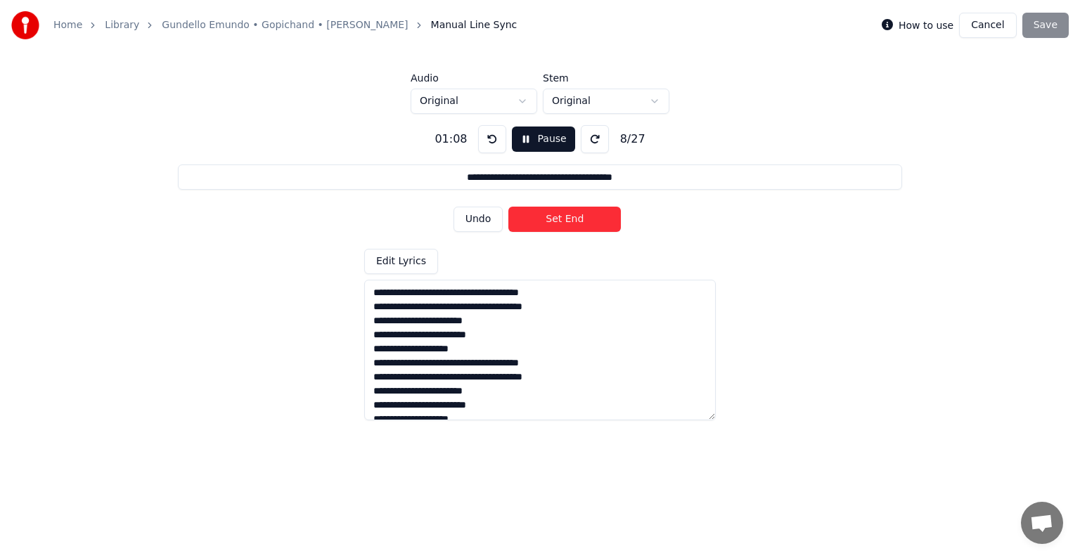
click at [572, 215] on button "Set End" at bounding box center [565, 219] width 113 height 25
click at [572, 215] on button "Set Start" at bounding box center [565, 219] width 113 height 25
click at [572, 215] on button "Set End" at bounding box center [565, 219] width 113 height 25
click at [572, 215] on button "Set Start" at bounding box center [565, 219] width 113 height 25
click at [572, 215] on button "Set End" at bounding box center [565, 219] width 113 height 25
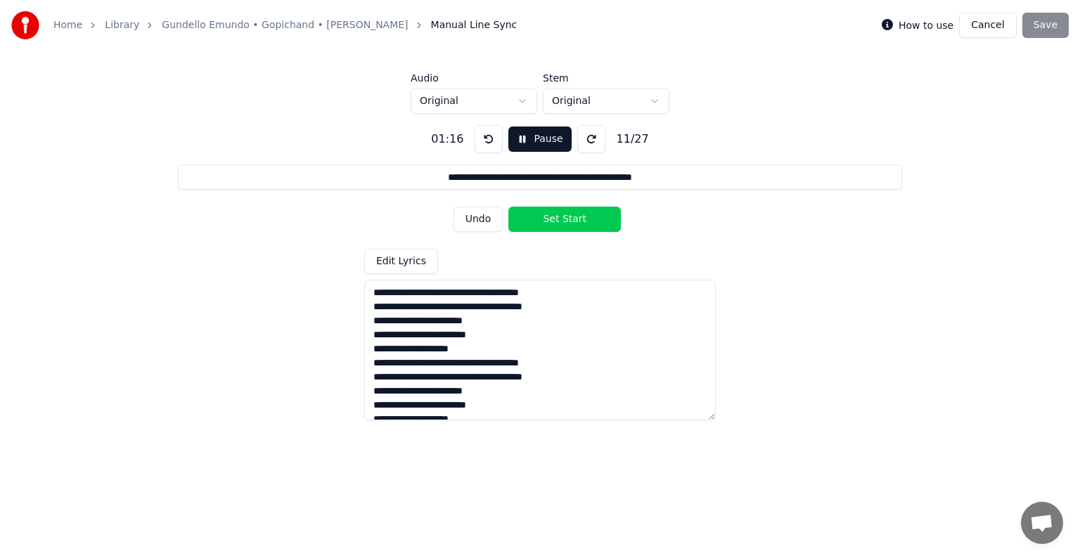
click at [572, 215] on button "Set Start" at bounding box center [565, 219] width 113 height 25
click at [572, 215] on button "Set End" at bounding box center [565, 219] width 113 height 25
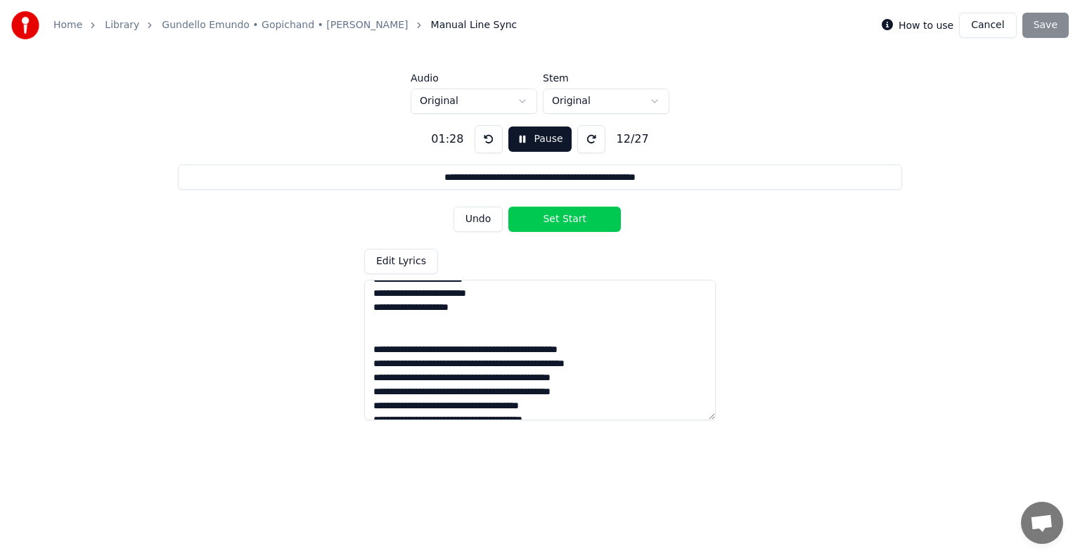
scroll to position [113, 0]
click at [641, 344] on textarea at bounding box center [540, 350] width 352 height 141
drag, startPoint x: 641, startPoint y: 344, endPoint x: 373, endPoint y: 351, distance: 268.8
click at [373, 351] on textarea at bounding box center [540, 350] width 352 height 141
click at [483, 140] on button at bounding box center [489, 139] width 28 height 28
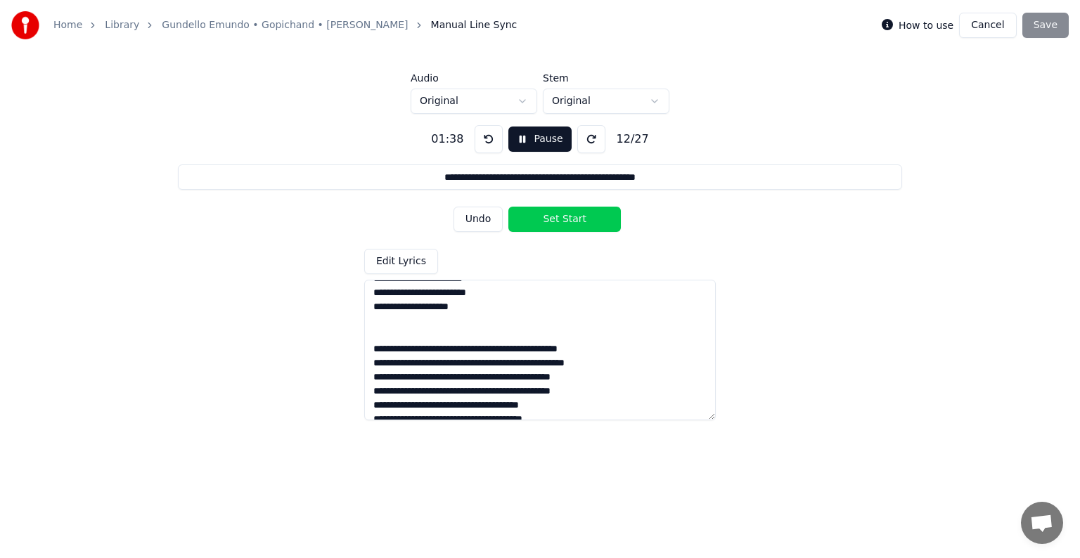
click at [483, 140] on button at bounding box center [489, 139] width 28 height 28
click at [524, 141] on button "Pause" at bounding box center [540, 139] width 63 height 25
click at [492, 141] on button at bounding box center [492, 139] width 28 height 28
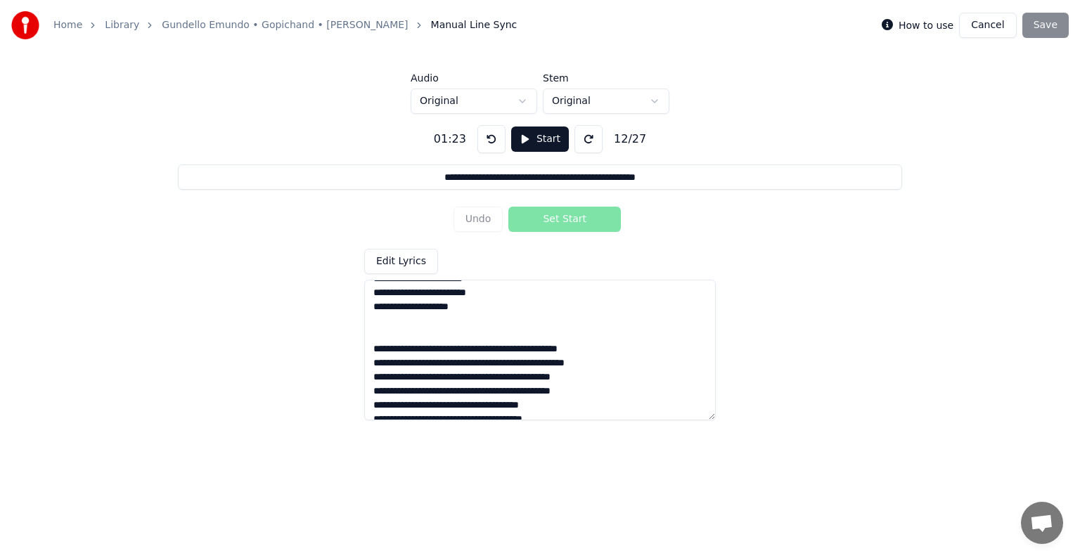
click at [520, 135] on button "Start" at bounding box center [540, 139] width 58 height 25
click at [487, 216] on button "Undo" at bounding box center [479, 219] width 50 height 25
click at [475, 214] on button "Undo" at bounding box center [479, 219] width 50 height 25
click at [492, 212] on button "Undo" at bounding box center [479, 219] width 50 height 25
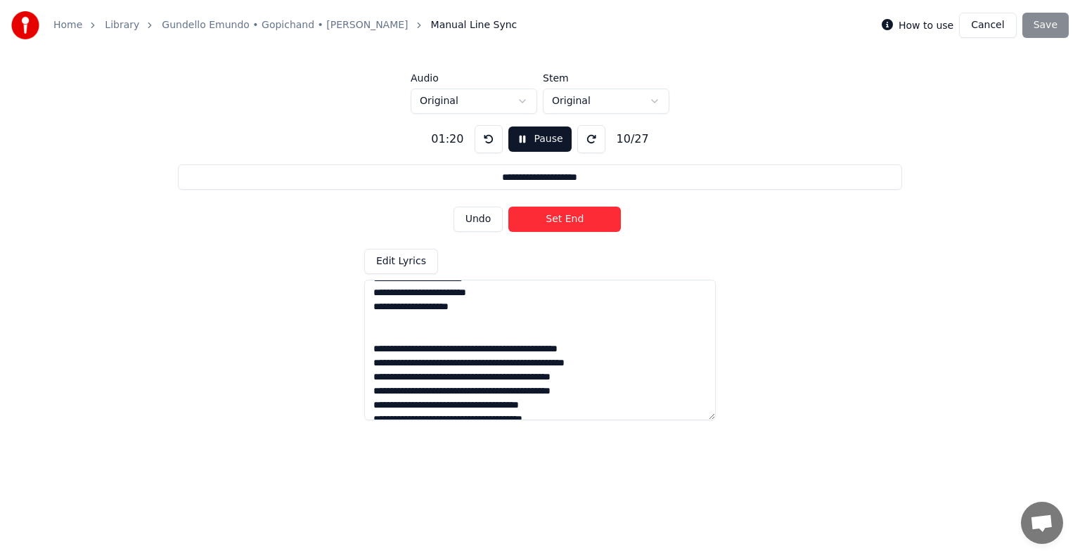
click at [523, 216] on button "Set End" at bounding box center [565, 219] width 113 height 25
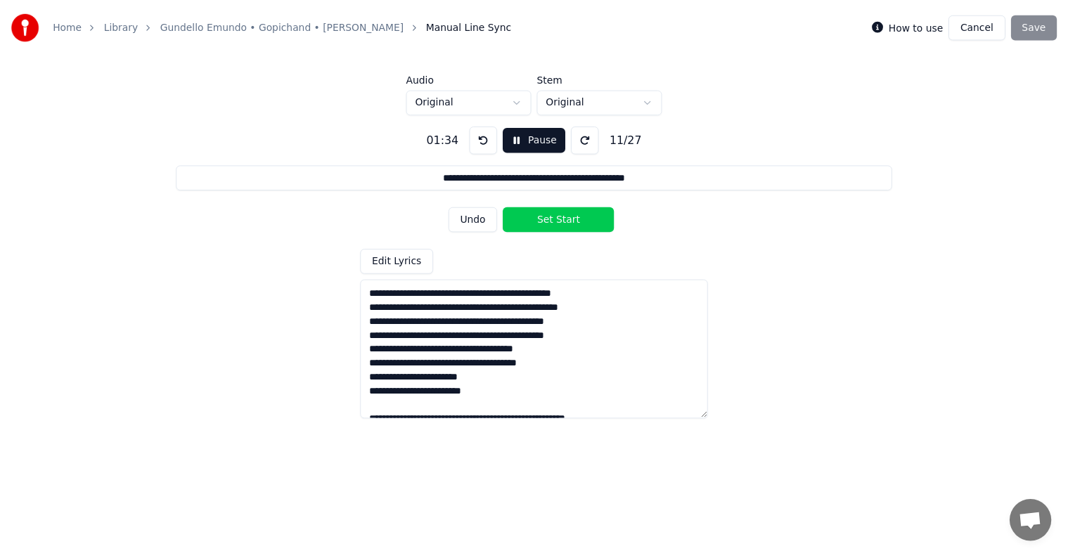
scroll to position [169, 0]
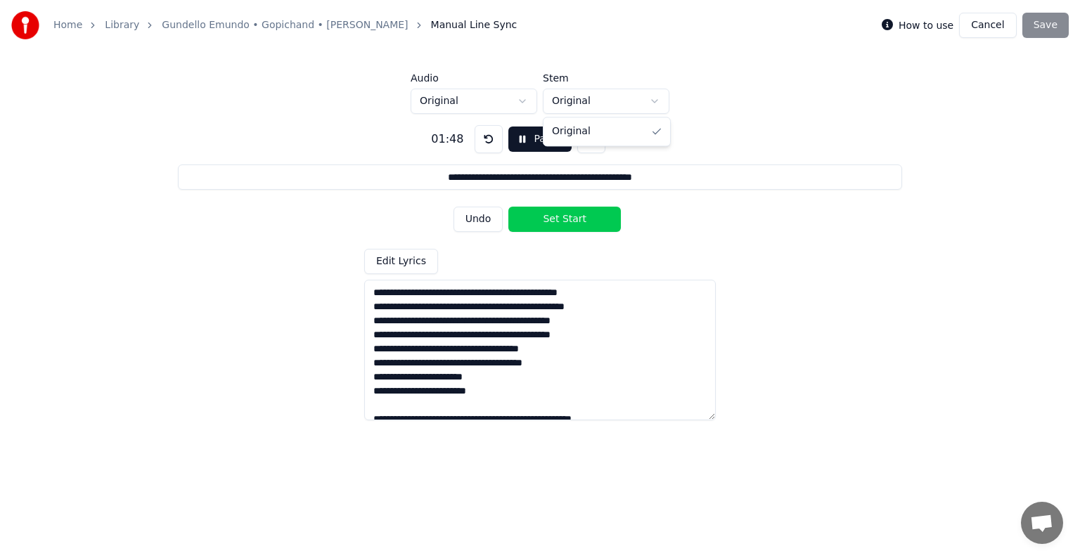
click at [646, 96] on html "**********" at bounding box center [540, 215] width 1080 height 430
click at [526, 99] on html "**********" at bounding box center [540, 215] width 1080 height 430
click at [661, 239] on div "**********" at bounding box center [540, 267] width 1035 height 307
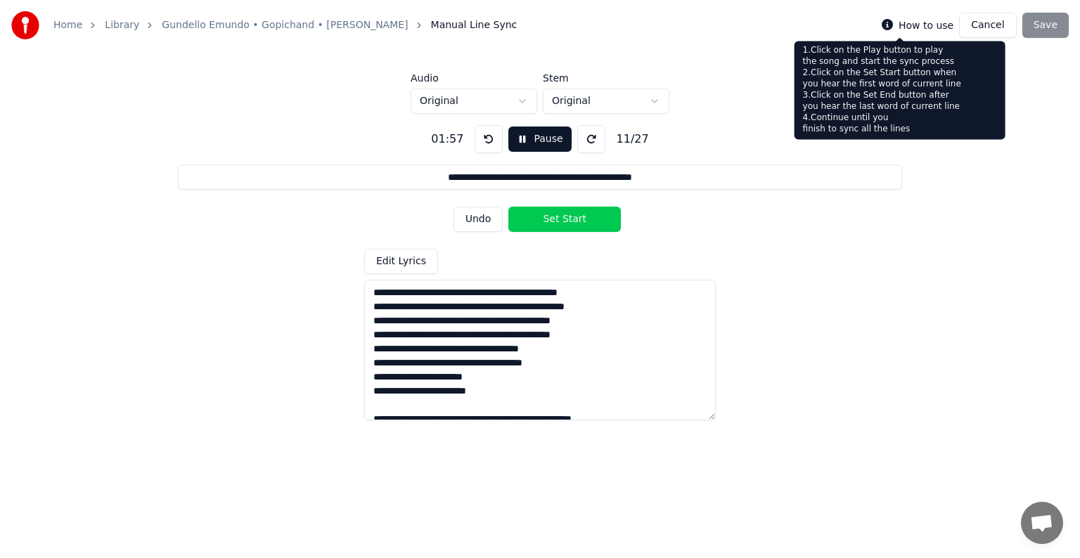
click at [893, 27] on icon at bounding box center [887, 24] width 11 height 11
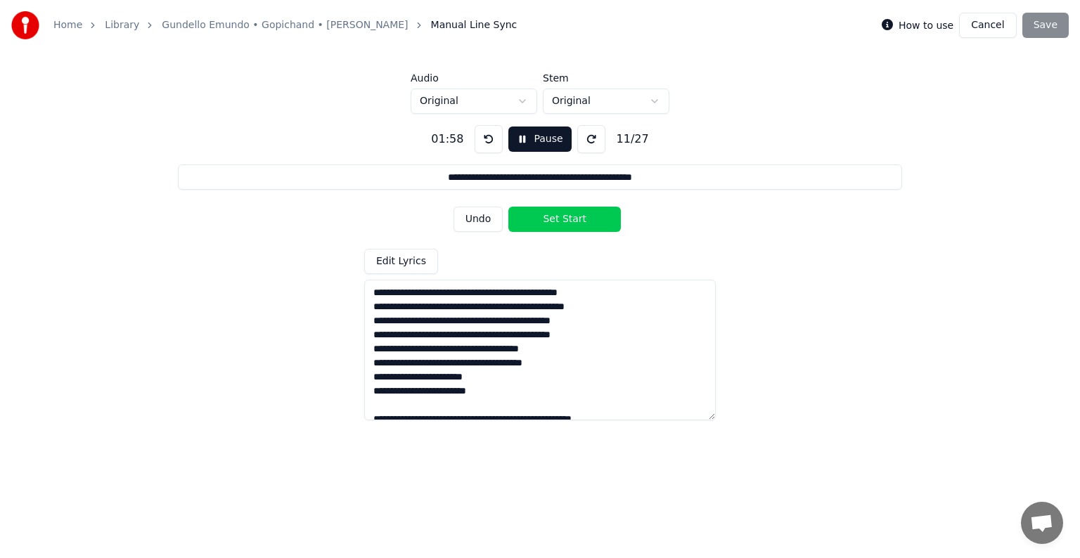
click at [893, 27] on icon at bounding box center [887, 24] width 11 height 11
click at [893, 24] on icon at bounding box center [887, 24] width 11 height 11
click at [926, 23] on label "How to use" at bounding box center [926, 25] width 55 height 10
click at [580, 222] on button "Set Start" at bounding box center [565, 219] width 113 height 25
click at [580, 222] on button "Set End" at bounding box center [565, 219] width 113 height 25
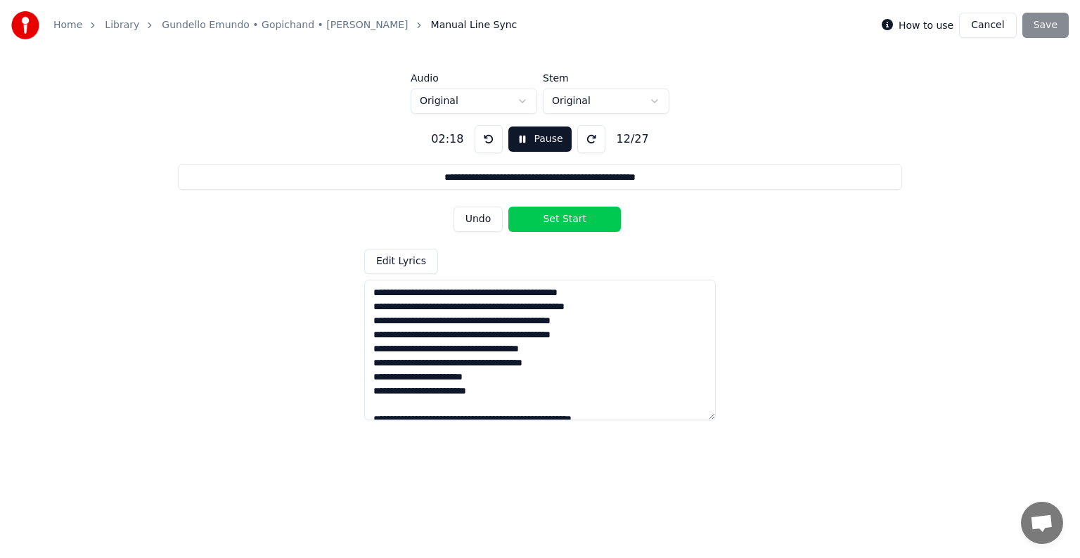
click at [580, 222] on button "Set Start" at bounding box center [565, 219] width 113 height 25
click at [580, 222] on button "Set End" at bounding box center [565, 219] width 113 height 25
click at [580, 222] on button "Set Start" at bounding box center [565, 219] width 113 height 25
click at [580, 222] on button "Set End" at bounding box center [565, 219] width 113 height 25
click at [580, 222] on button "Set Start" at bounding box center [565, 219] width 113 height 25
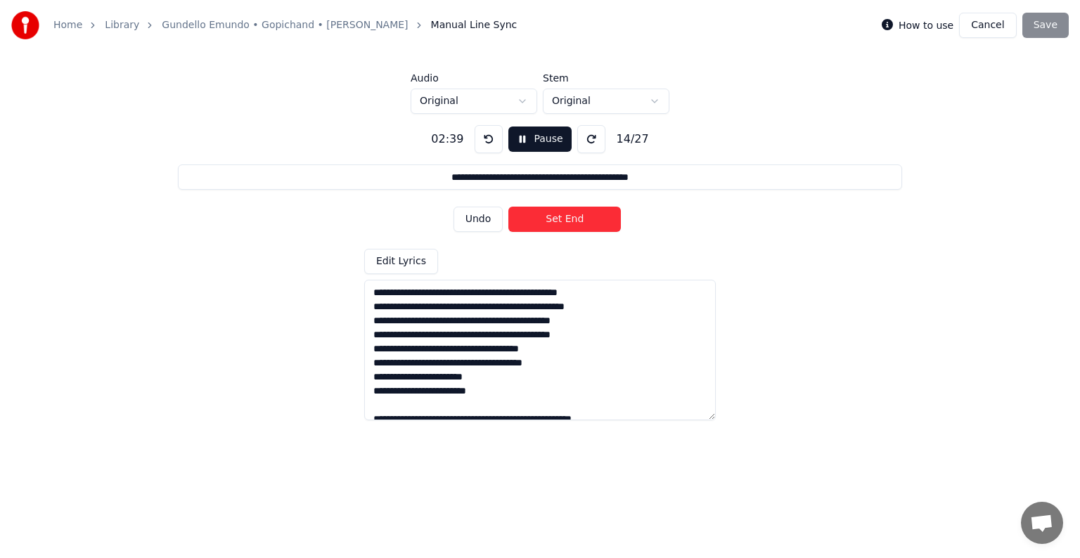
click at [580, 222] on button "Set End" at bounding box center [565, 219] width 113 height 25
click at [580, 222] on button "Set Start" at bounding box center [565, 219] width 113 height 25
click at [580, 222] on button "Set End" at bounding box center [565, 219] width 113 height 25
click at [580, 222] on button "Set Start" at bounding box center [565, 219] width 113 height 25
click at [580, 222] on button "Set End" at bounding box center [565, 219] width 113 height 25
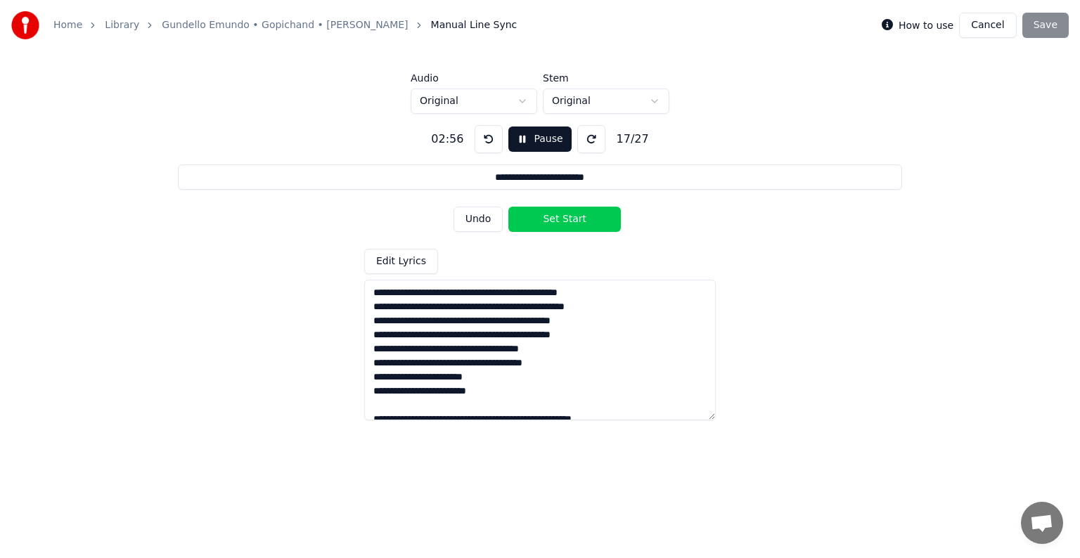
click at [580, 222] on button "Set Start" at bounding box center [565, 219] width 113 height 25
click at [580, 222] on button "Set End" at bounding box center [565, 219] width 113 height 25
click at [580, 222] on button "Set Start" at bounding box center [565, 219] width 113 height 25
click at [580, 222] on button "Set End" at bounding box center [565, 219] width 113 height 25
click at [491, 142] on button at bounding box center [489, 139] width 28 height 28
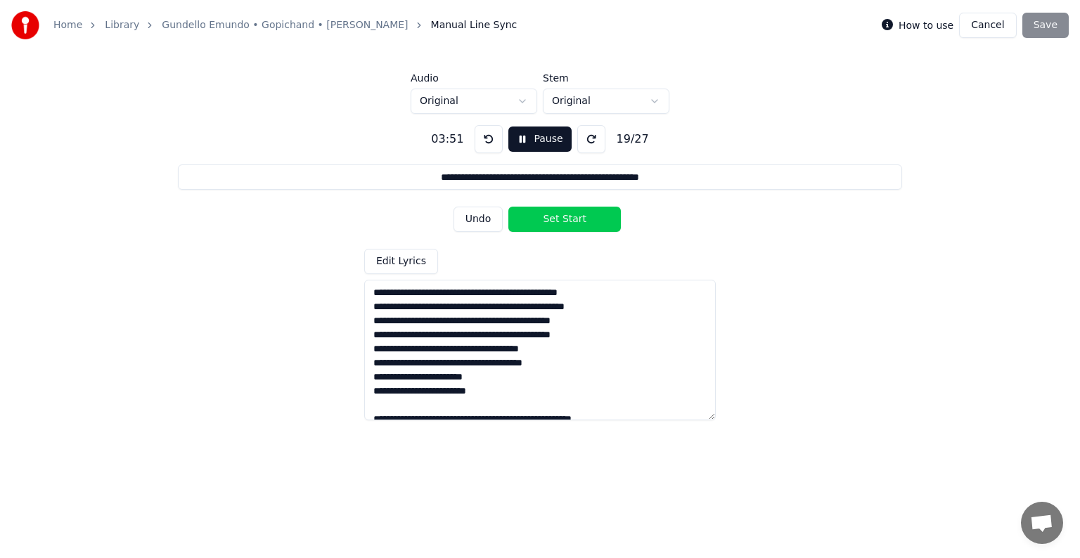
click at [491, 142] on button at bounding box center [489, 139] width 28 height 28
click at [485, 146] on button at bounding box center [489, 139] width 28 height 28
click at [552, 219] on button "Set Start" at bounding box center [565, 219] width 113 height 25
click at [554, 218] on button "Set End" at bounding box center [565, 219] width 113 height 25
click at [547, 219] on button "Set Start" at bounding box center [565, 219] width 113 height 25
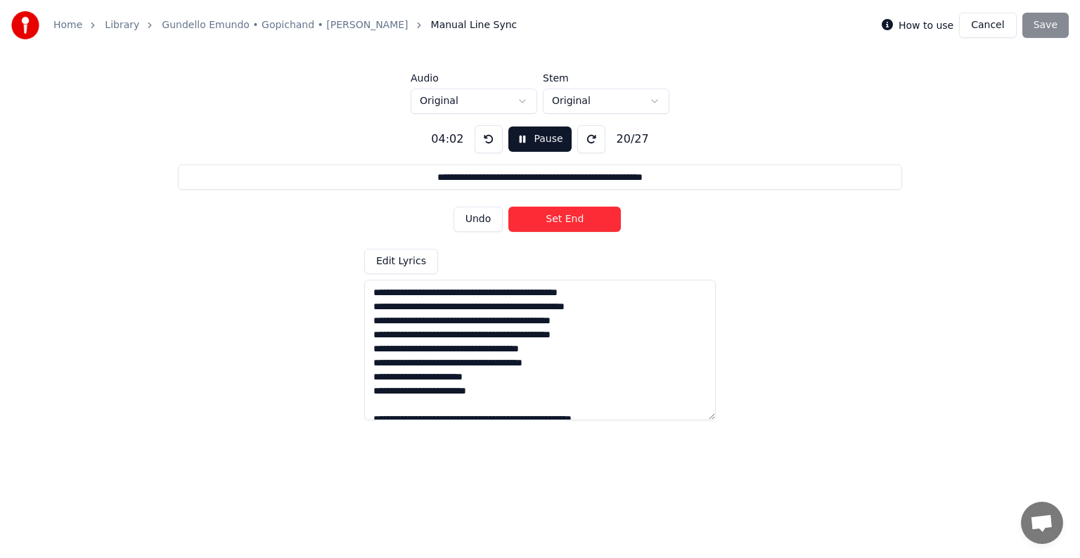
click at [547, 219] on button "Set End" at bounding box center [565, 219] width 113 height 25
click at [547, 219] on button "Set Start" at bounding box center [565, 219] width 113 height 25
click at [547, 219] on button "Set End" at bounding box center [565, 219] width 113 height 25
click at [547, 219] on button "Set Start" at bounding box center [565, 219] width 113 height 25
click at [547, 219] on button "Set End" at bounding box center [565, 219] width 113 height 25
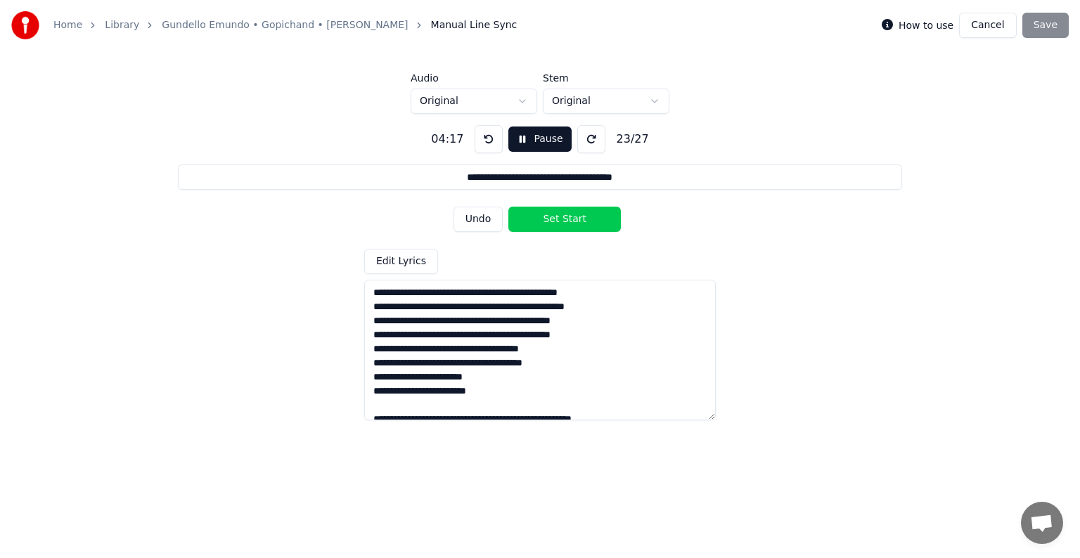
click at [547, 219] on button "Set Start" at bounding box center [565, 219] width 113 height 25
click at [547, 219] on button "Set End" at bounding box center [565, 219] width 113 height 25
click at [547, 219] on button "Set Start" at bounding box center [565, 219] width 113 height 25
click at [547, 219] on button "Set End" at bounding box center [565, 219] width 113 height 25
click at [547, 219] on button "Set Start" at bounding box center [565, 219] width 113 height 25
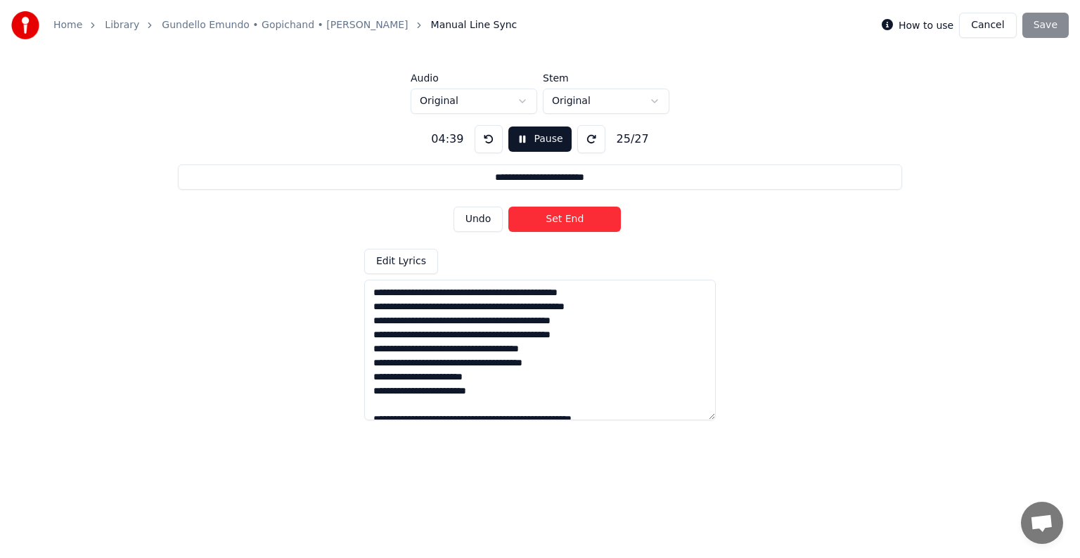
click at [547, 219] on button "Set End" at bounding box center [565, 219] width 113 height 25
click at [547, 219] on button "Set Start" at bounding box center [565, 219] width 113 height 25
click at [547, 219] on button "Set End" at bounding box center [565, 219] width 113 height 25
click at [547, 219] on button "Set Start" at bounding box center [565, 219] width 113 height 25
click at [547, 219] on button "Set End" at bounding box center [565, 219] width 113 height 25
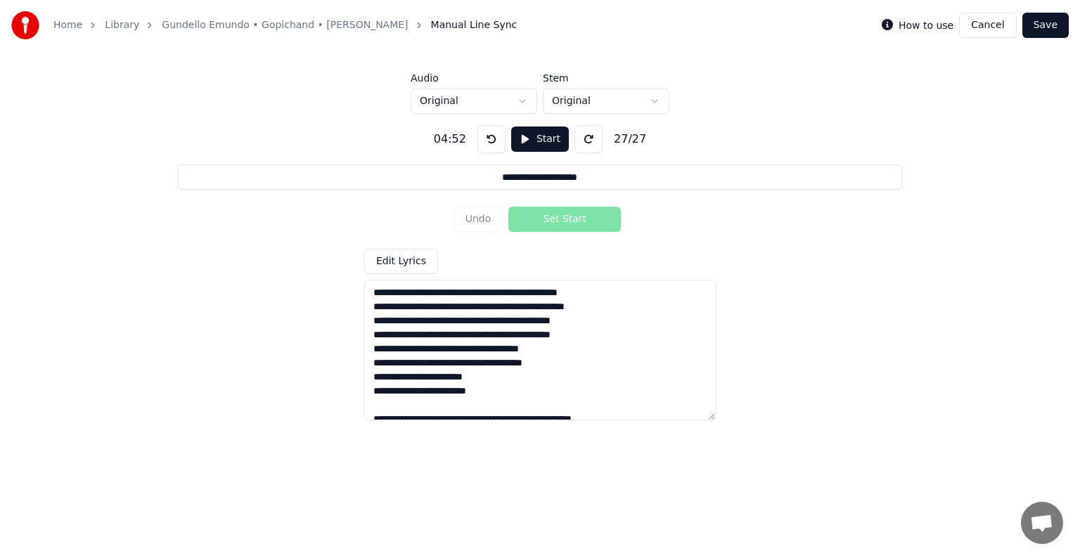
click at [495, 139] on button at bounding box center [492, 139] width 28 height 28
click at [521, 144] on button "Start" at bounding box center [540, 139] width 58 height 25
click at [490, 139] on button at bounding box center [489, 139] width 28 height 28
click at [495, 218] on button "Undo" at bounding box center [479, 219] width 50 height 25
click at [523, 217] on button "Set End" at bounding box center [565, 219] width 113 height 25
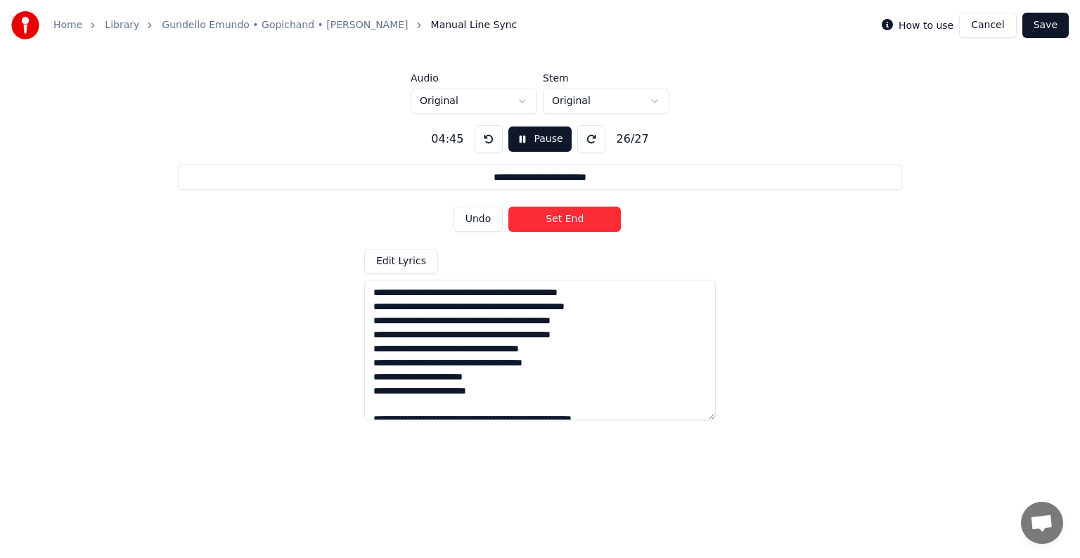
type input "**********"
click at [523, 217] on button "Set Start" at bounding box center [565, 219] width 113 height 25
click at [523, 217] on button "Set End" at bounding box center [565, 219] width 113 height 25
click at [525, 137] on button "Start" at bounding box center [540, 139] width 58 height 25
click at [1042, 25] on button "Save" at bounding box center [1046, 25] width 46 height 25
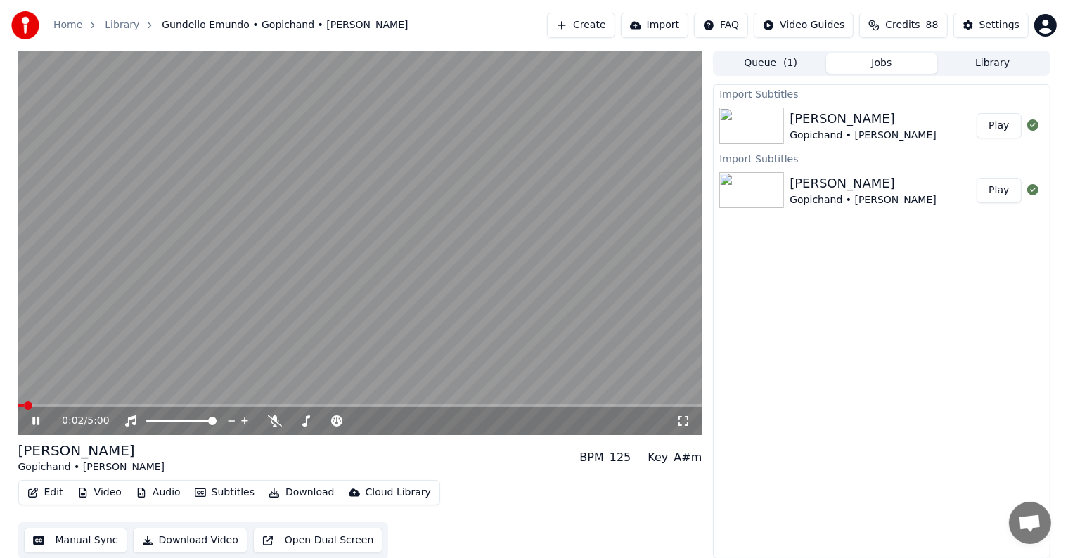
click at [196, 485] on button "Subtitles" at bounding box center [224, 493] width 71 height 20
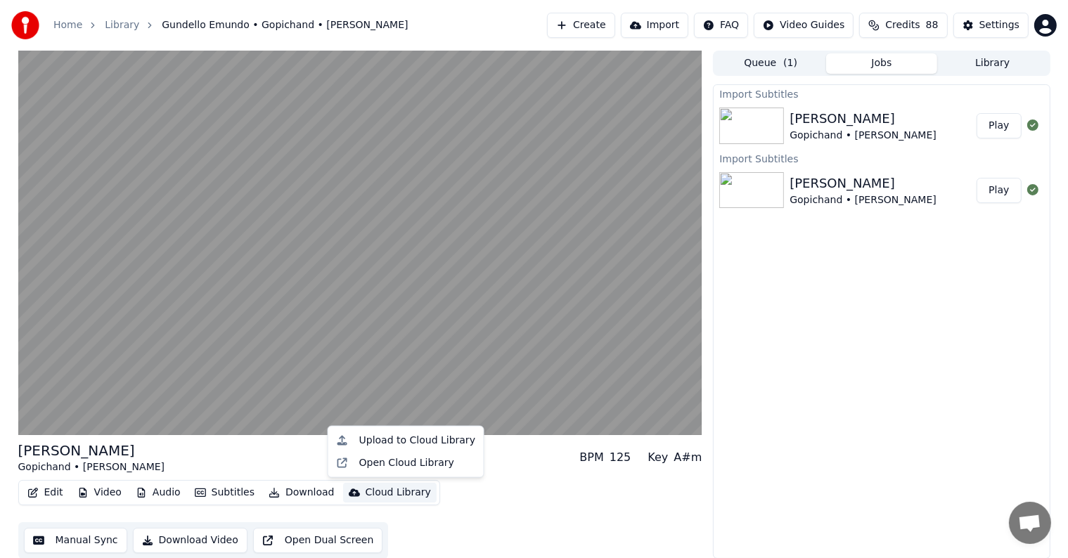
click at [461, 478] on div "[PERSON_NAME] • [PERSON_NAME] BPM 125 Key A#m Edit Video Audio Subtitles Downlo…" at bounding box center [360, 500] width 684 height 118
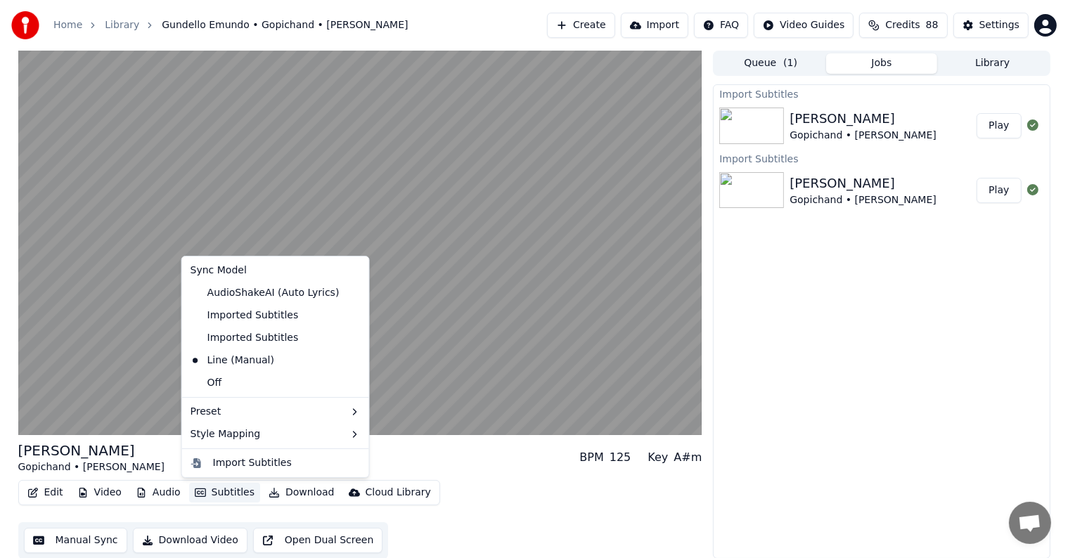
click at [211, 492] on button "Subtitles" at bounding box center [224, 493] width 71 height 20
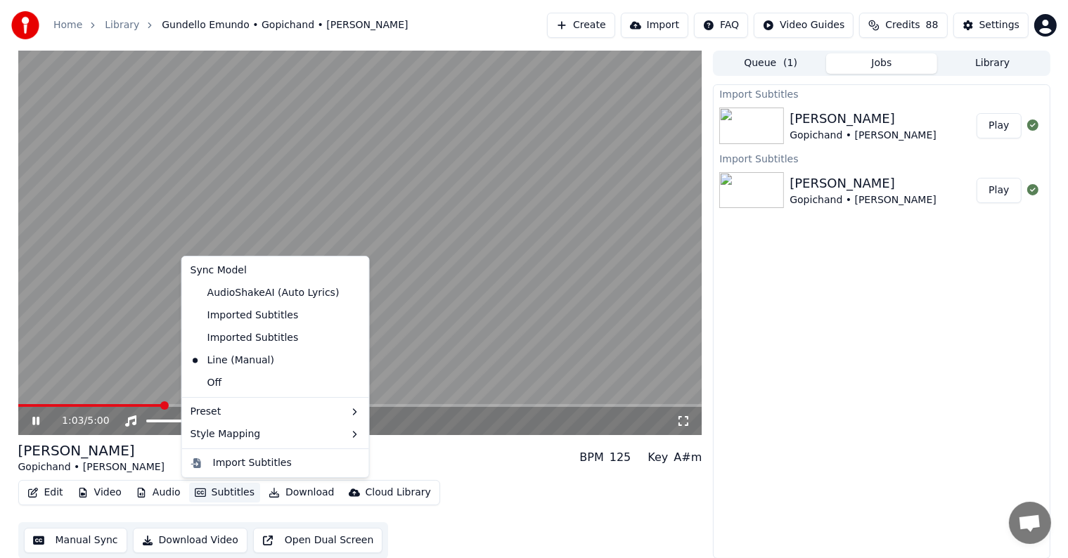
click at [549, 494] on div "Edit Video Audio Subtitles Download Cloud Library Manual Sync Download Video Op…" at bounding box center [360, 519] width 684 height 79
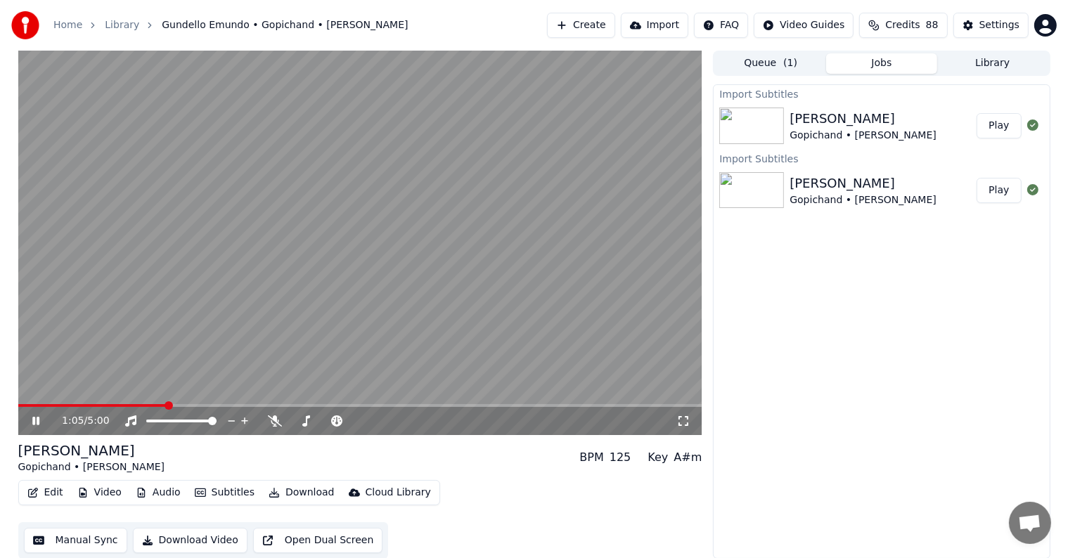
click at [220, 404] on video at bounding box center [360, 243] width 684 height 385
click at [37, 430] on div "1:05 / 5:00" at bounding box center [360, 421] width 684 height 28
click at [34, 428] on div "1:05 / 5:00" at bounding box center [360, 421] width 673 height 14
click at [34, 422] on icon at bounding box center [36, 421] width 8 height 10
click at [524, 466] on div "[PERSON_NAME] • [PERSON_NAME] BPM 125 Key A#m" at bounding box center [360, 458] width 684 height 34
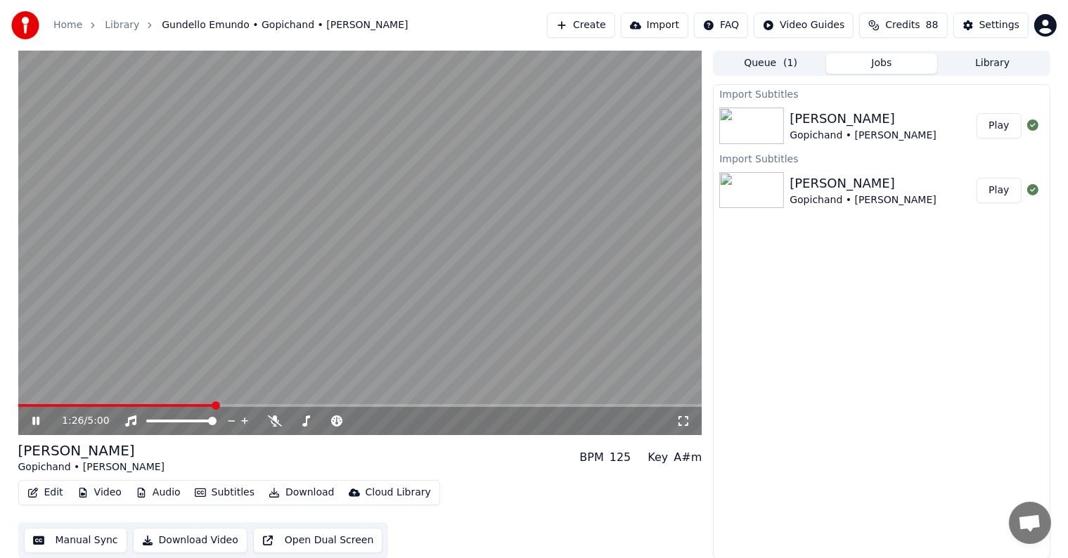
scroll to position [1, 0]
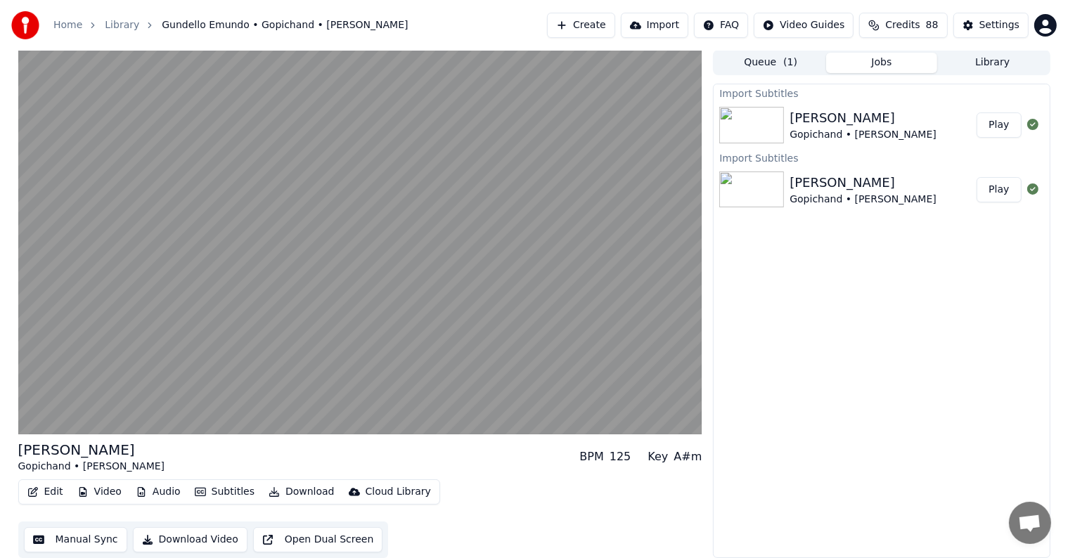
click at [138, 490] on icon "button" at bounding box center [141, 492] width 11 height 10
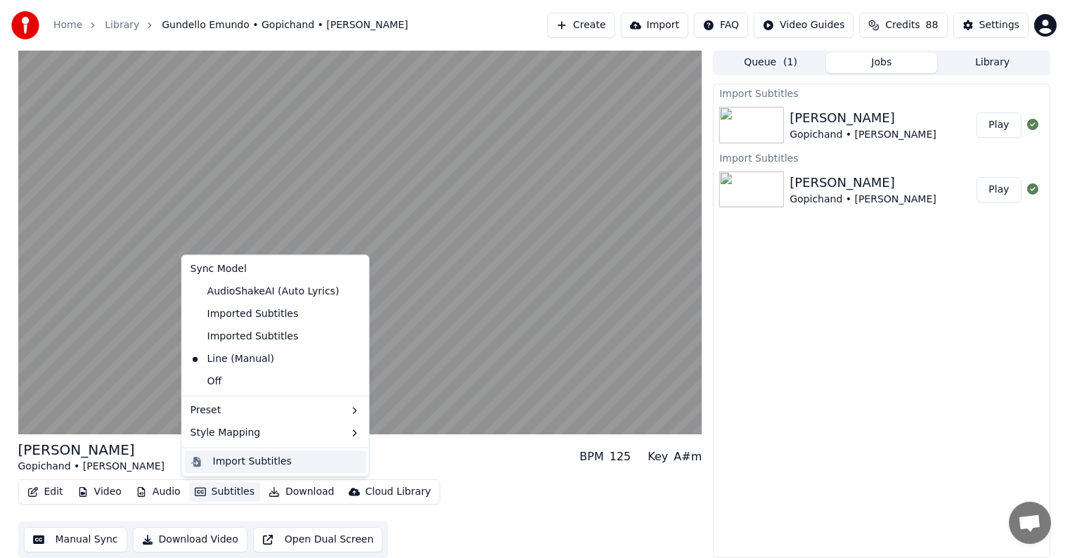
click at [229, 457] on div "Import Subtitles" at bounding box center [252, 462] width 79 height 14
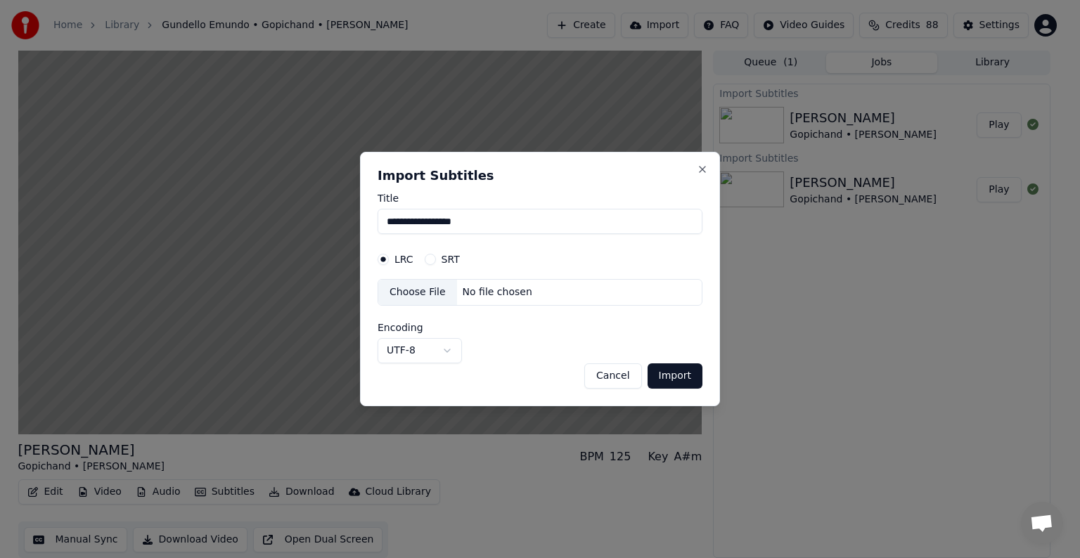
click at [626, 371] on button "Cancel" at bounding box center [612, 376] width 57 height 25
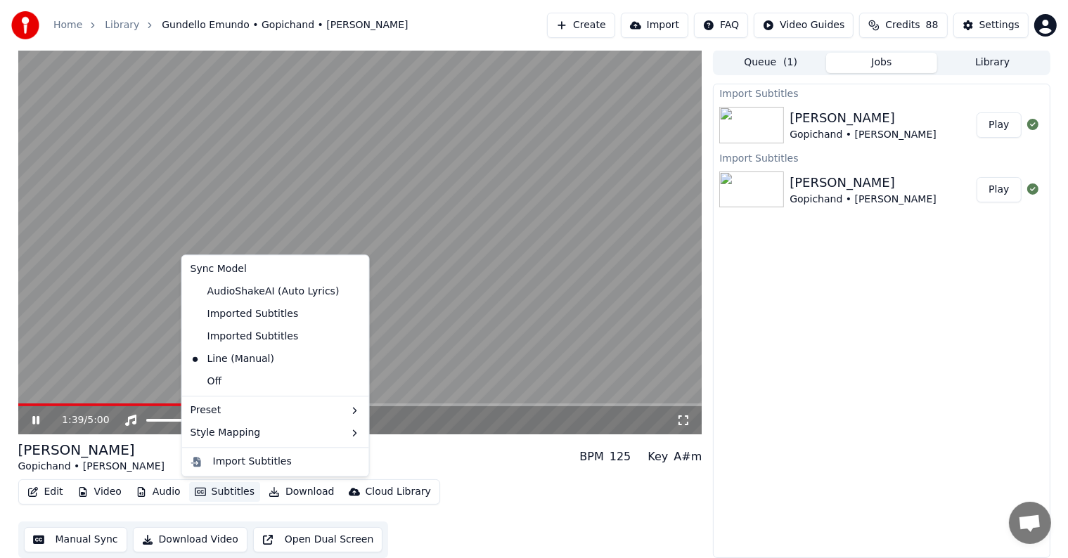
click at [200, 496] on icon "button" at bounding box center [200, 492] width 11 height 8
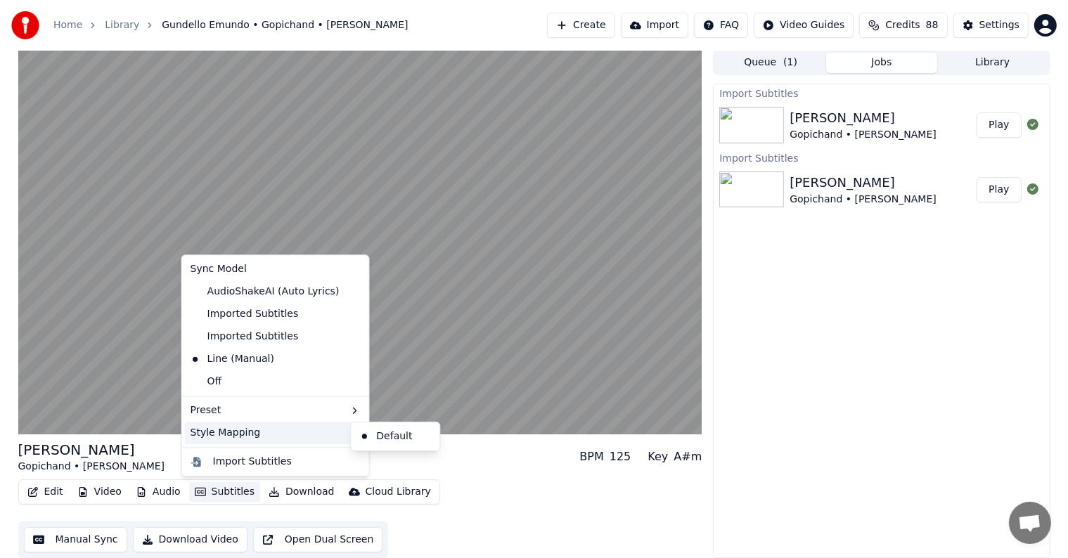
click at [454, 466] on div "[PERSON_NAME] • [PERSON_NAME] BPM 125 Key A#m" at bounding box center [360, 457] width 684 height 34
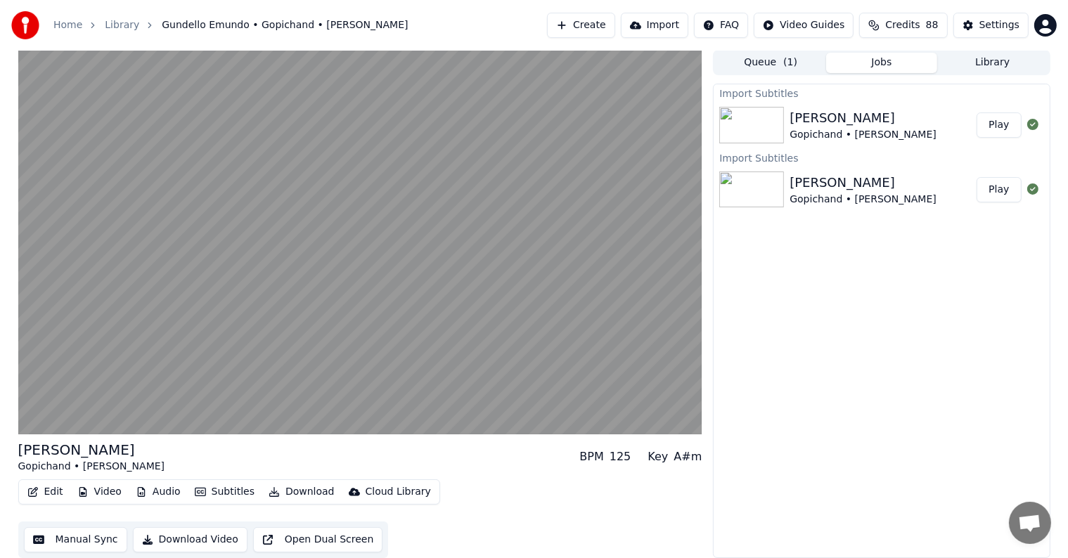
click at [76, 536] on button "Manual Sync" at bounding box center [75, 540] width 103 height 25
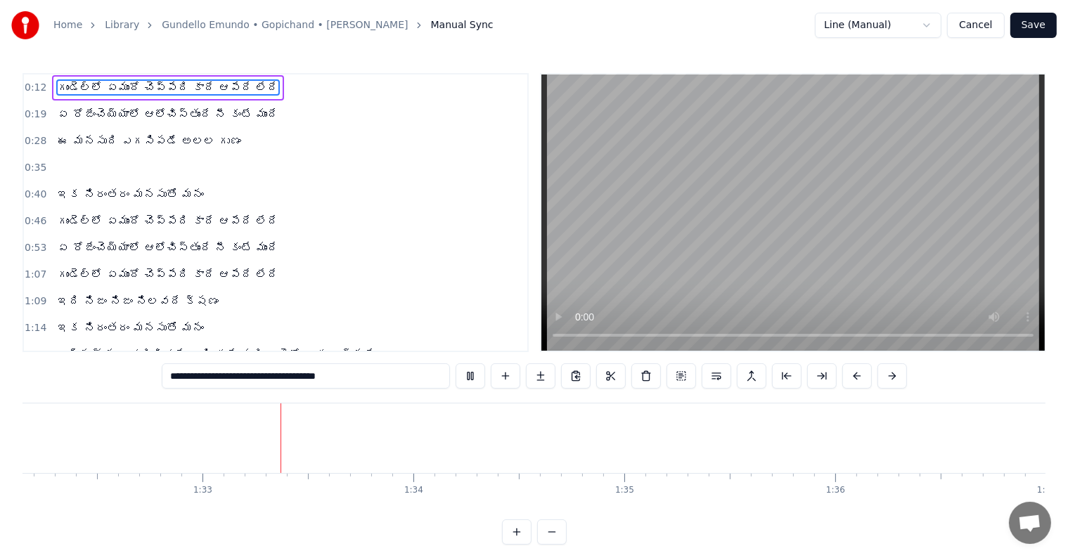
scroll to position [0, 19514]
click at [1034, 22] on button "Save" at bounding box center [1034, 25] width 46 height 25
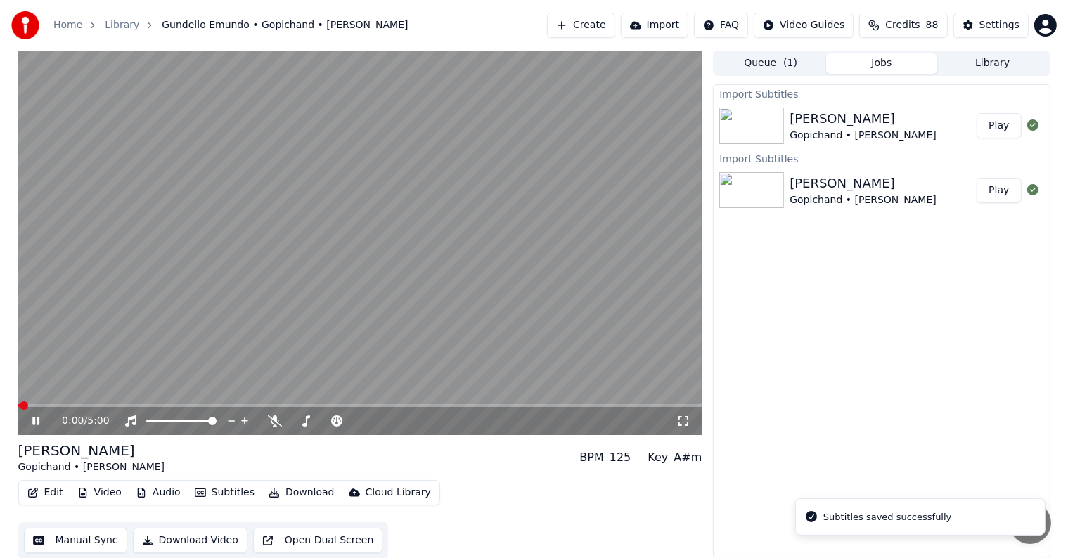
click at [81, 404] on video at bounding box center [360, 243] width 684 height 385
click at [37, 418] on icon at bounding box center [46, 421] width 33 height 11
click at [70, 405] on span at bounding box center [74, 406] width 8 height 8
click at [41, 421] on icon at bounding box center [46, 421] width 33 height 11
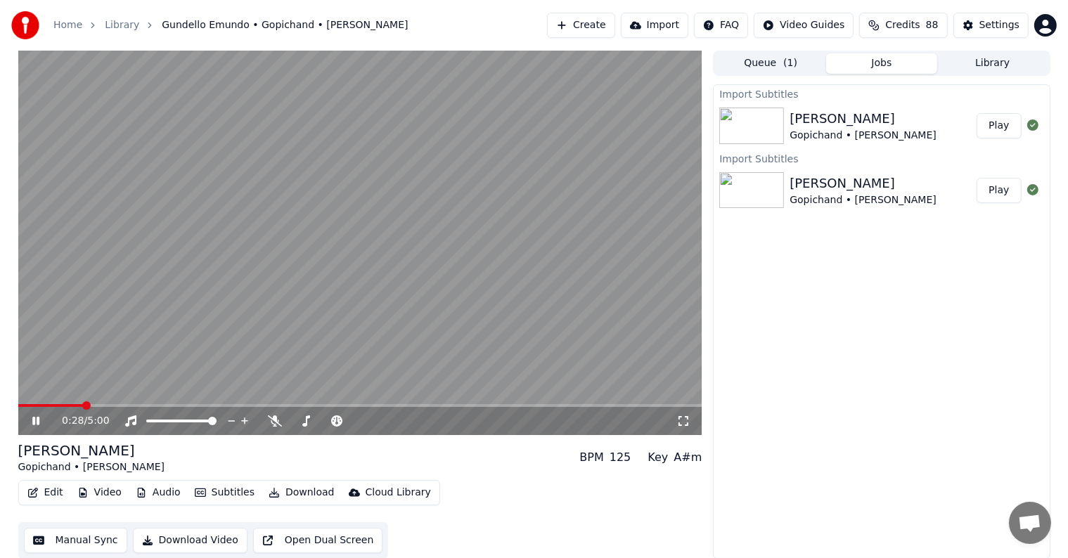
scroll to position [1, 0]
click at [32, 492] on icon "button" at bounding box center [32, 492] width 11 height 10
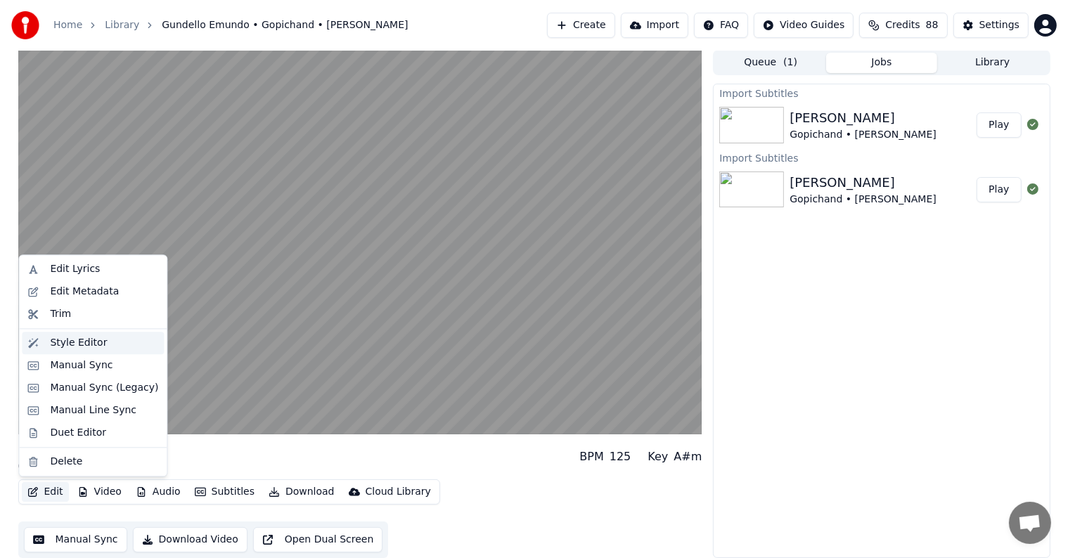
click at [46, 338] on div "Style Editor" at bounding box center [93, 343] width 142 height 23
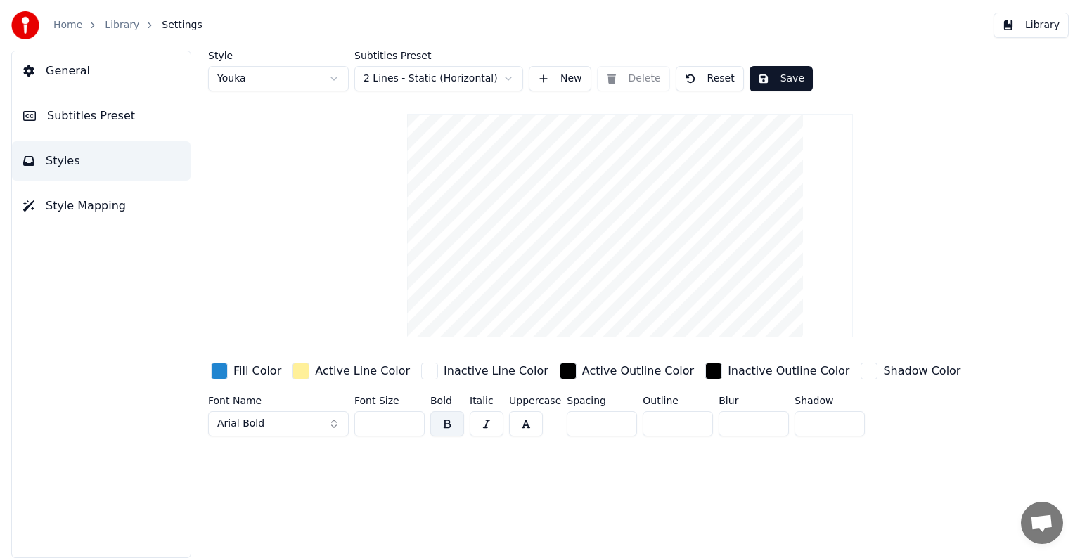
click at [87, 82] on button "General" at bounding box center [101, 70] width 179 height 39
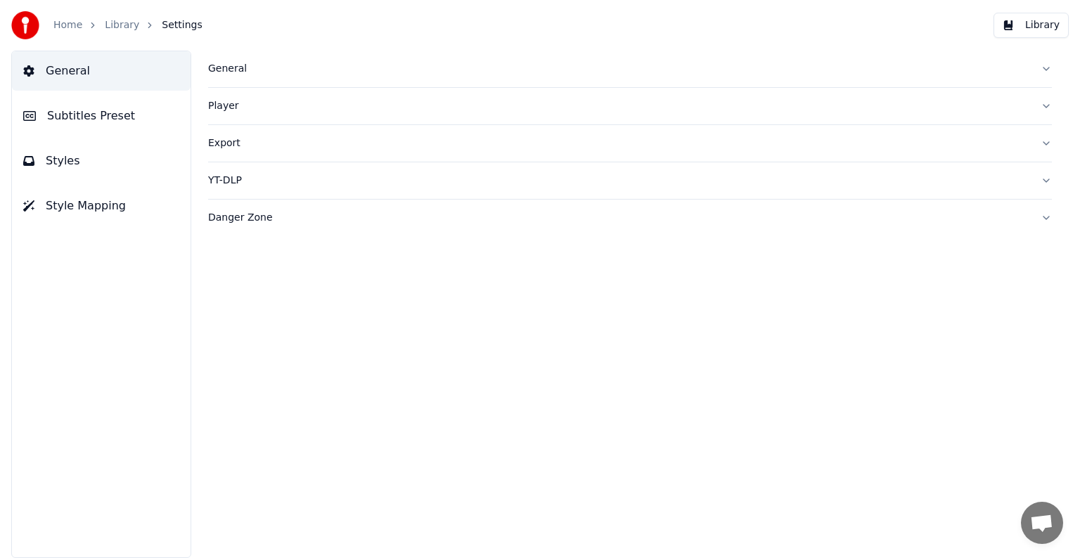
click at [79, 121] on span "Subtitles Preset" at bounding box center [91, 116] width 88 height 17
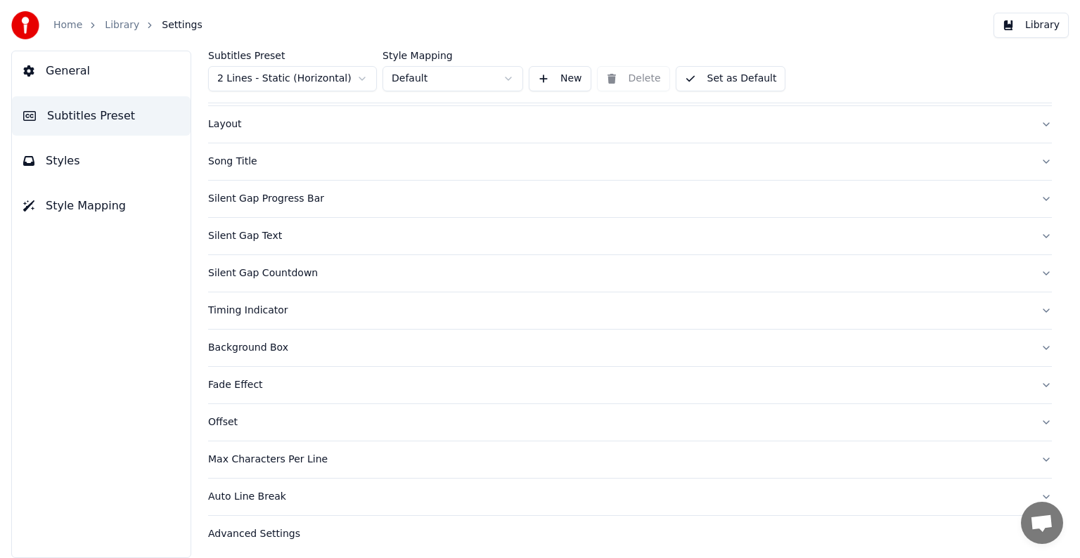
scroll to position [66, 0]
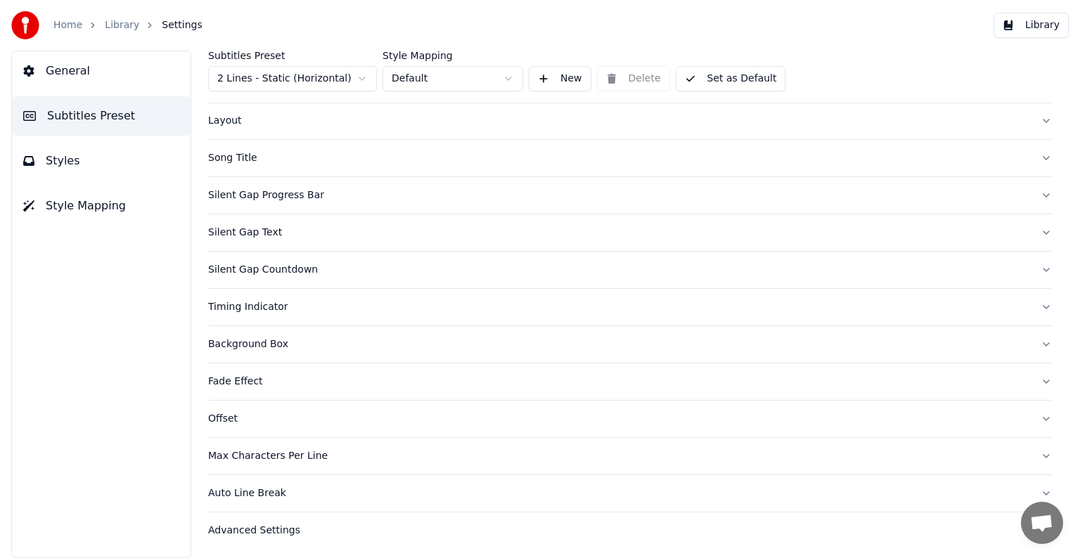
click at [245, 307] on div "Timing Indicator" at bounding box center [619, 307] width 822 height 14
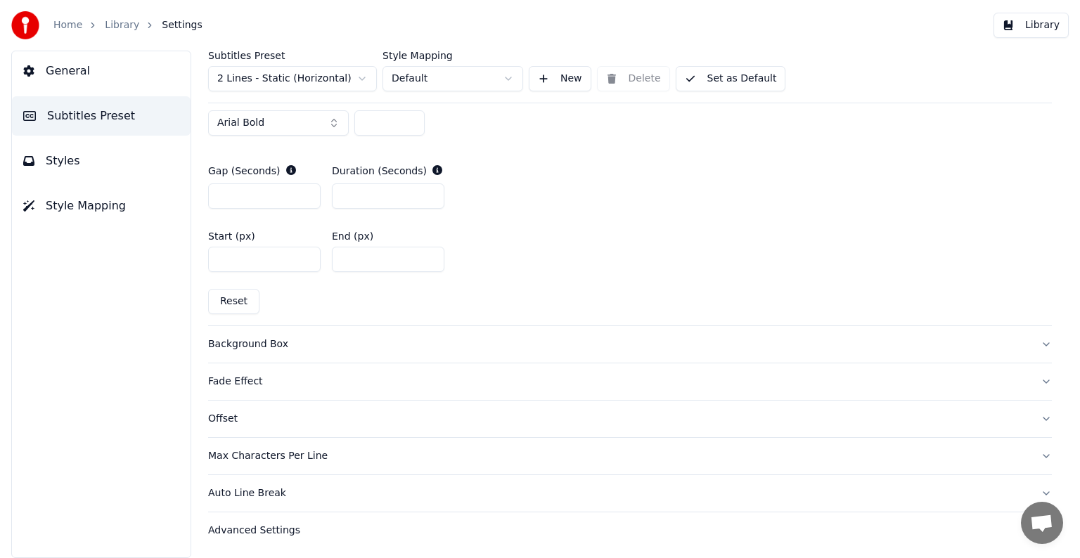
click at [249, 346] on div "Background Box" at bounding box center [619, 345] width 822 height 14
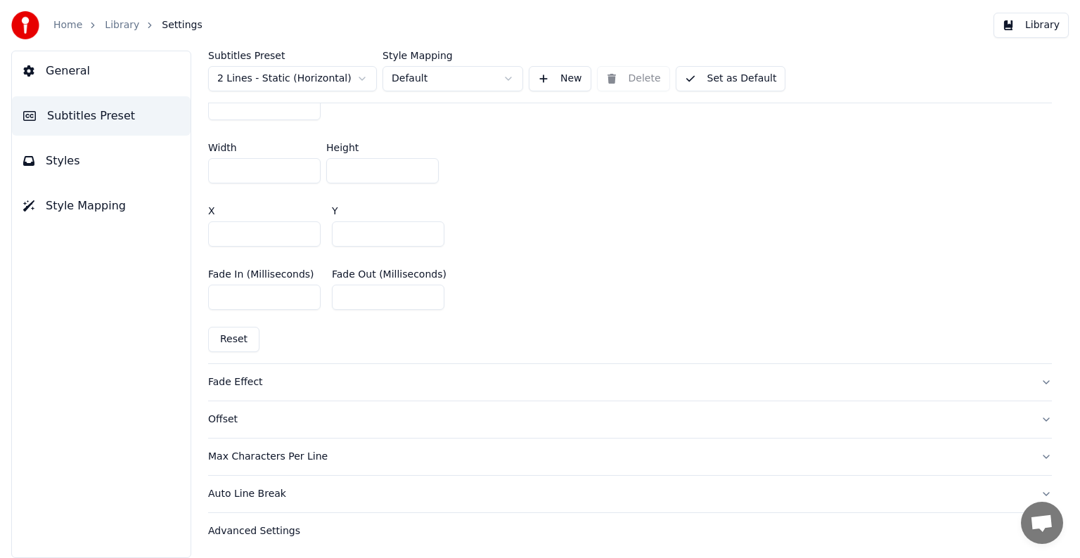
click at [245, 365] on button "Fade Effect" at bounding box center [630, 382] width 844 height 37
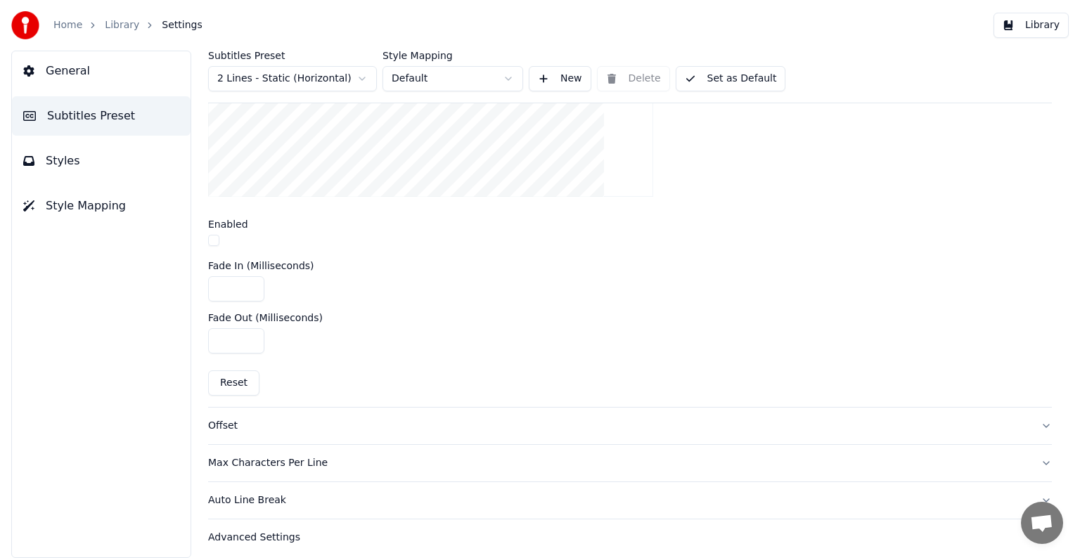
scroll to position [530, 0]
